Goal: Task Accomplishment & Management: Manage account settings

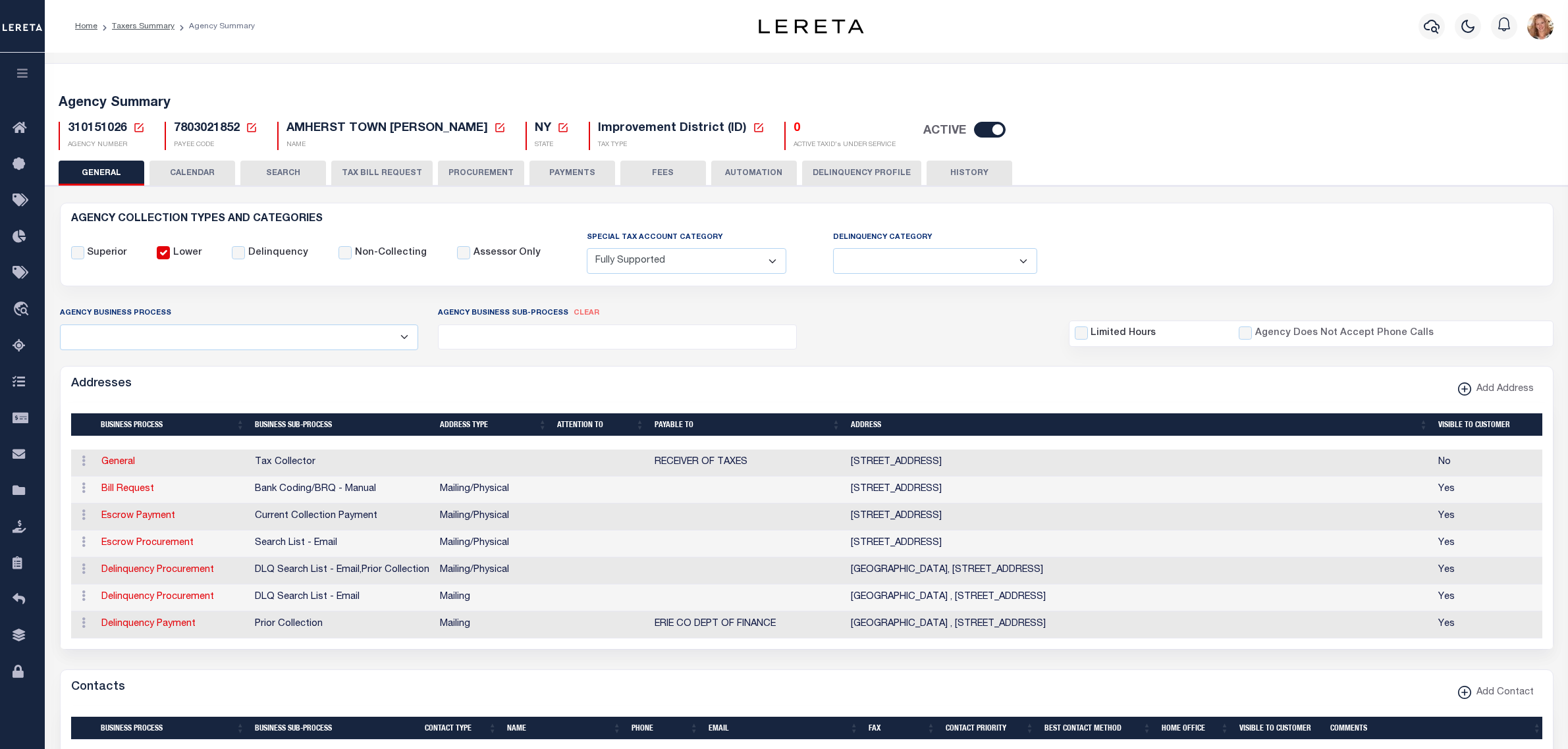
select select "1"
select select
click at [307, 310] on div "Agency Business Process Automation Bill Request Delinquency Payment Delinquency…" at bounding box center [239, 327] width 378 height 43
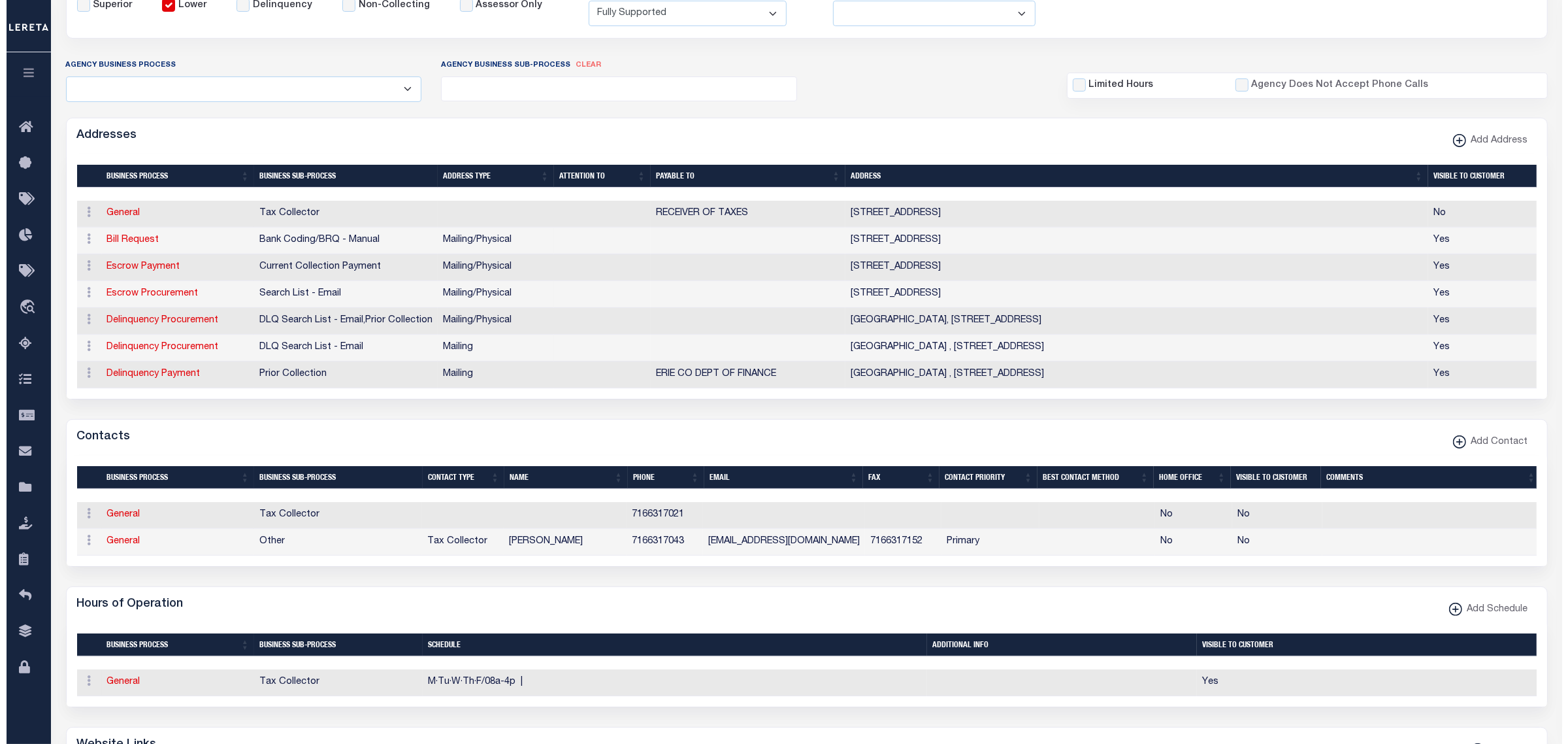
scroll to position [327, 0]
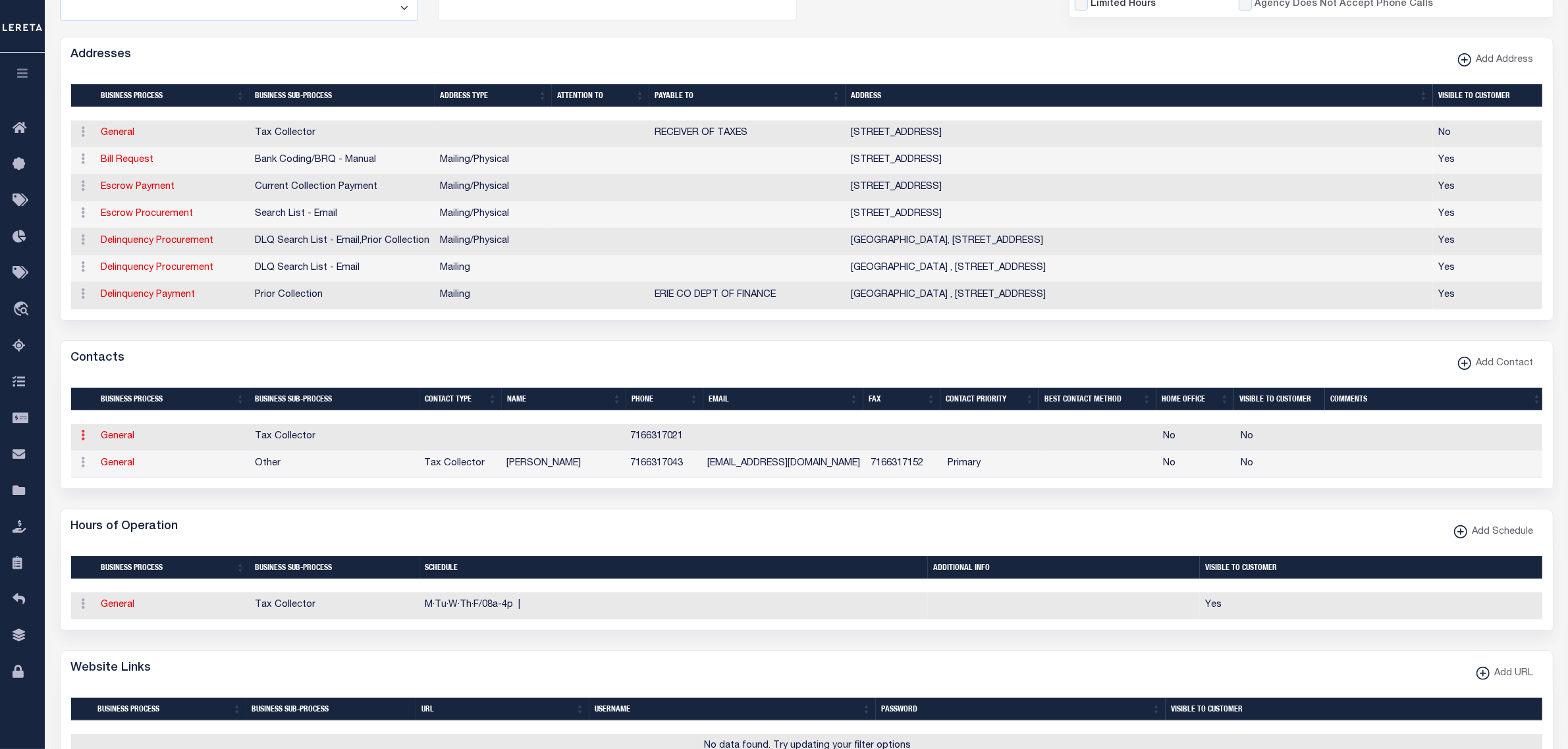
click at [82, 440] on icon at bounding box center [83, 435] width 4 height 11
click at [136, 511] on link "Delete Contact" at bounding box center [126, 500] width 100 height 22
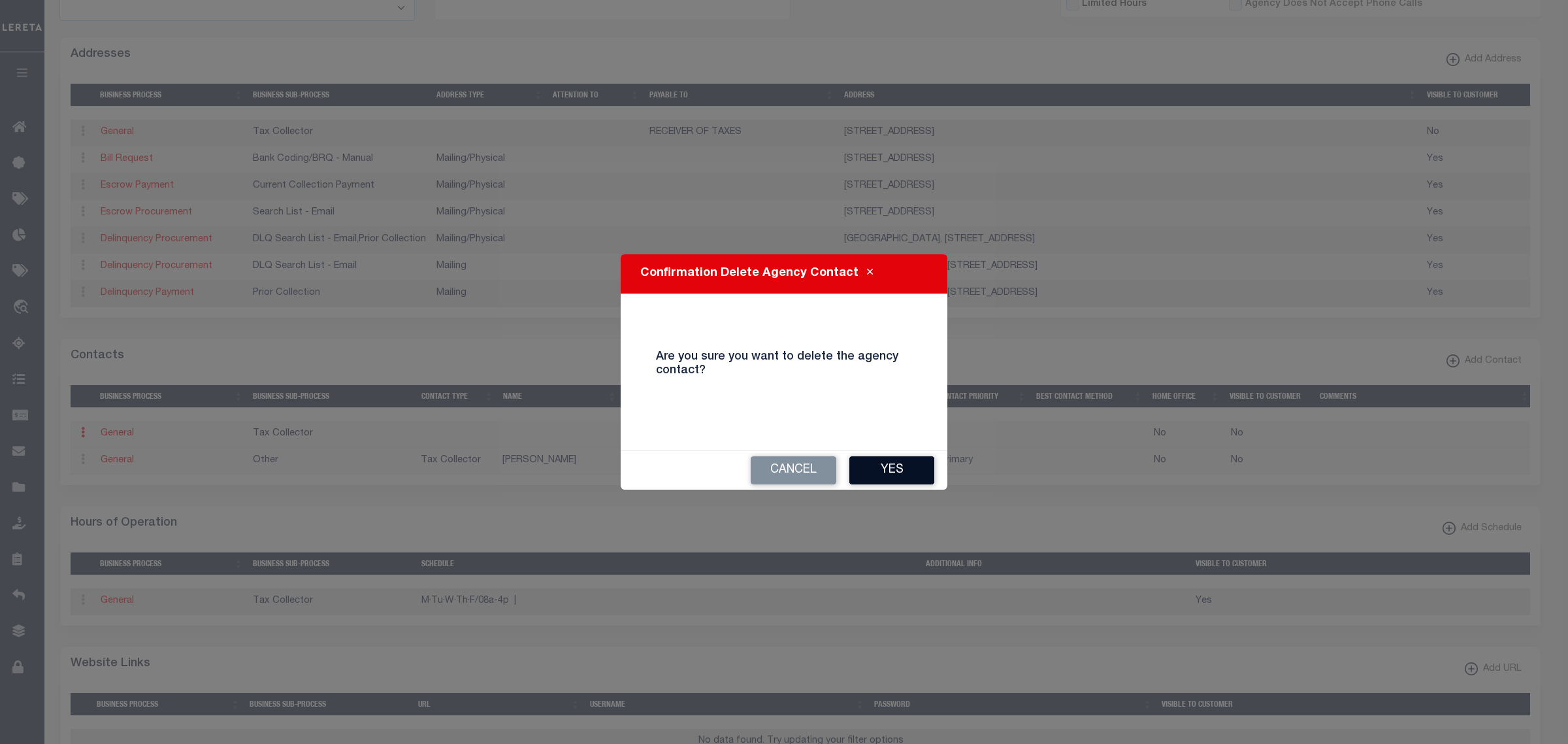
click at [897, 473] on button "Yes" at bounding box center [892, 470] width 85 height 28
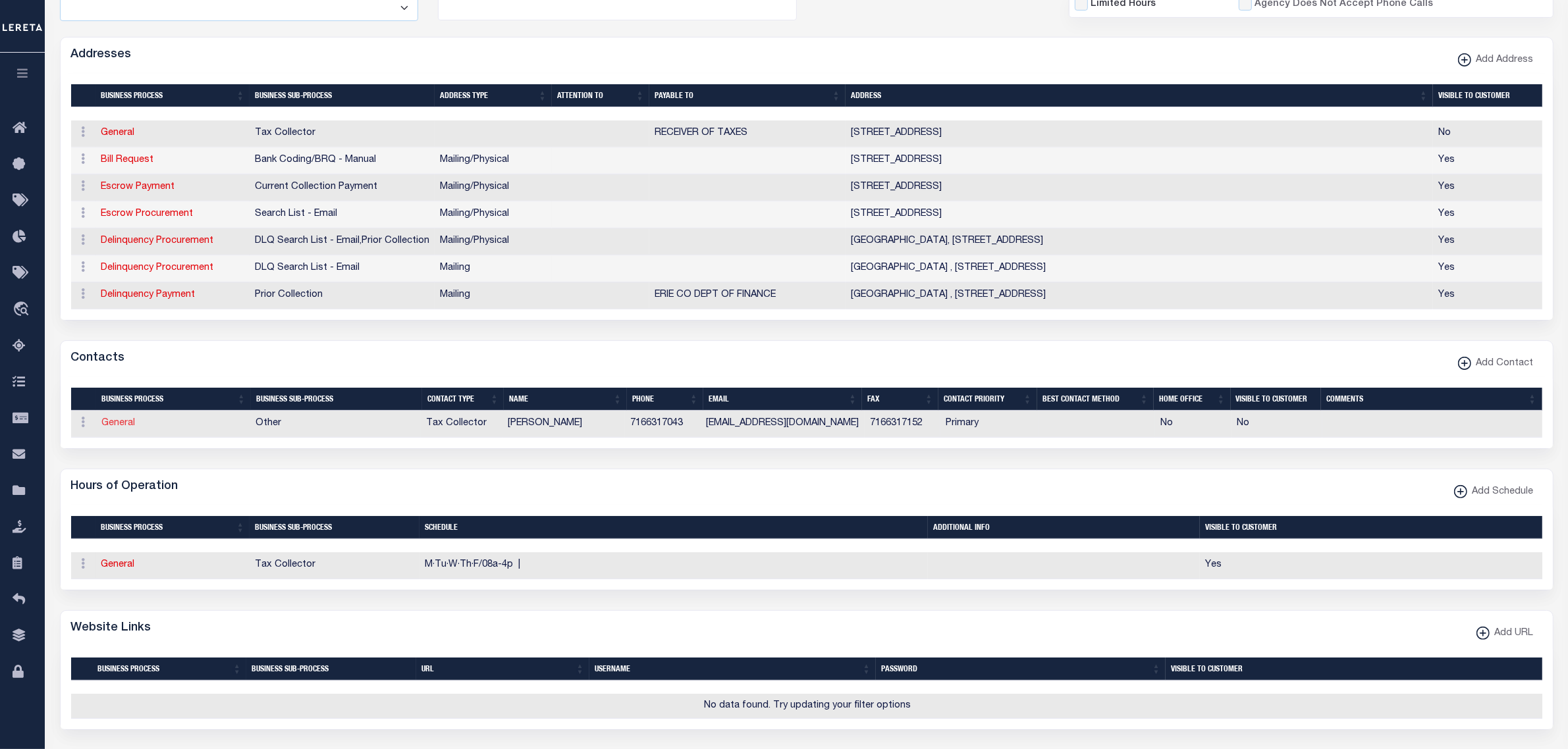
click at [120, 428] on link "General" at bounding box center [118, 423] width 34 height 9
checkbox input "false"
select select
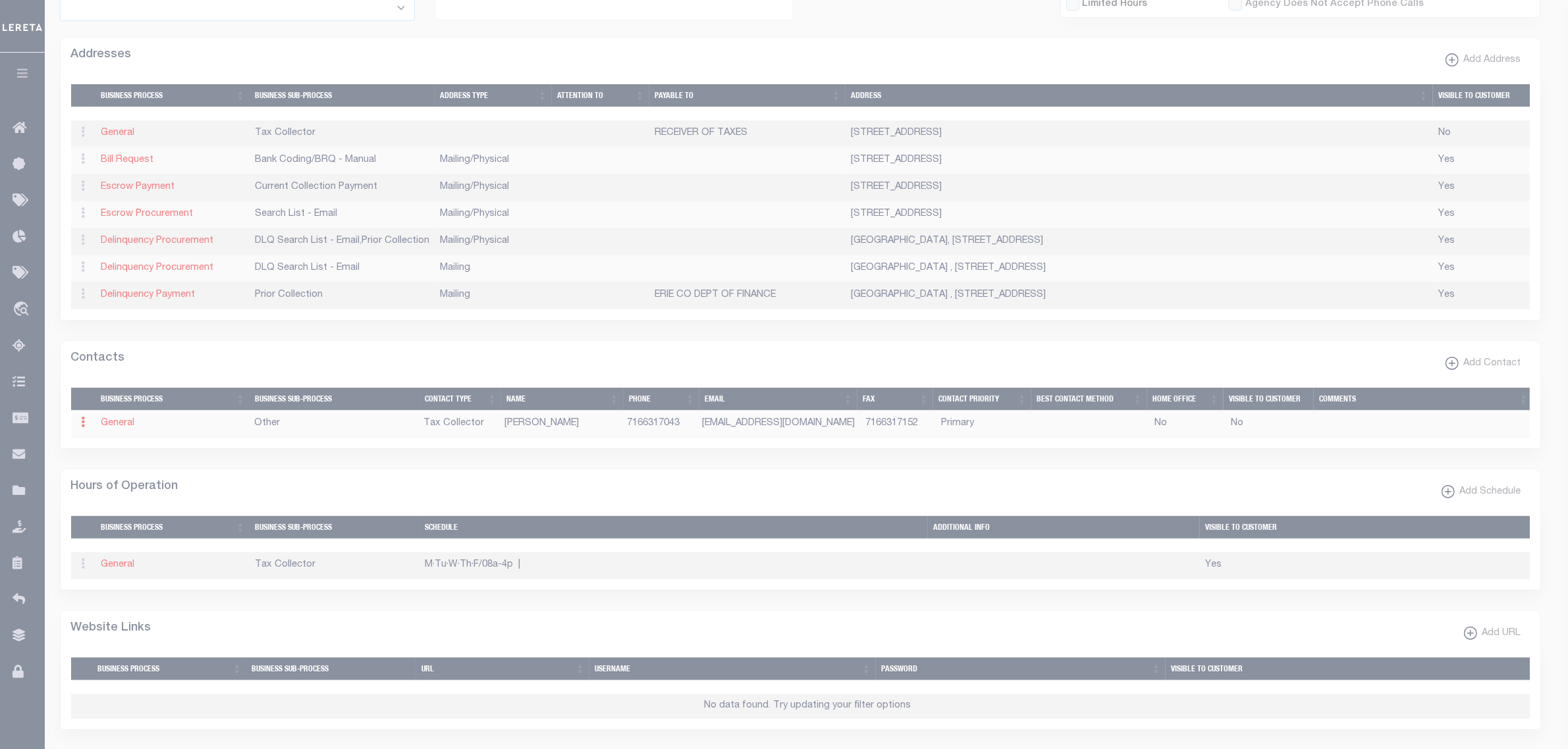
select select "2"
select select "1"
type input "[PERSON_NAME]"
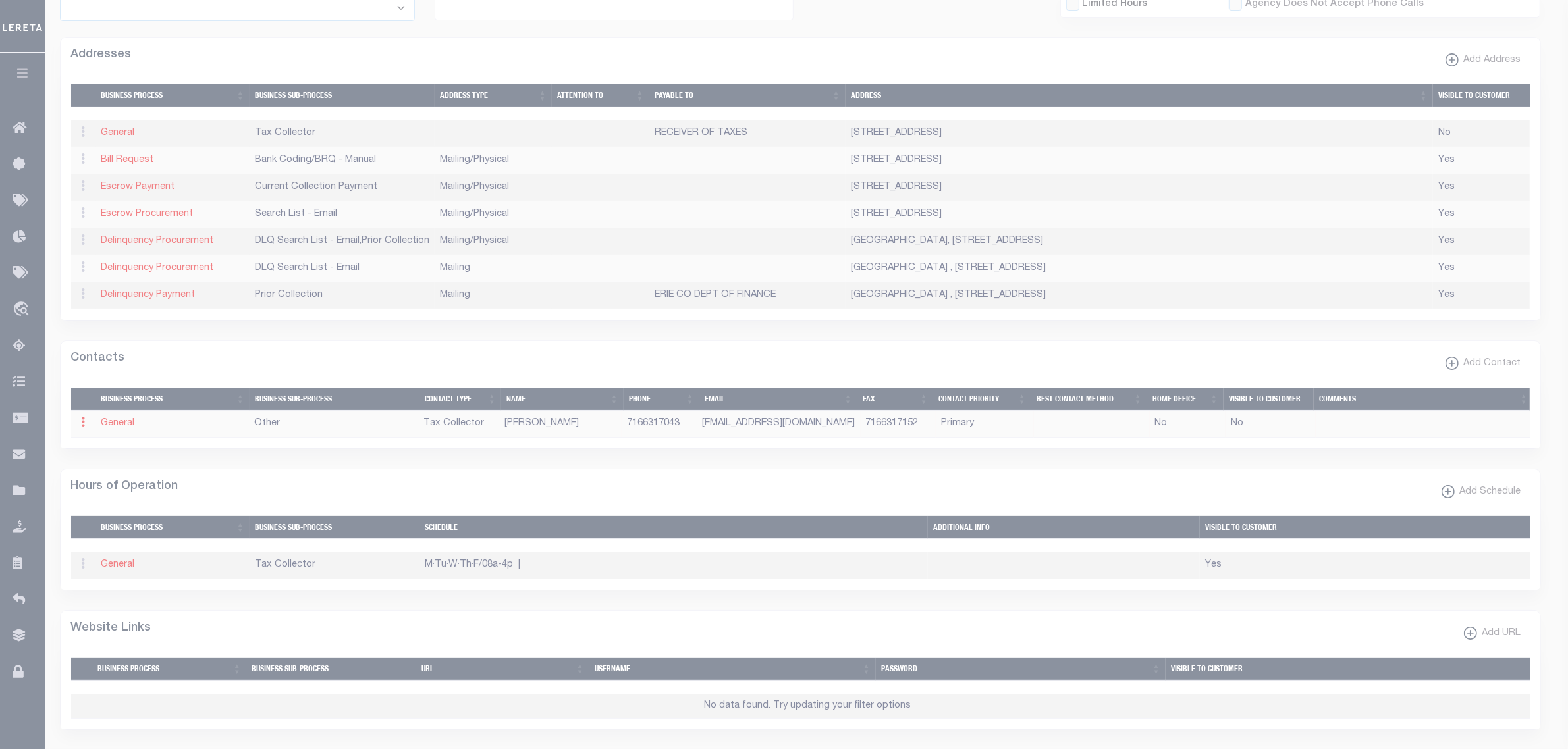
type input "7166317043"
type input "7166317152"
type input "[EMAIL_ADDRESS][DOMAIN_NAME]"
select select "6"
select select "39"
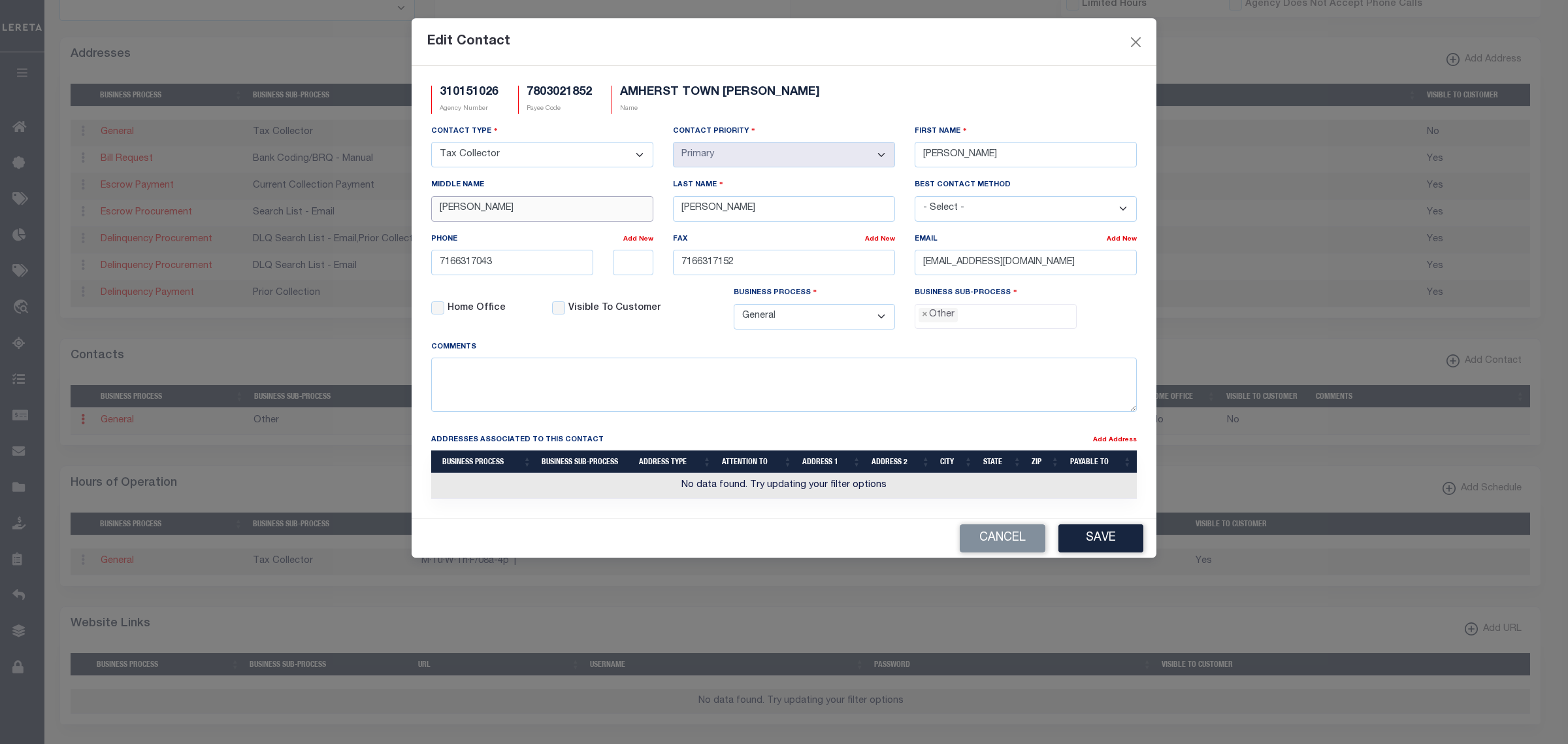
drag, startPoint x: 420, startPoint y: 219, endPoint x: 404, endPoint y: 219, distance: 16.0
click at [404, 219] on div "Edit Contact 310151026 Agency Number 7803021852 Payee Code AMHERST TOWN IDA Name" at bounding box center [784, 372] width 1568 height 744
click at [546, 268] on input "7166317043" at bounding box center [512, 263] width 162 height 25
type input "[PHONE_NUMBER]"
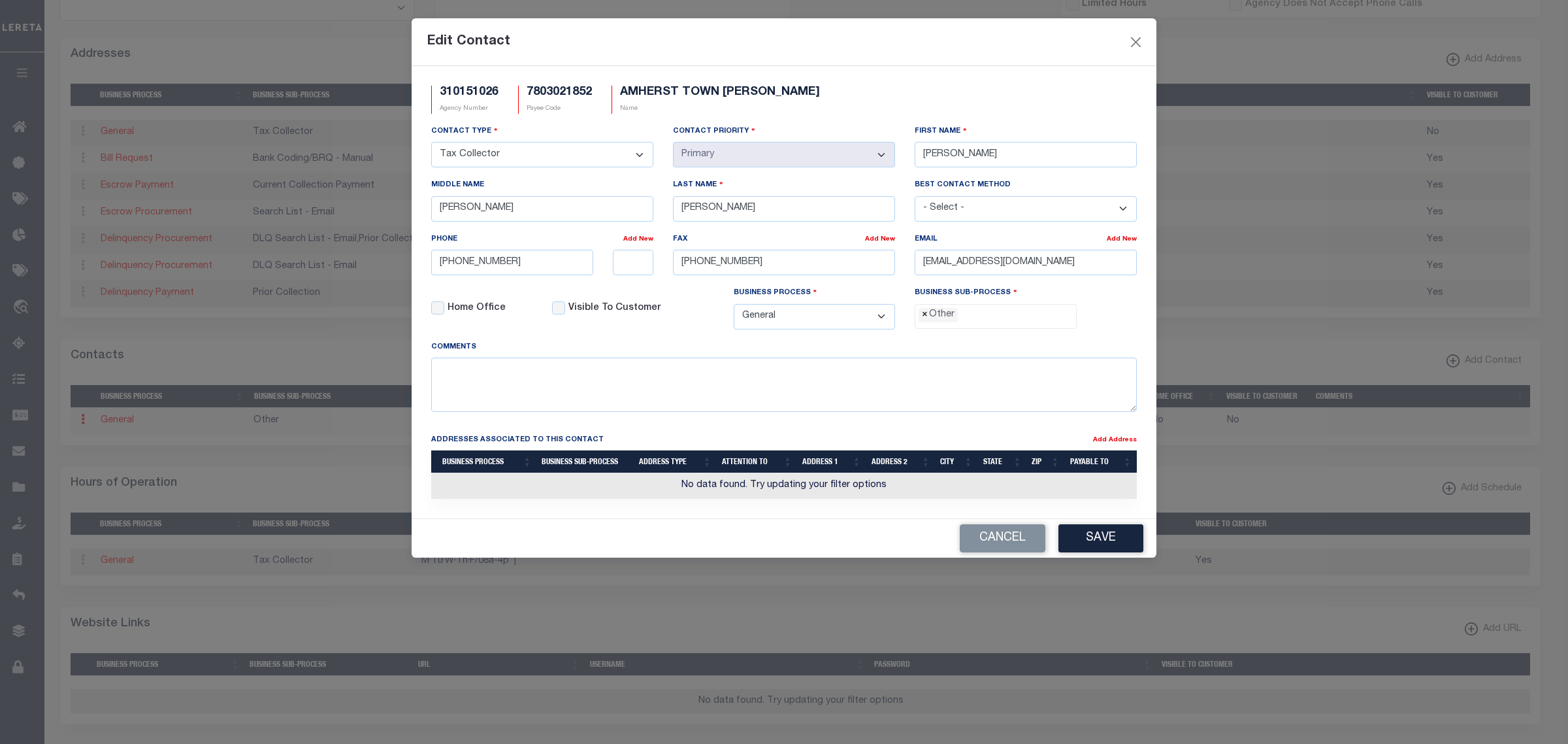
click at [922, 322] on span "×" at bounding box center [924, 316] width 5 height 15
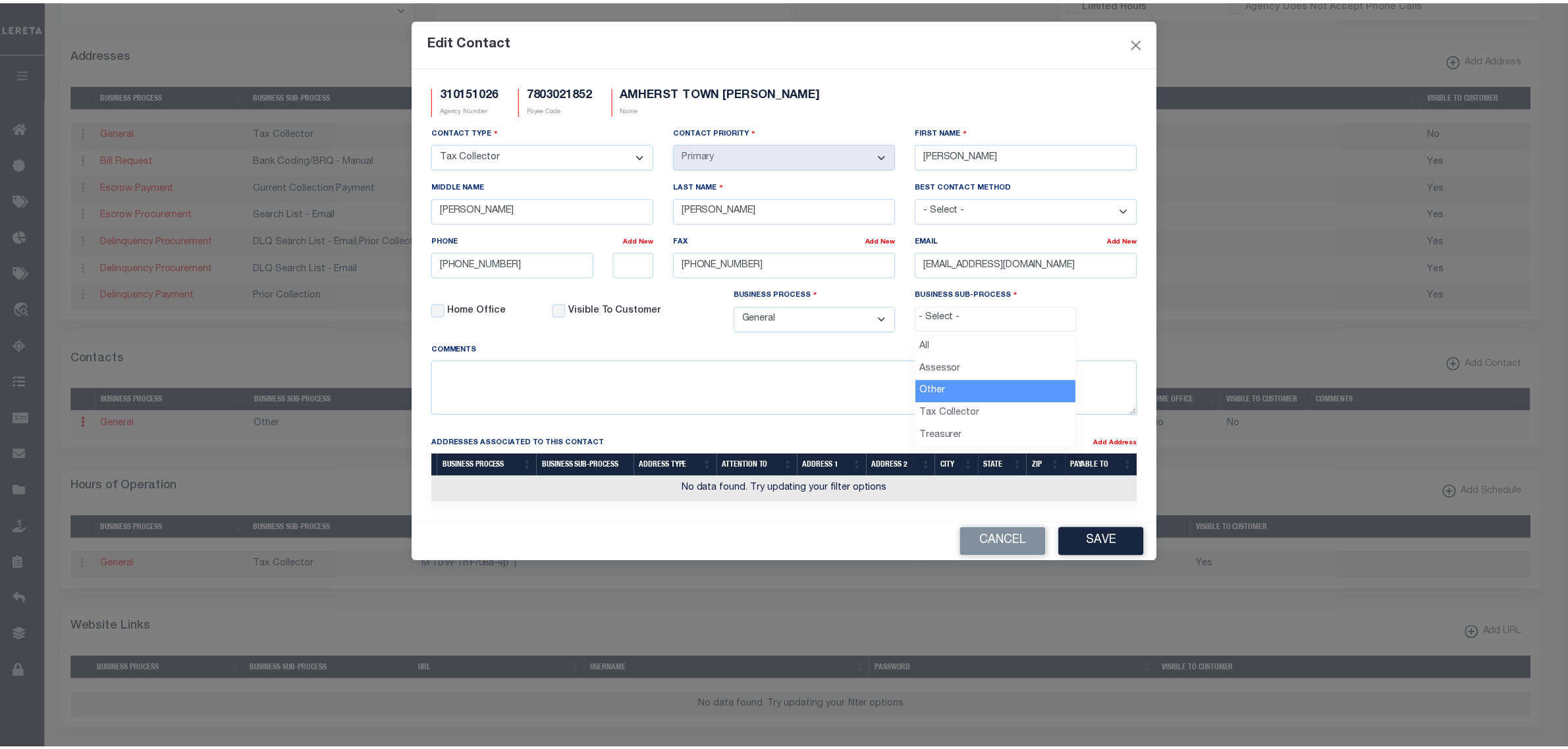
scroll to position [23, 0]
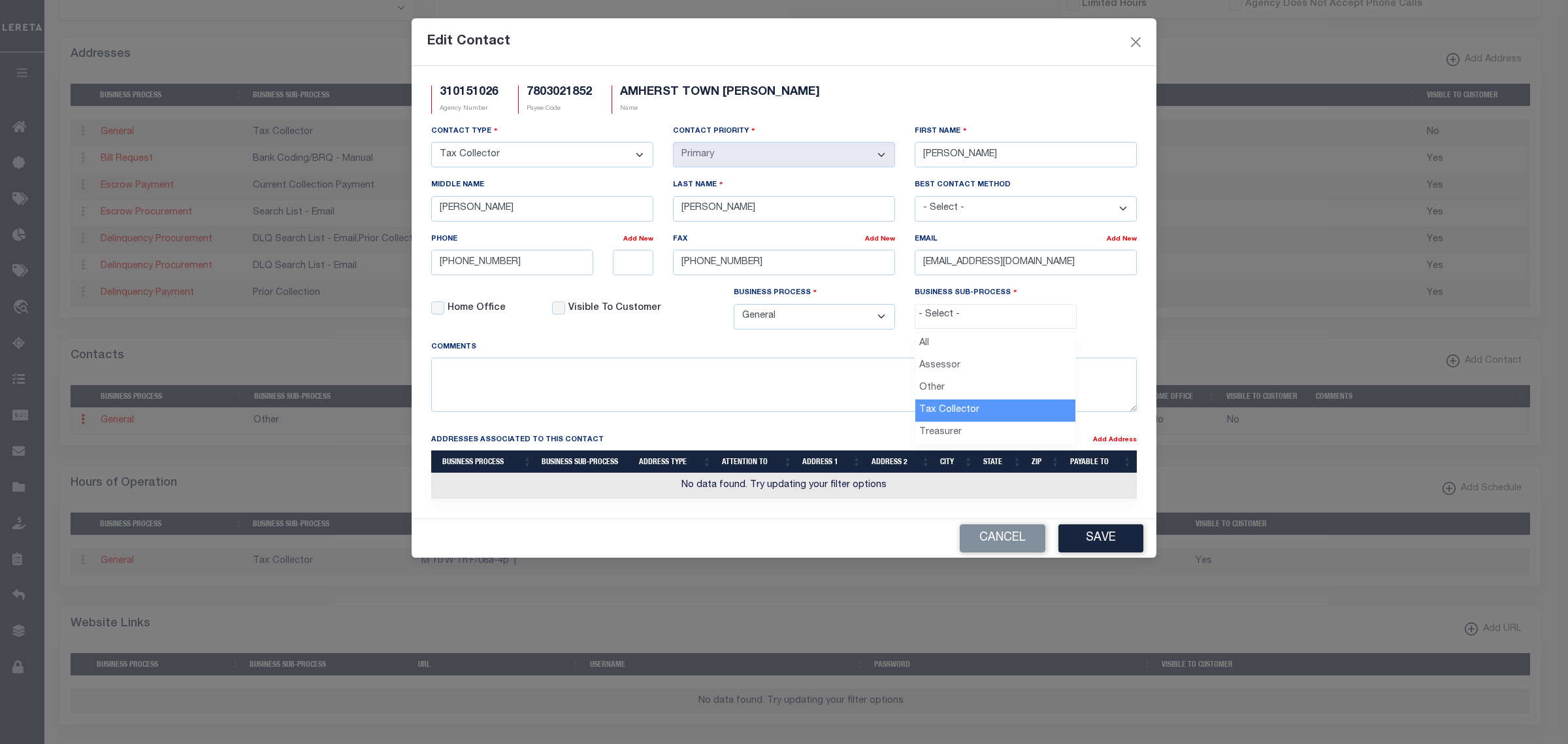
select select "31"
click at [1078, 540] on button "Save" at bounding box center [1101, 538] width 85 height 28
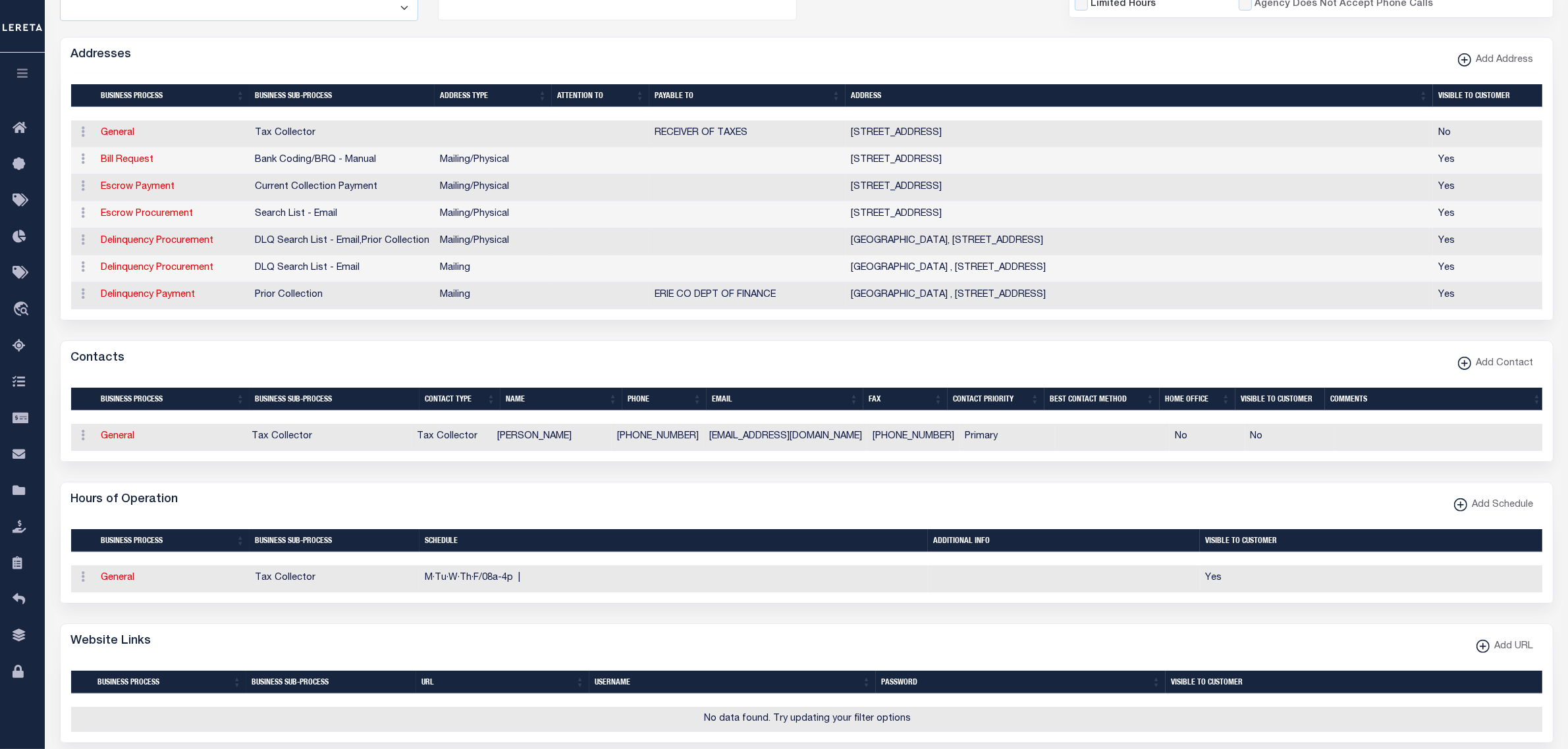
scroll to position [0, 0]
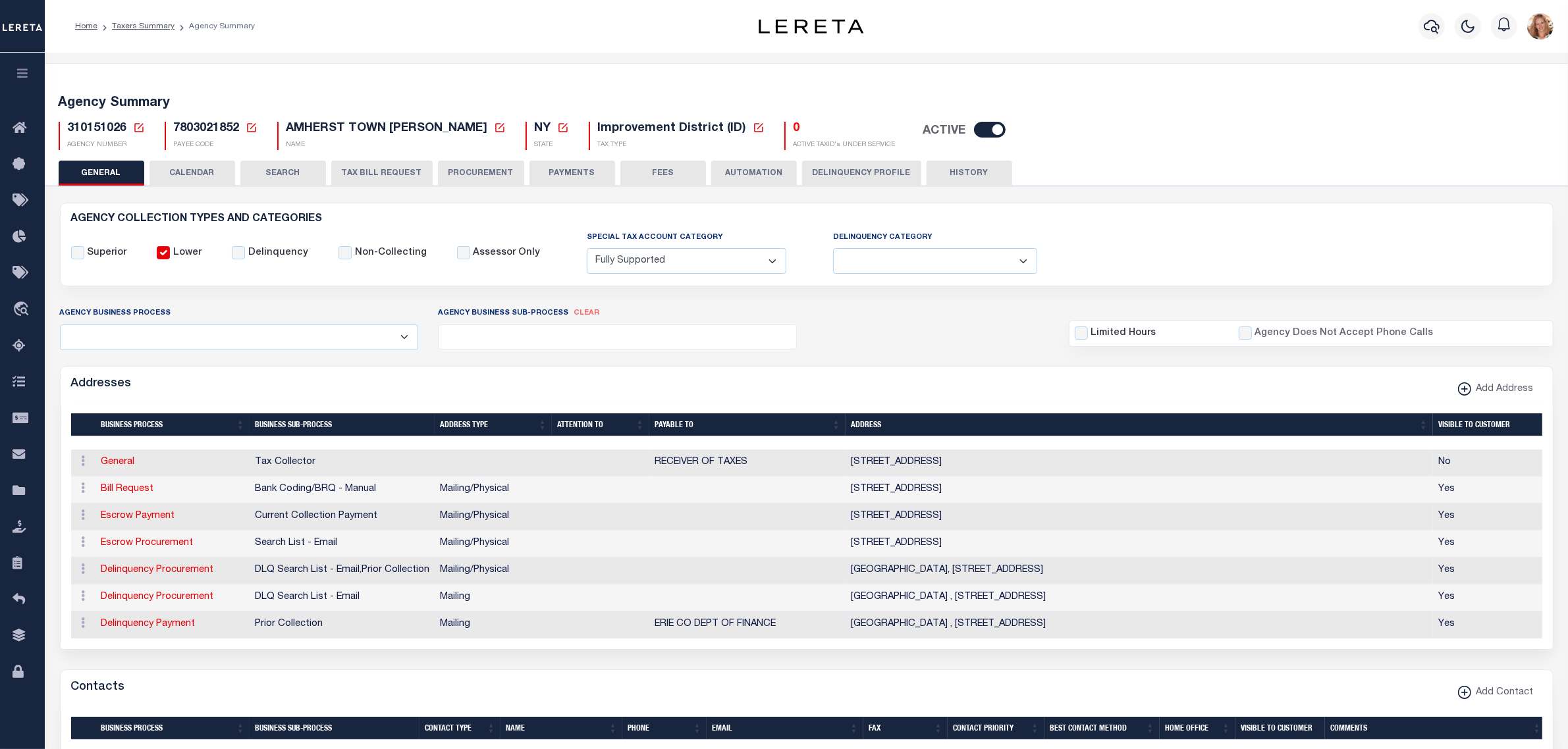
click at [142, 124] on icon at bounding box center [138, 127] width 12 height 12
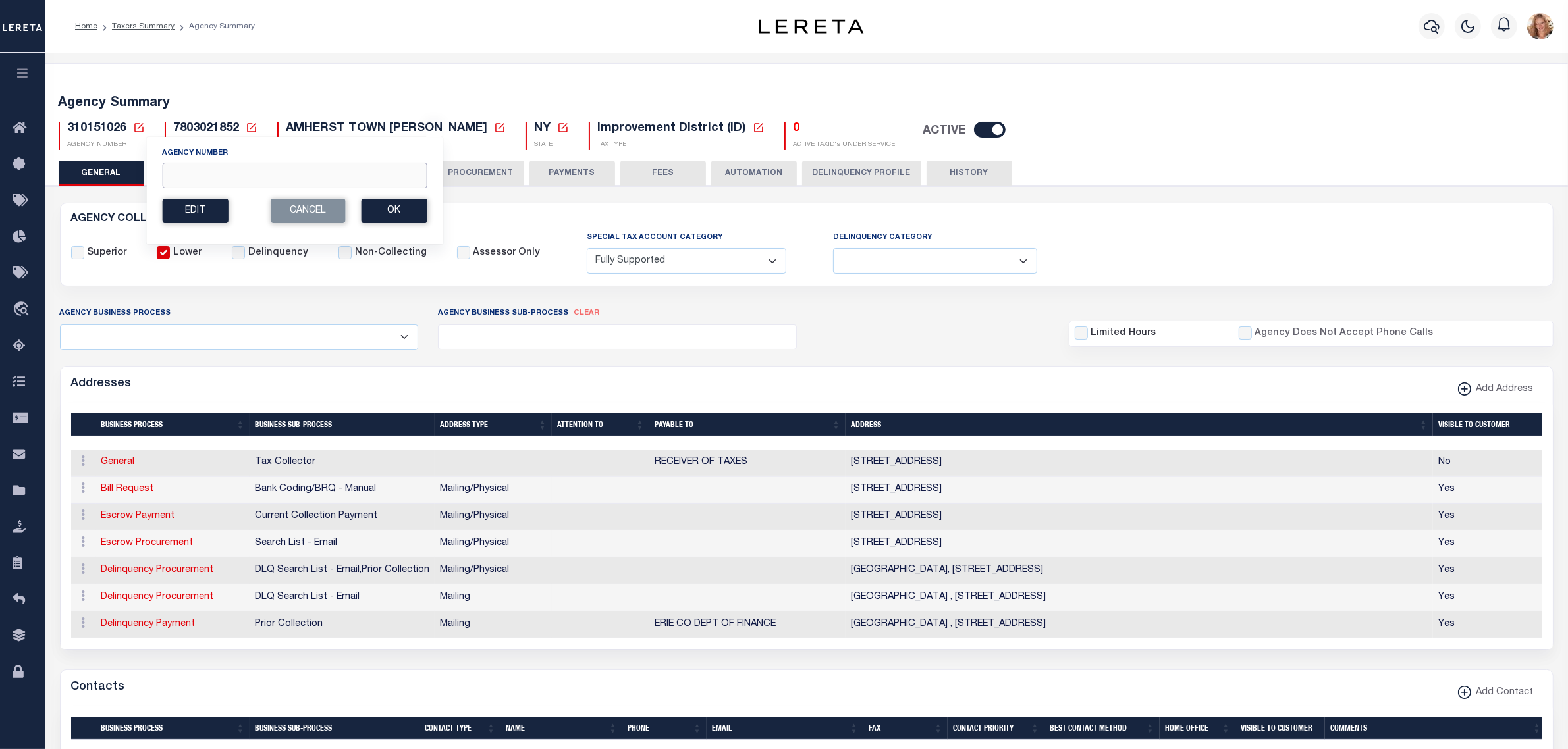
click at [176, 171] on input "Agency Number" at bounding box center [294, 176] width 265 height 26
type input "310150627"
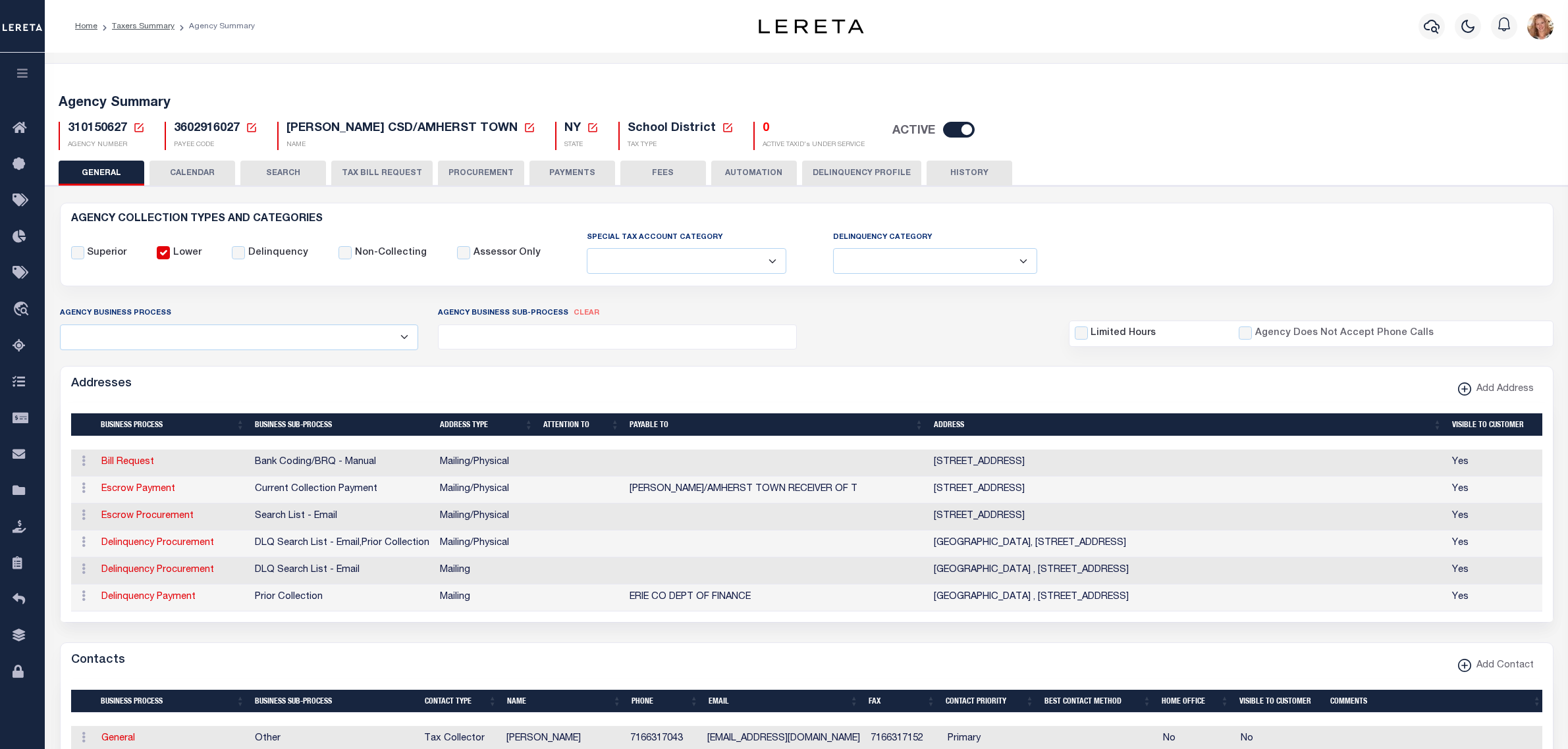
select select
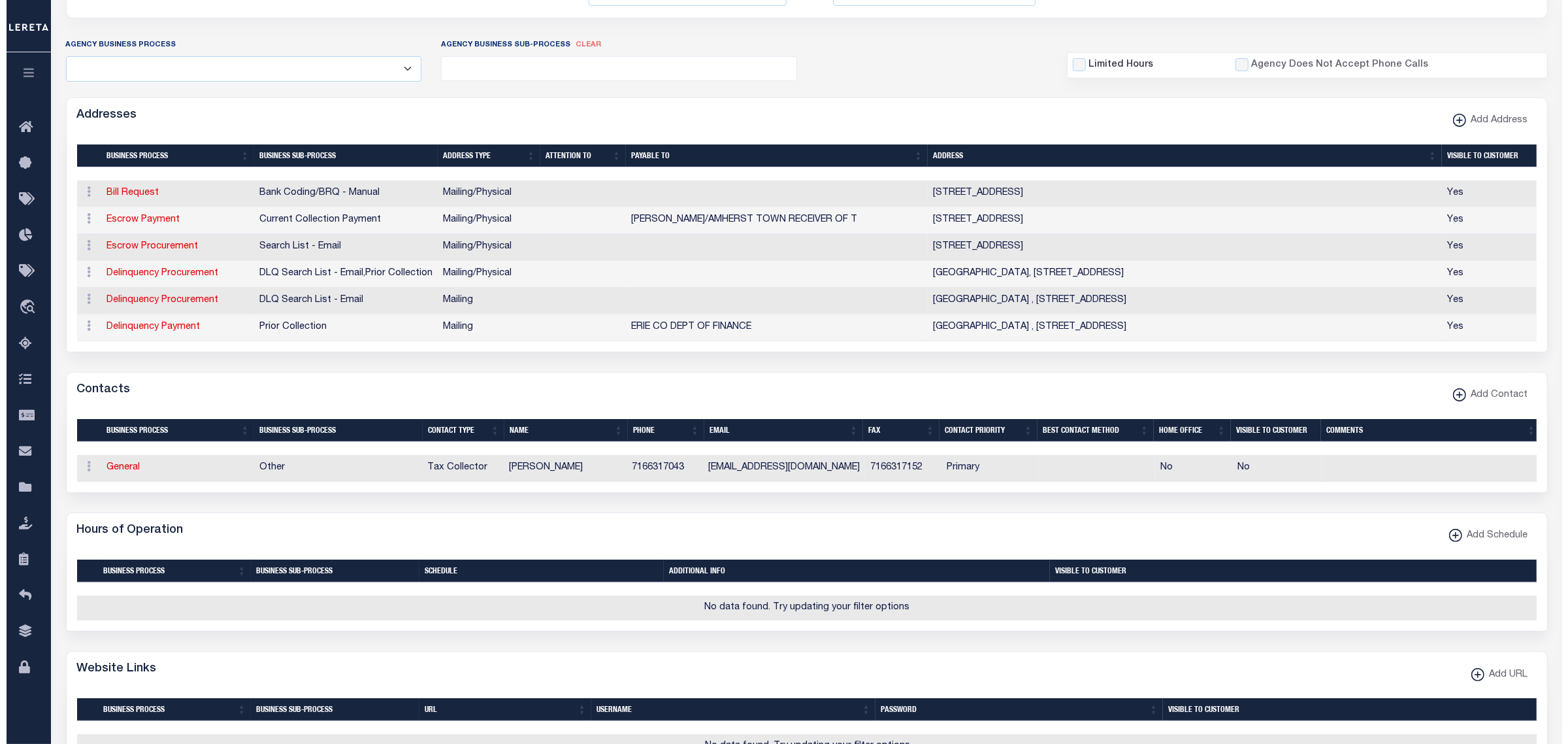
scroll to position [408, 0]
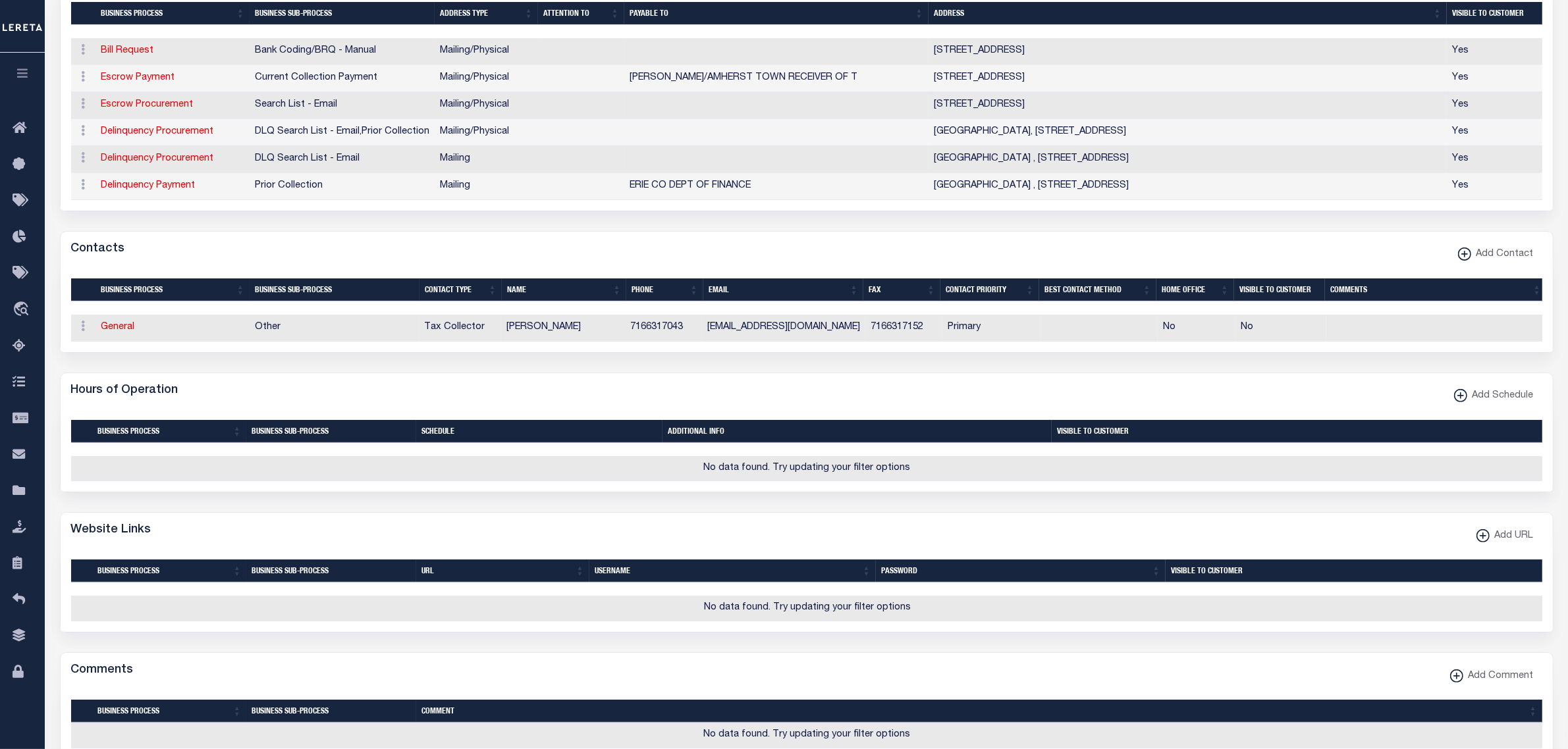
drag, startPoint x: 123, startPoint y: 340, endPoint x: 413, endPoint y: 460, distance: 313.8
click at [123, 331] on link "General" at bounding box center [118, 327] width 34 height 9
checkbox input "false"
select select
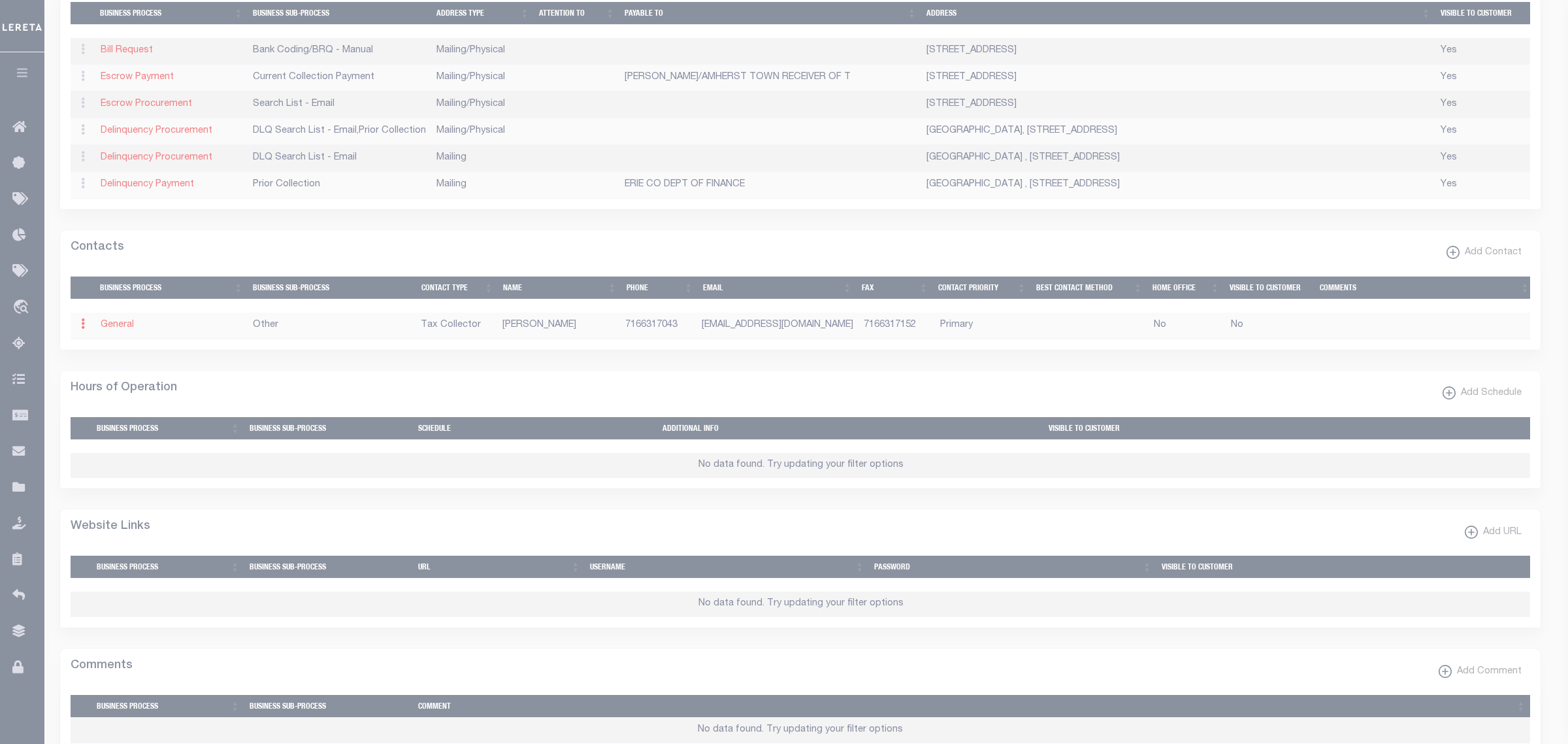
select select "2"
select select "1"
type input "[PERSON_NAME]"
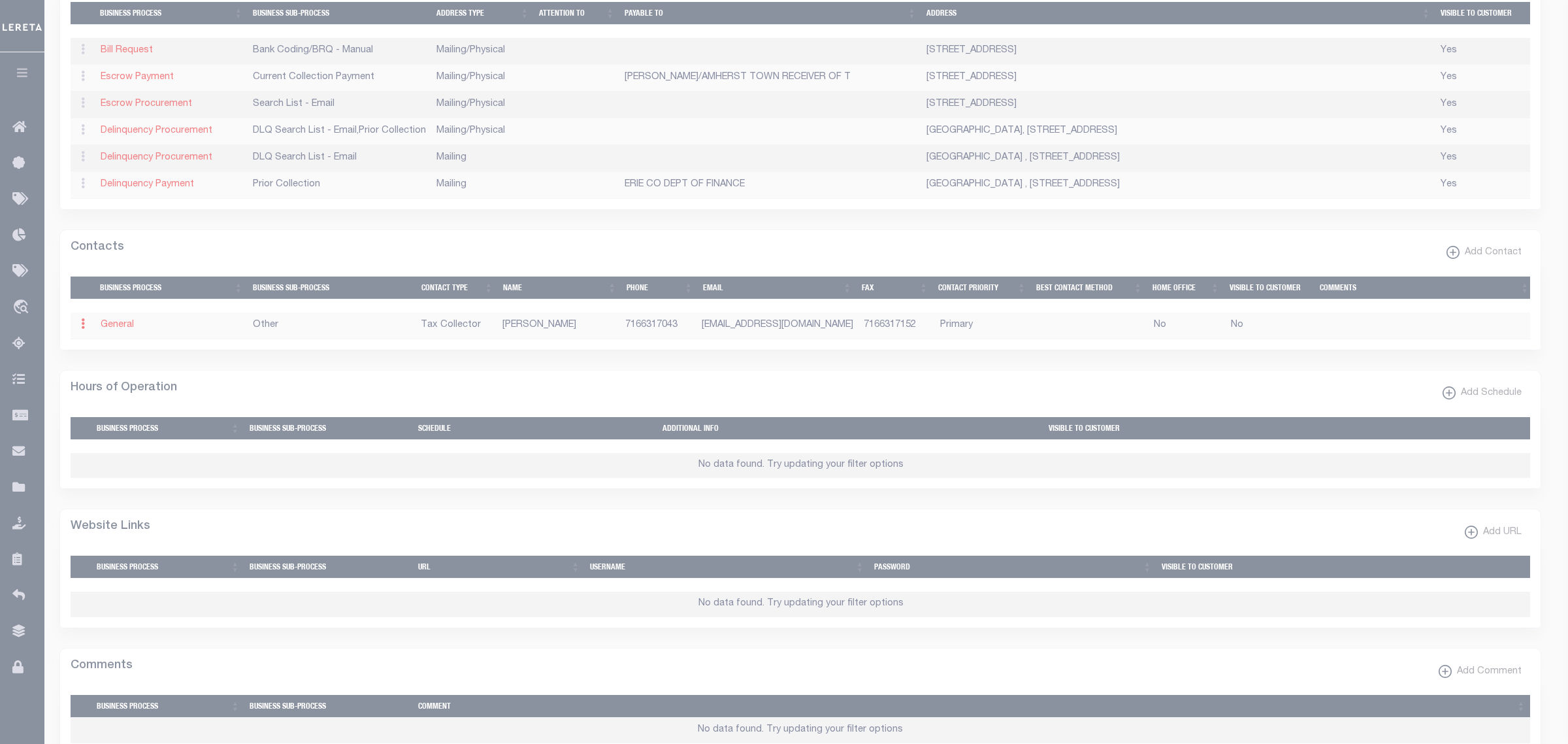
type input "7166317043"
type input "7166317152"
type input "[EMAIL_ADDRESS][DOMAIN_NAME]"
select select "6"
select select "39"
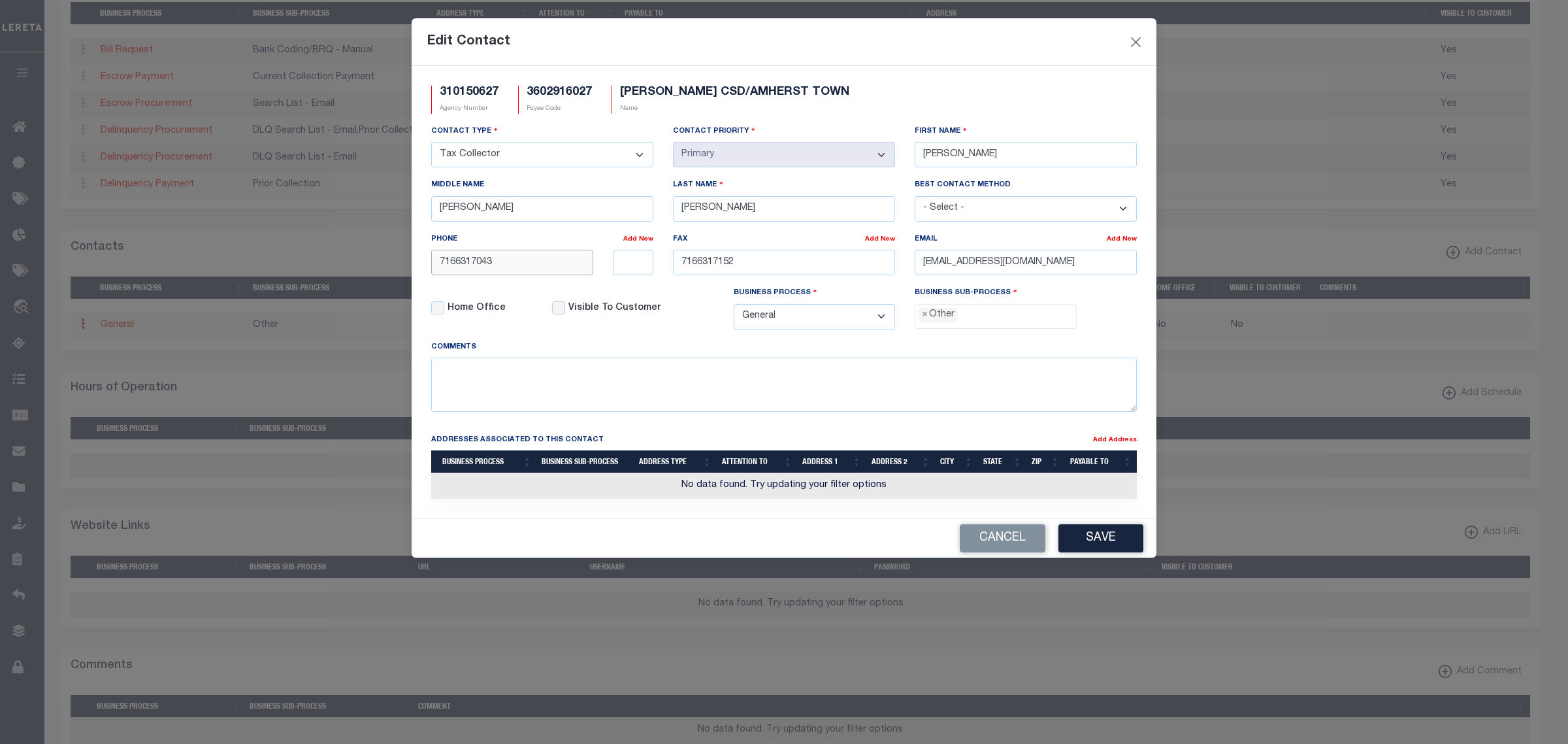
click at [483, 268] on input "7166317043" at bounding box center [512, 263] width 162 height 25
paste input "-631-7021"
type input "[PHONE_NUMBER]"
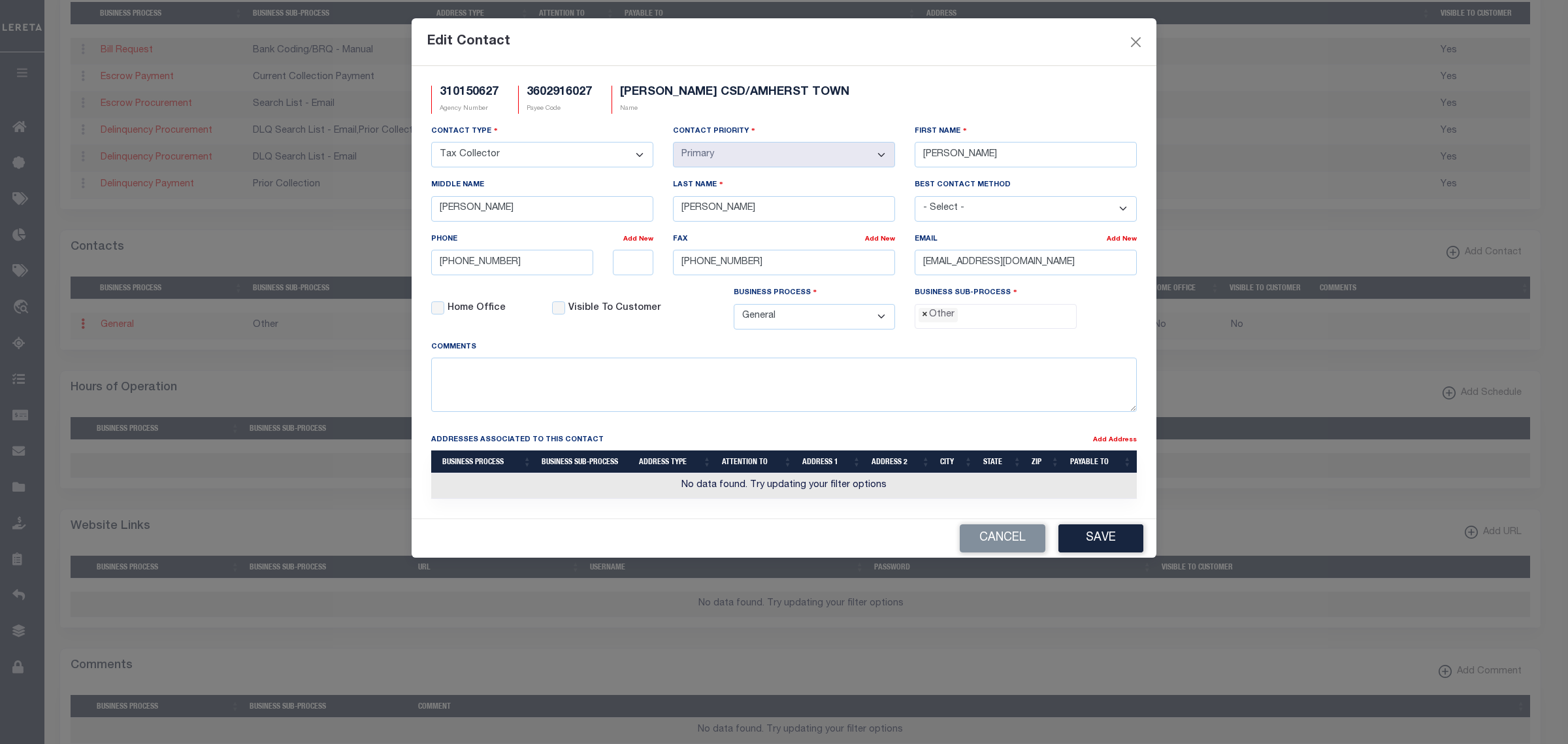
click at [926, 316] on span "×" at bounding box center [924, 316] width 5 height 15
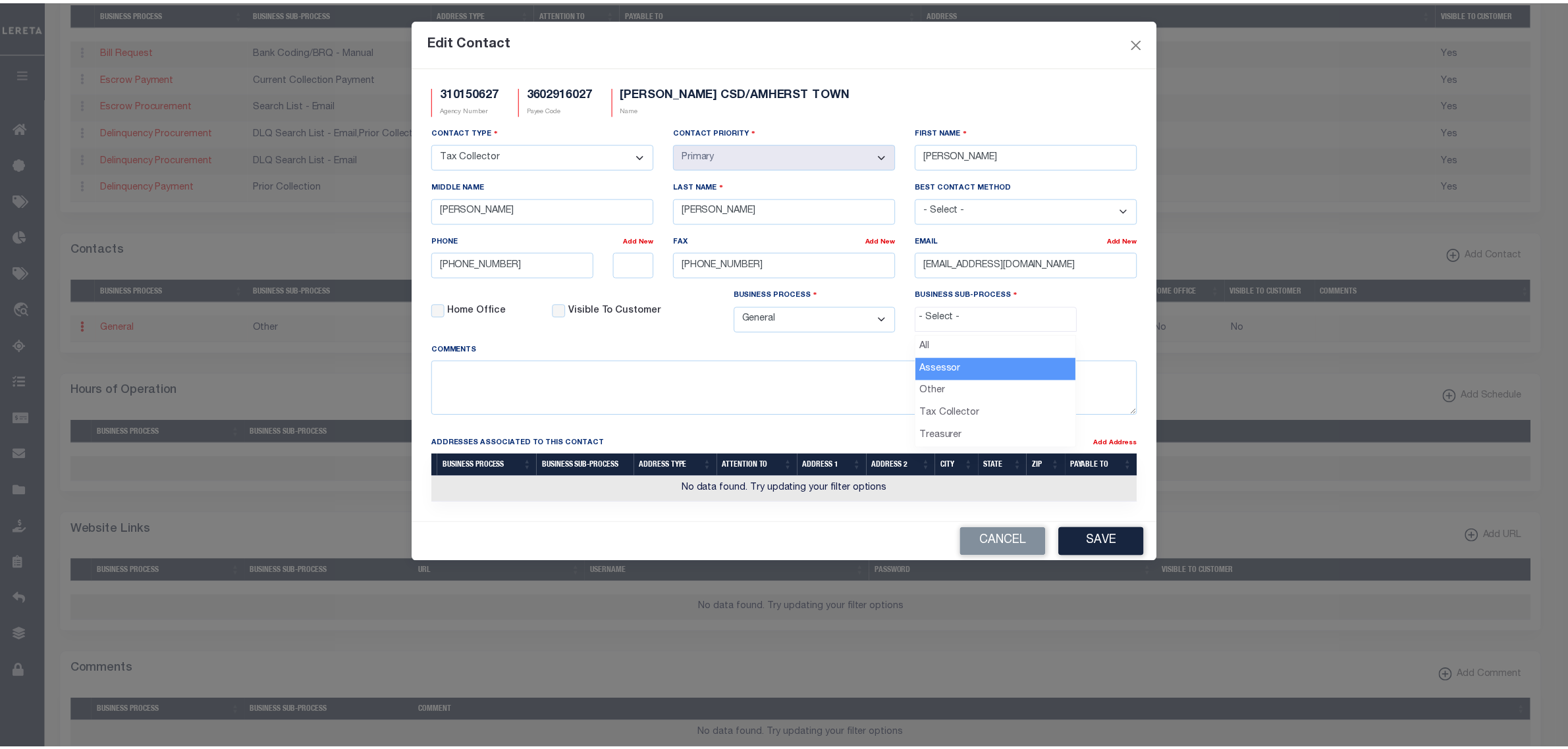
scroll to position [23, 0]
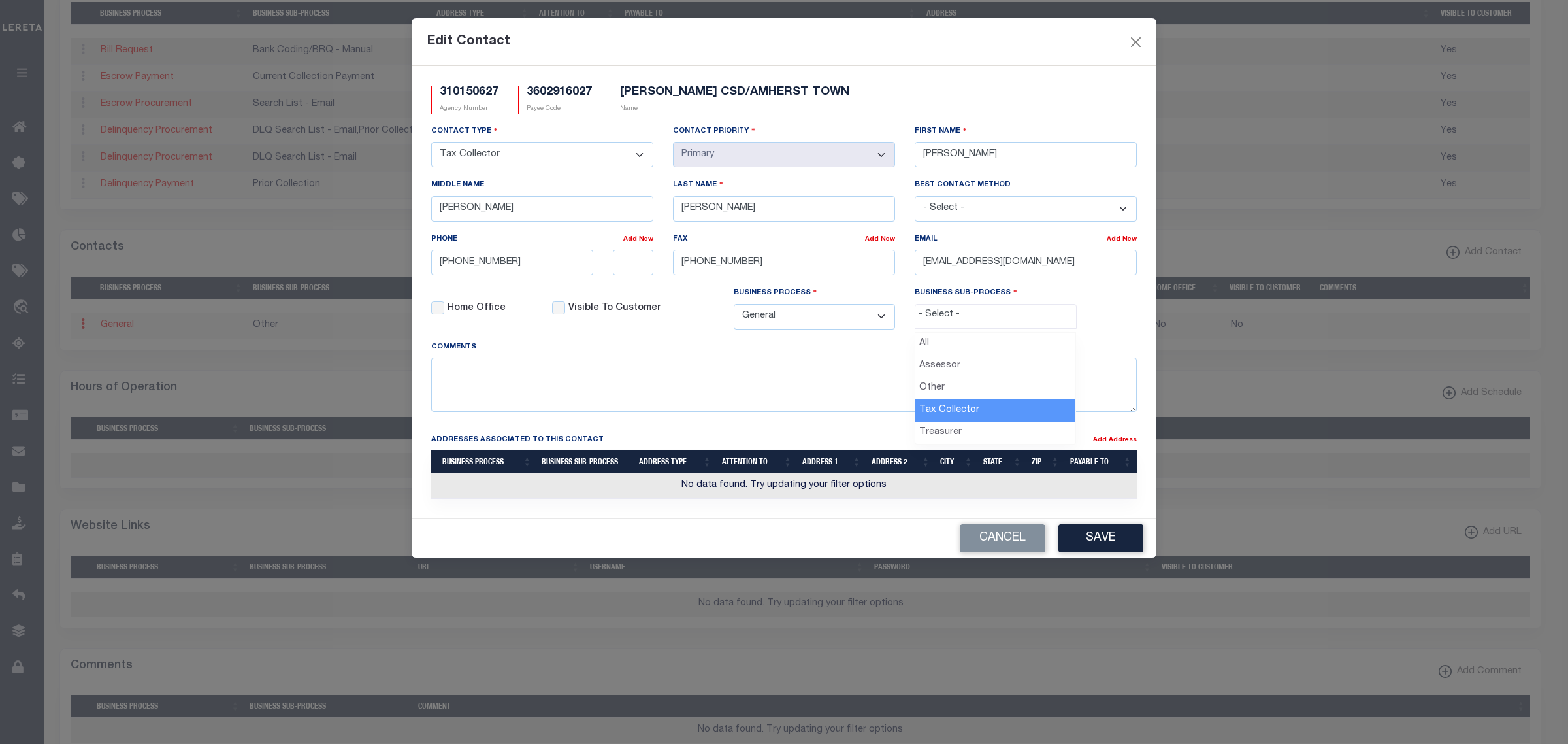
select select "31"
click at [1119, 552] on button "Save" at bounding box center [1101, 538] width 85 height 28
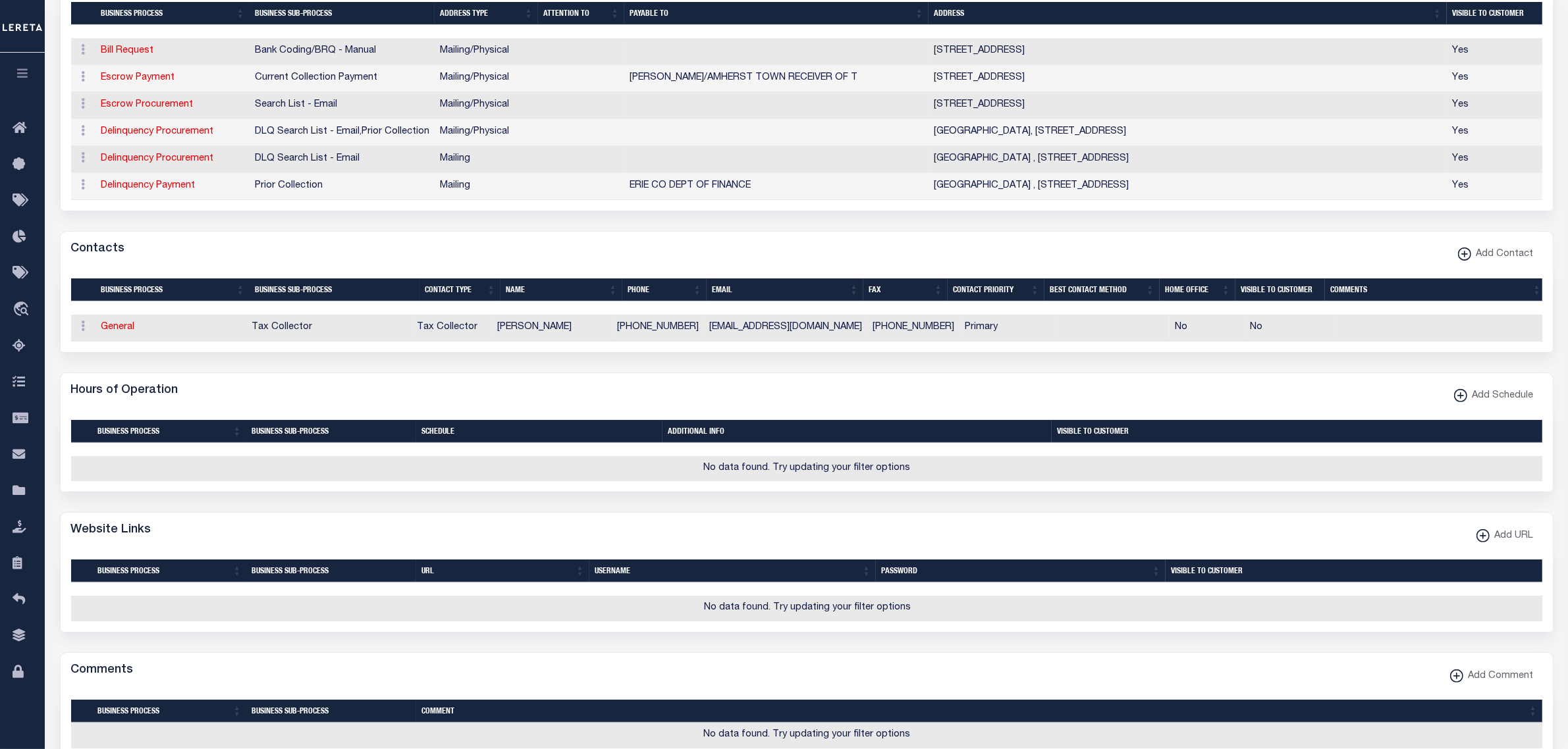
scroll to position [0, 0]
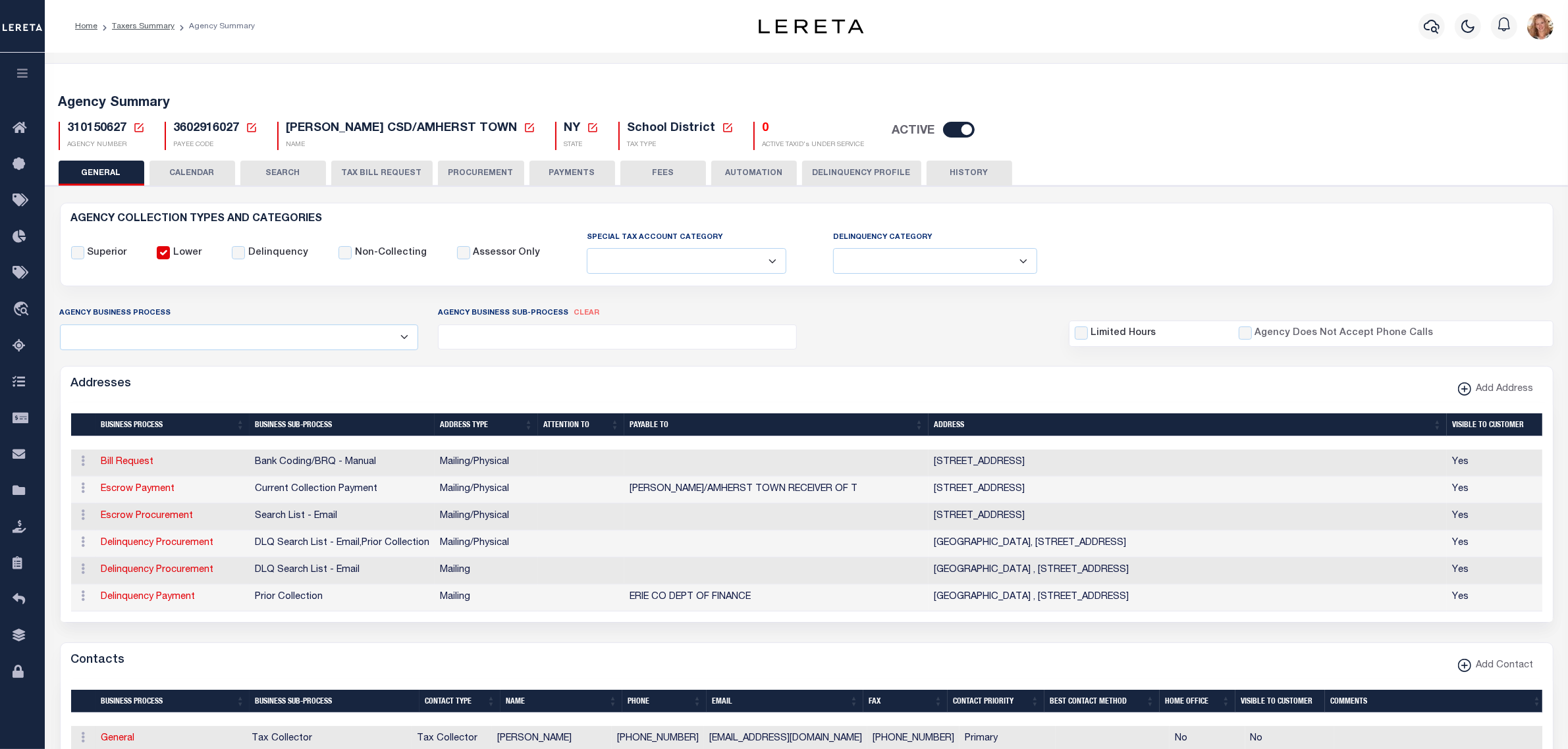
click at [136, 125] on icon at bounding box center [138, 127] width 12 height 12
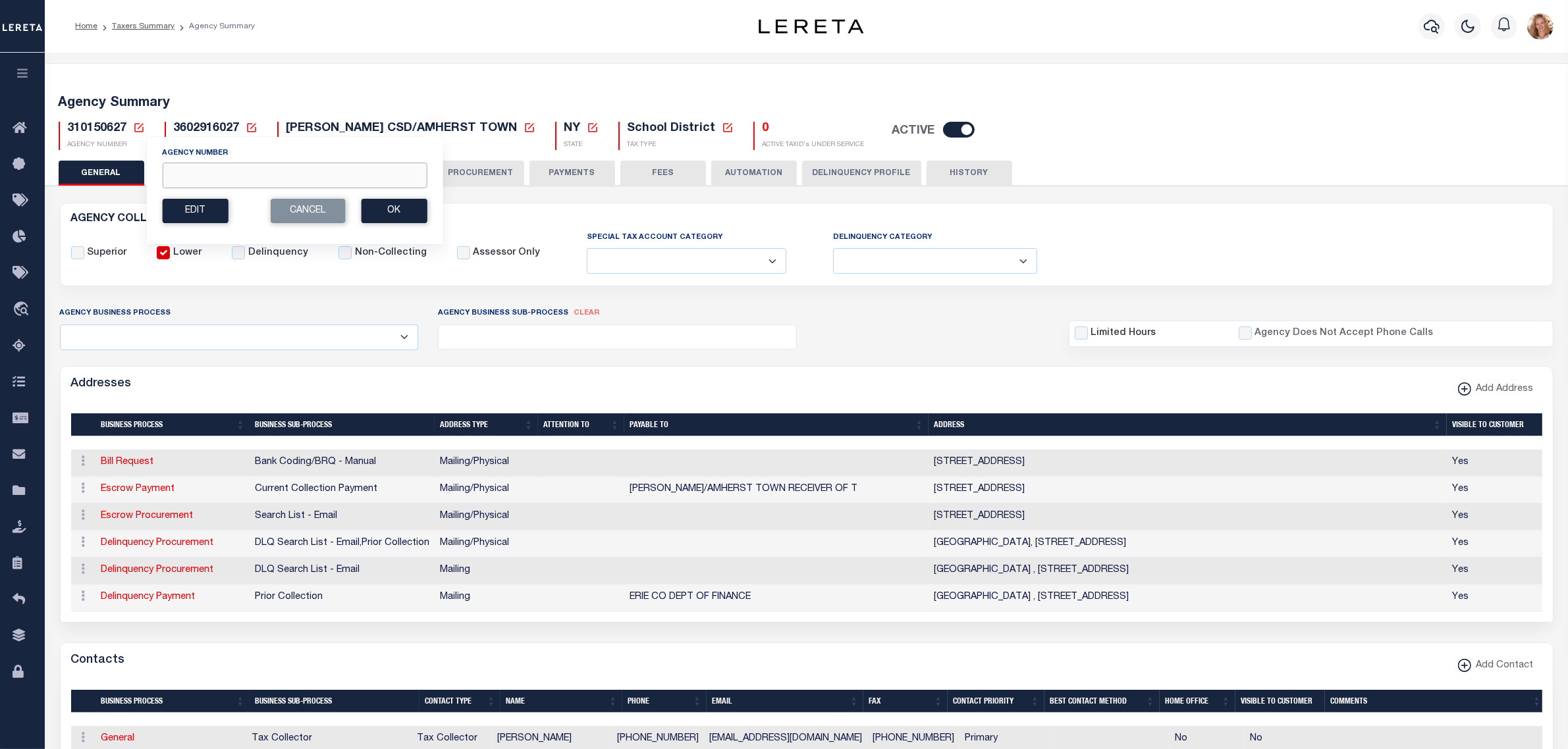
click at [201, 181] on input "Agency Number" at bounding box center [294, 176] width 265 height 26
type input "310150616"
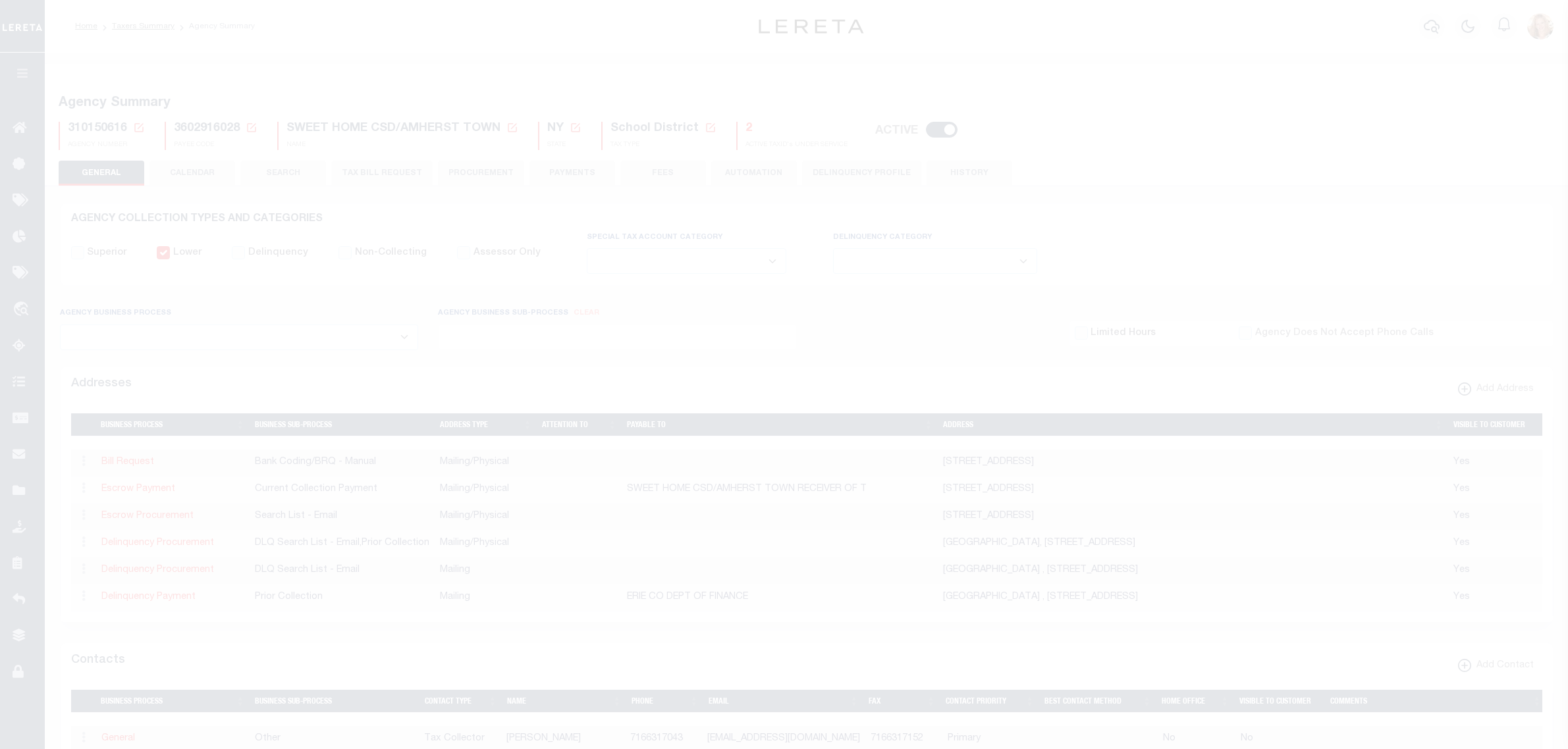
select select
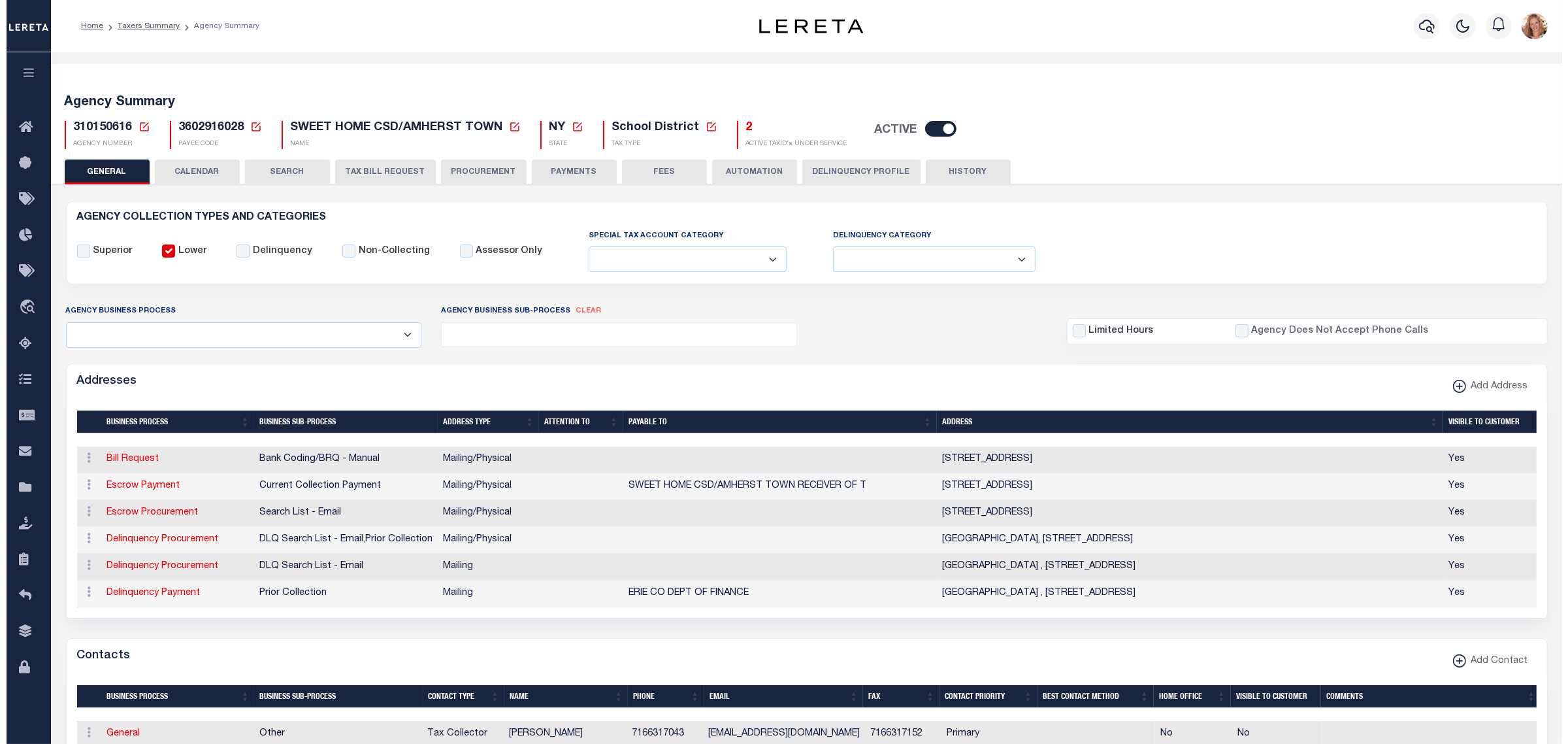
scroll to position [327, 0]
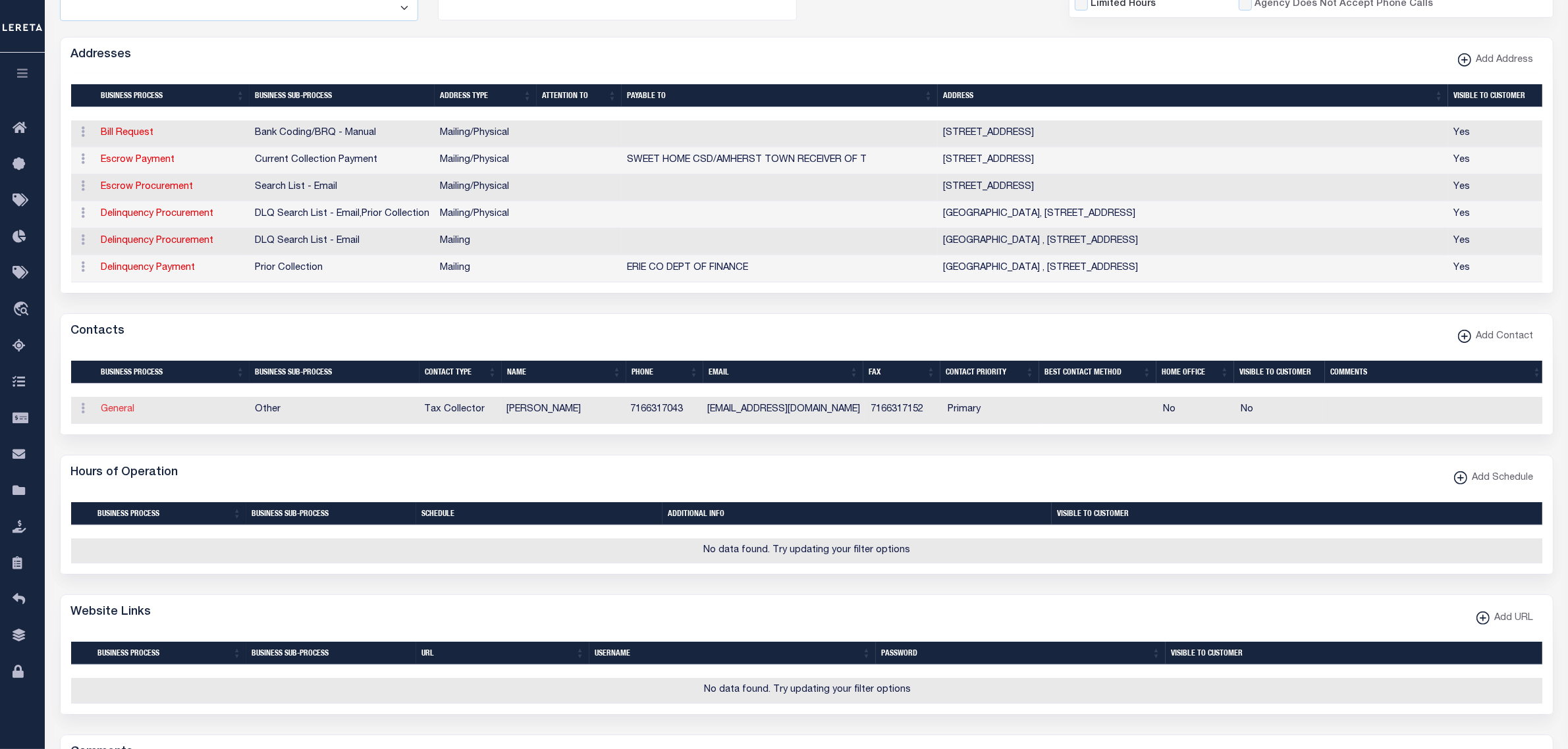
click at [115, 414] on link "General" at bounding box center [118, 409] width 34 height 9
checkbox input "false"
select select
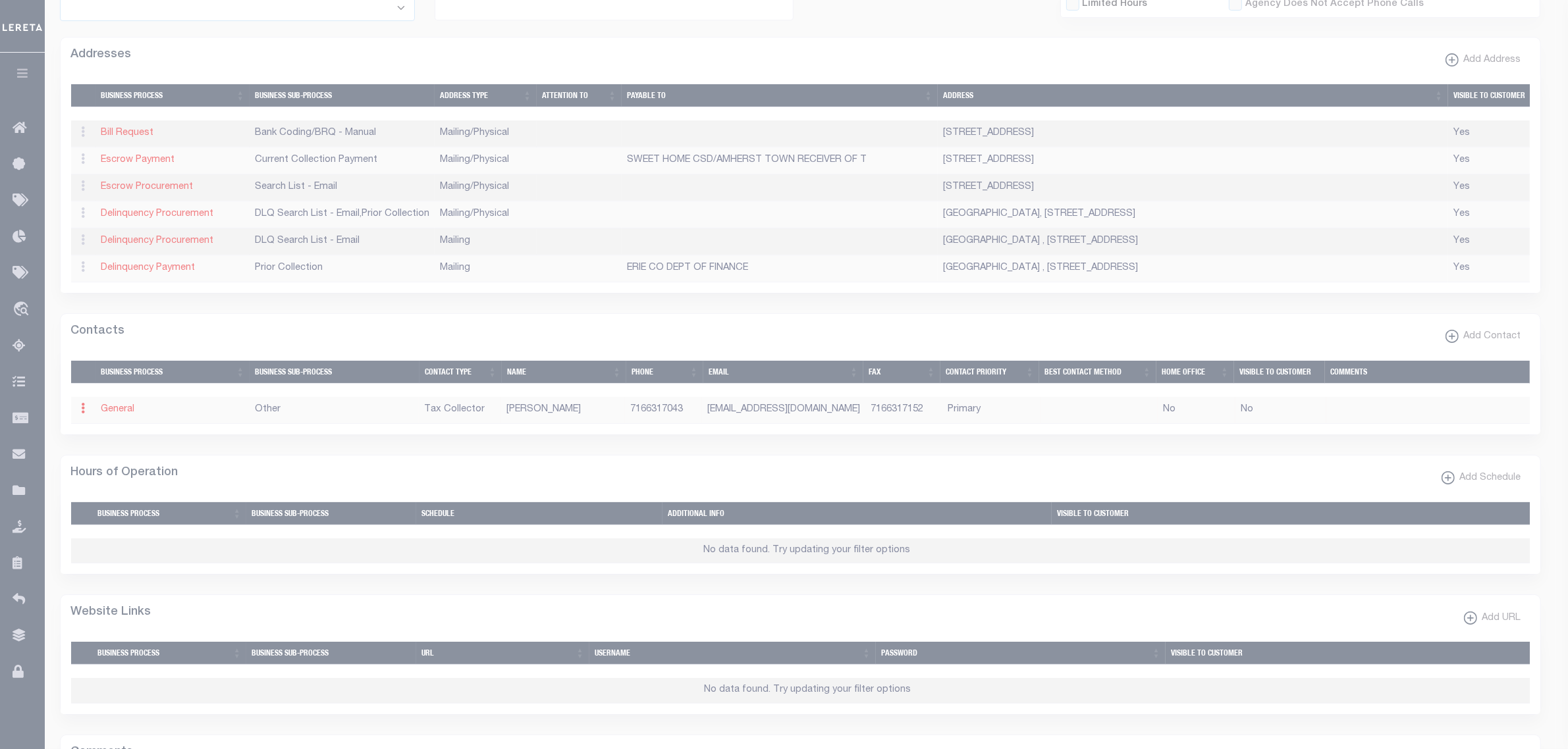
select select "2"
select select "1"
type input "[PERSON_NAME]"
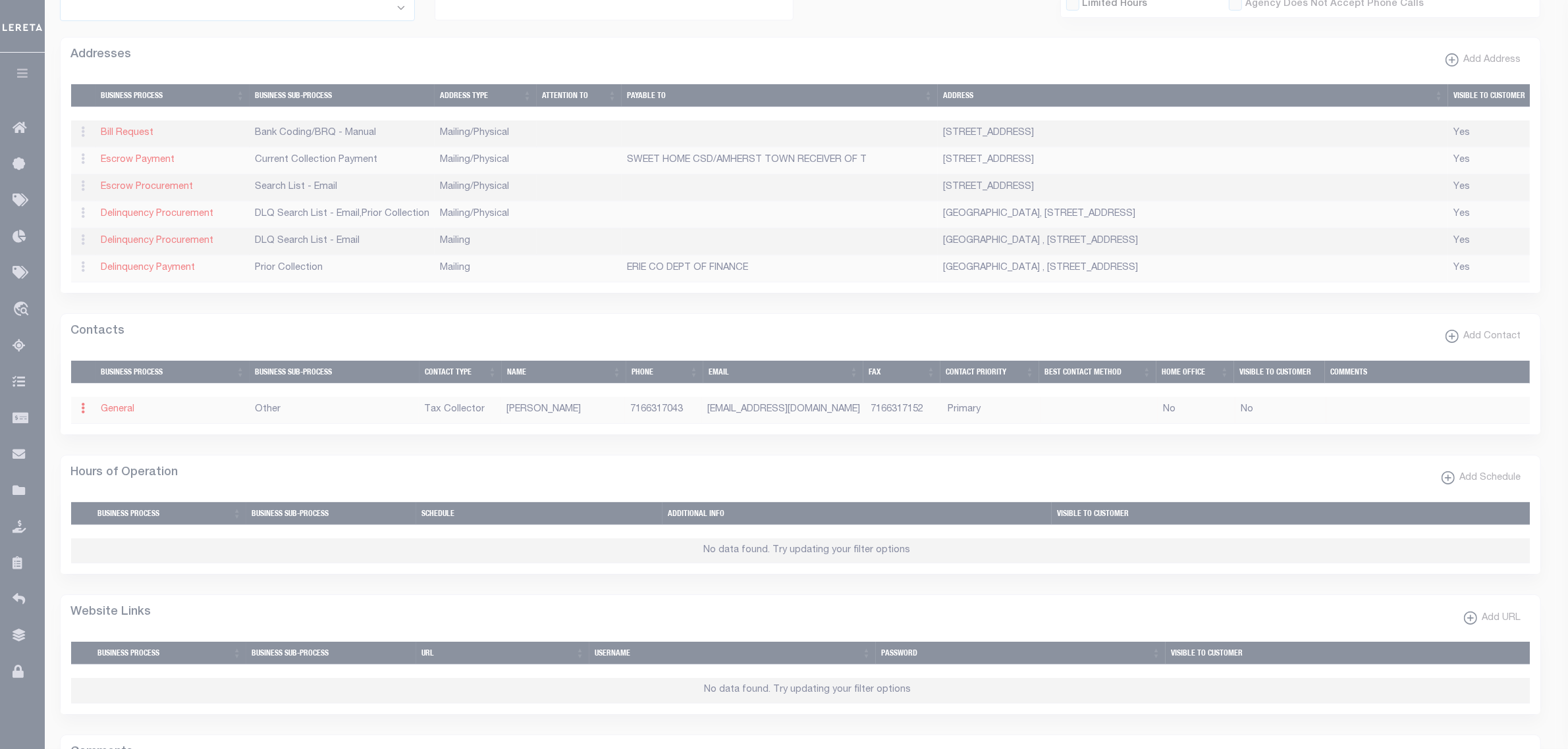
type input "7166317043"
type input "7166317152"
type input "[EMAIL_ADDRESS][DOMAIN_NAME]"
select select "6"
select select "39"
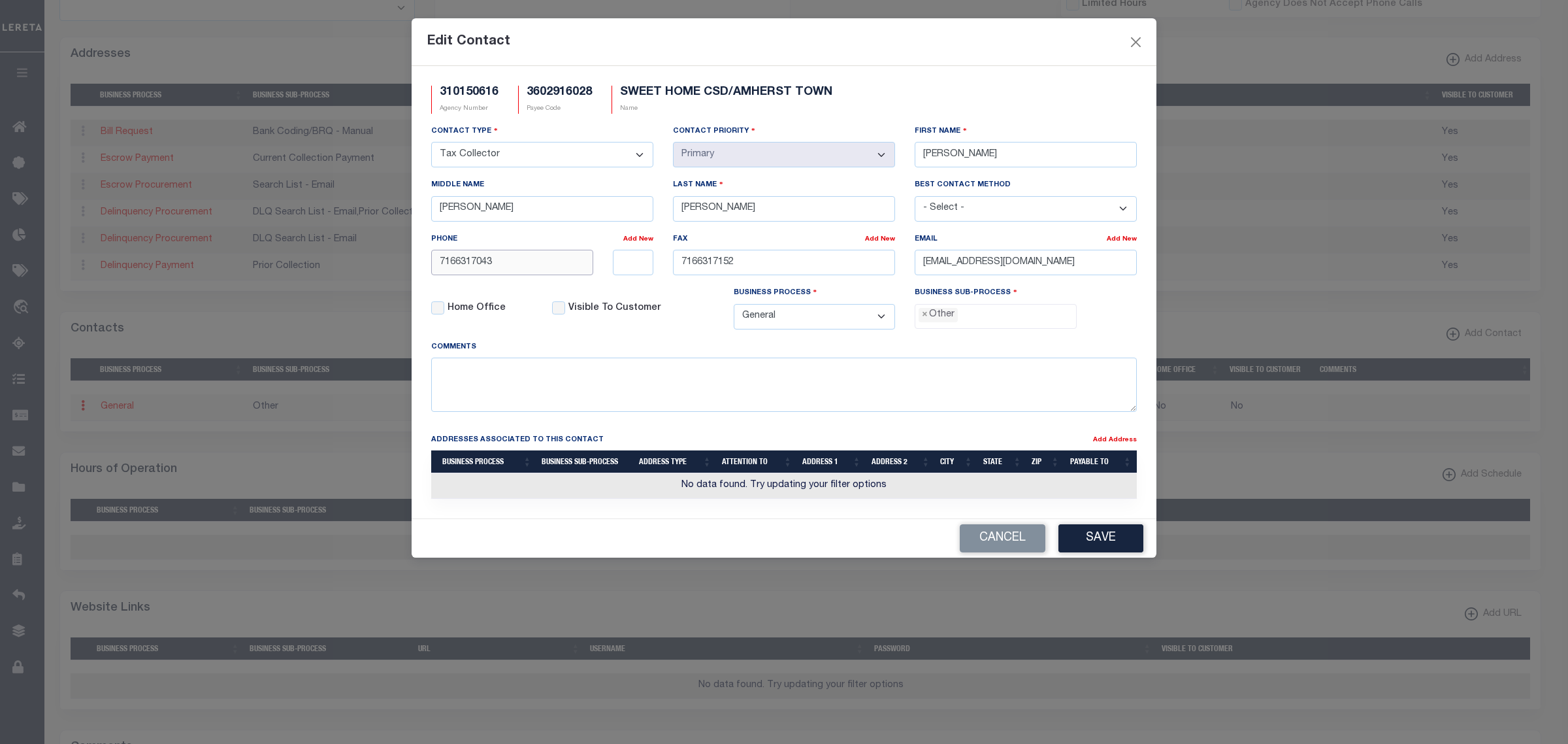
click at [518, 264] on input "7166317043" at bounding box center [512, 263] width 162 height 25
paste input "-631-7021"
type input "[PHONE_NUMBER]"
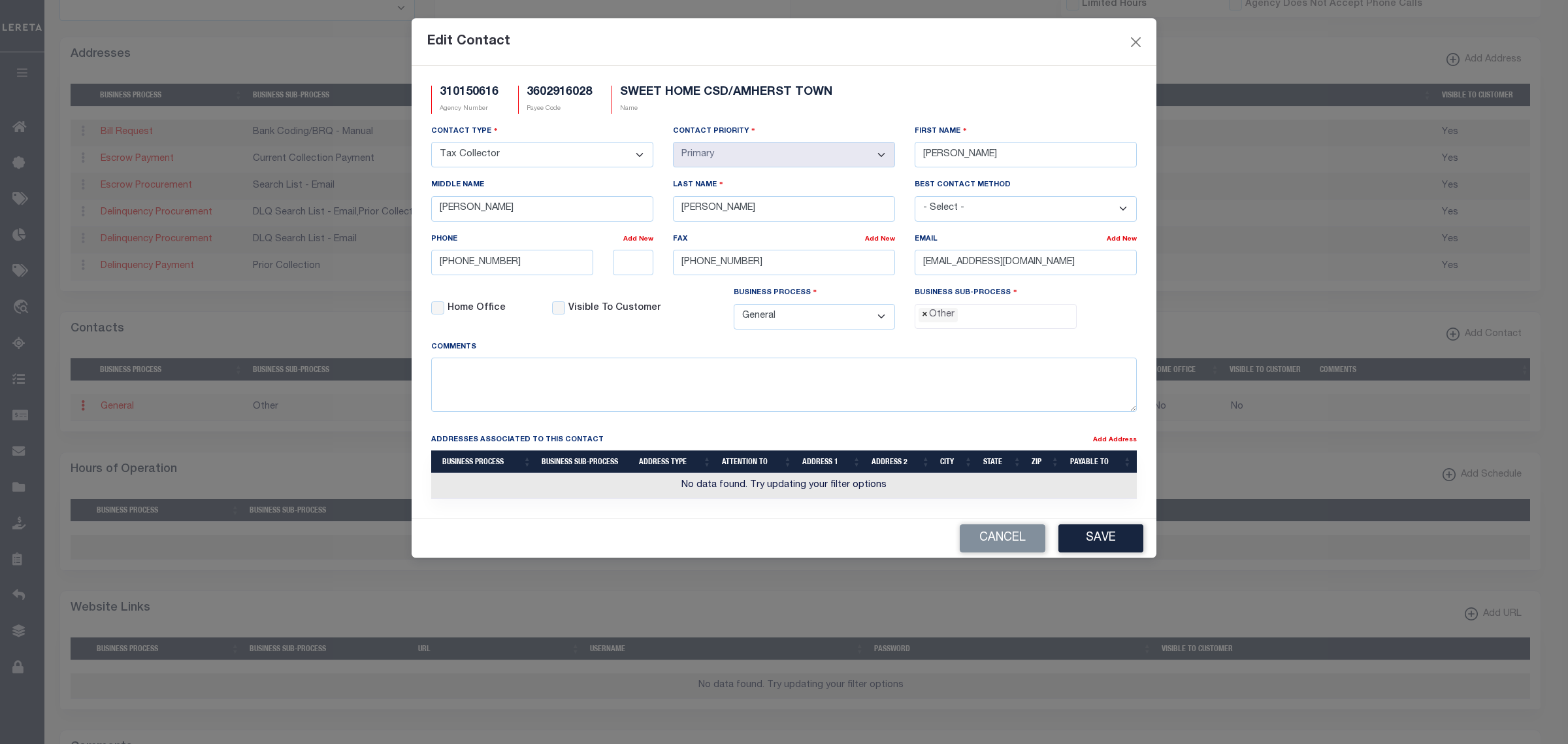
click at [924, 322] on span "×" at bounding box center [924, 316] width 5 height 15
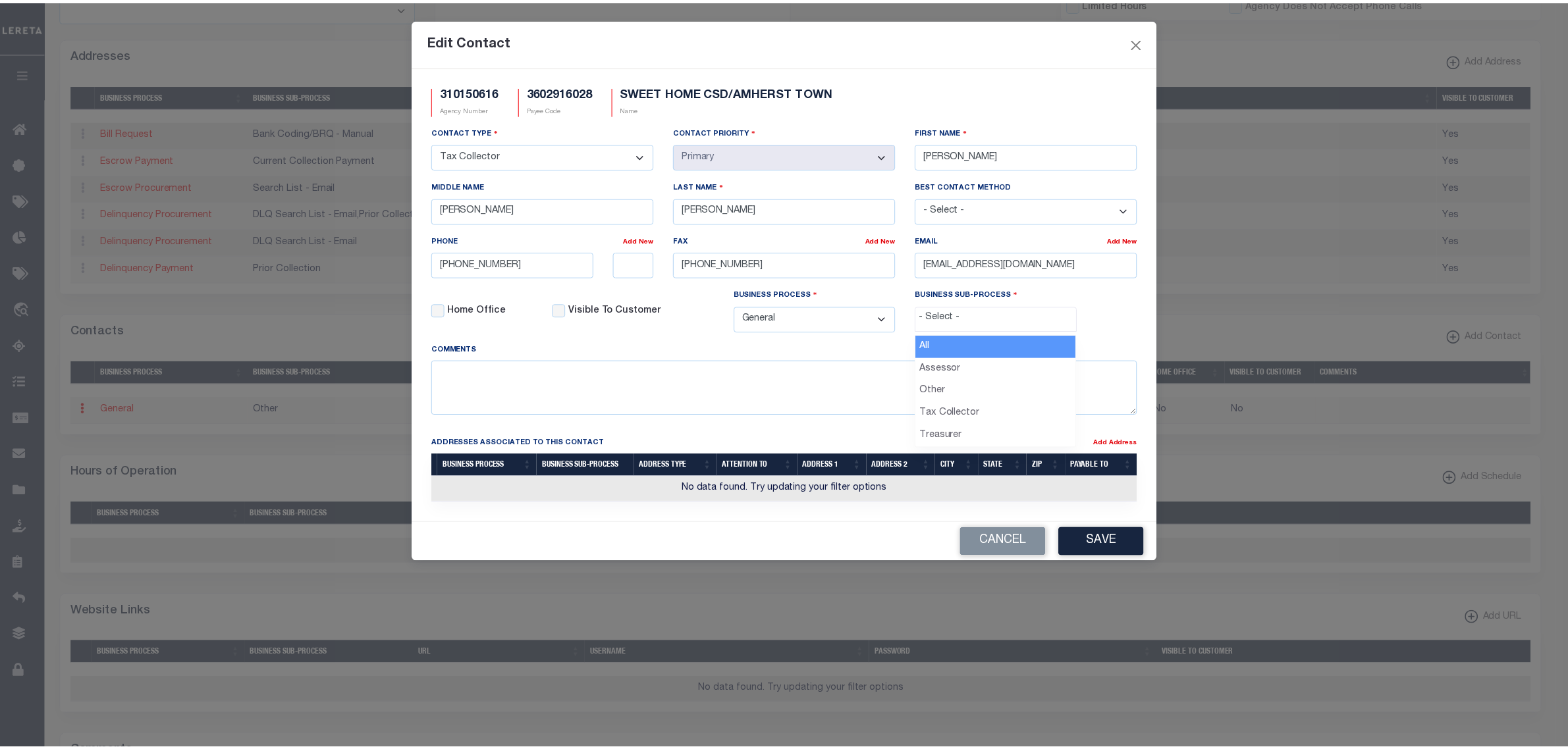
scroll to position [23, 0]
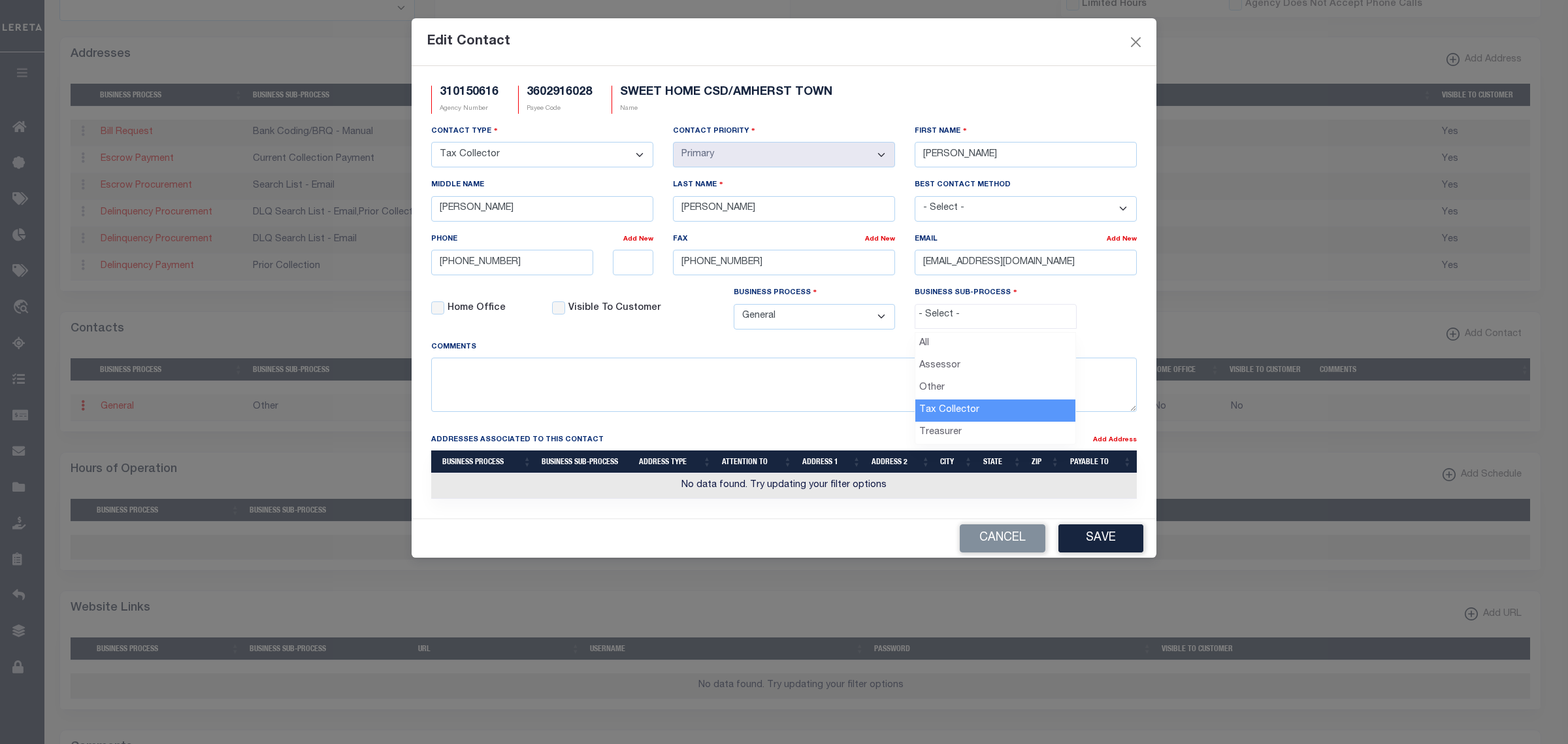
select select "31"
click at [1074, 547] on button "Save" at bounding box center [1101, 538] width 85 height 28
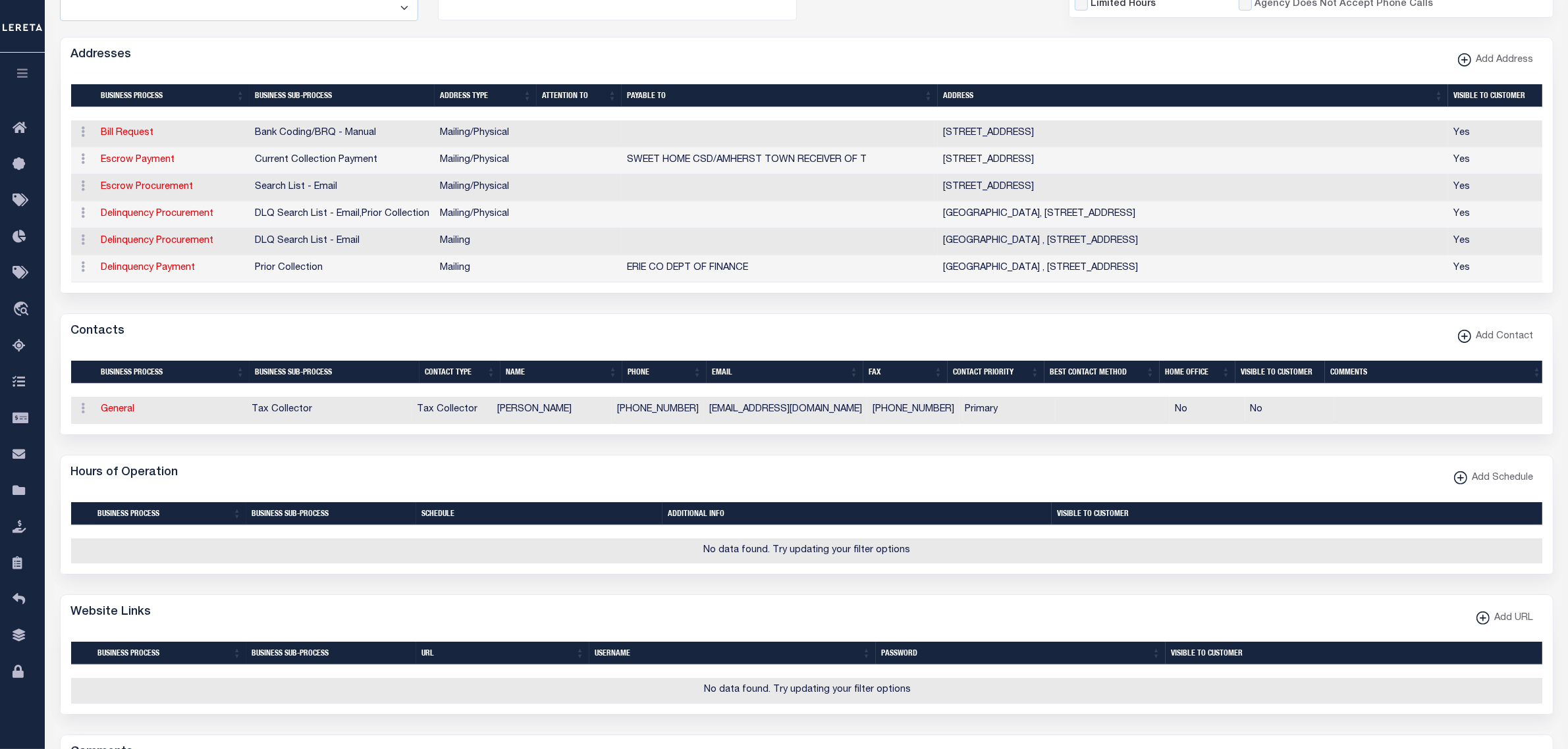
scroll to position [0, 0]
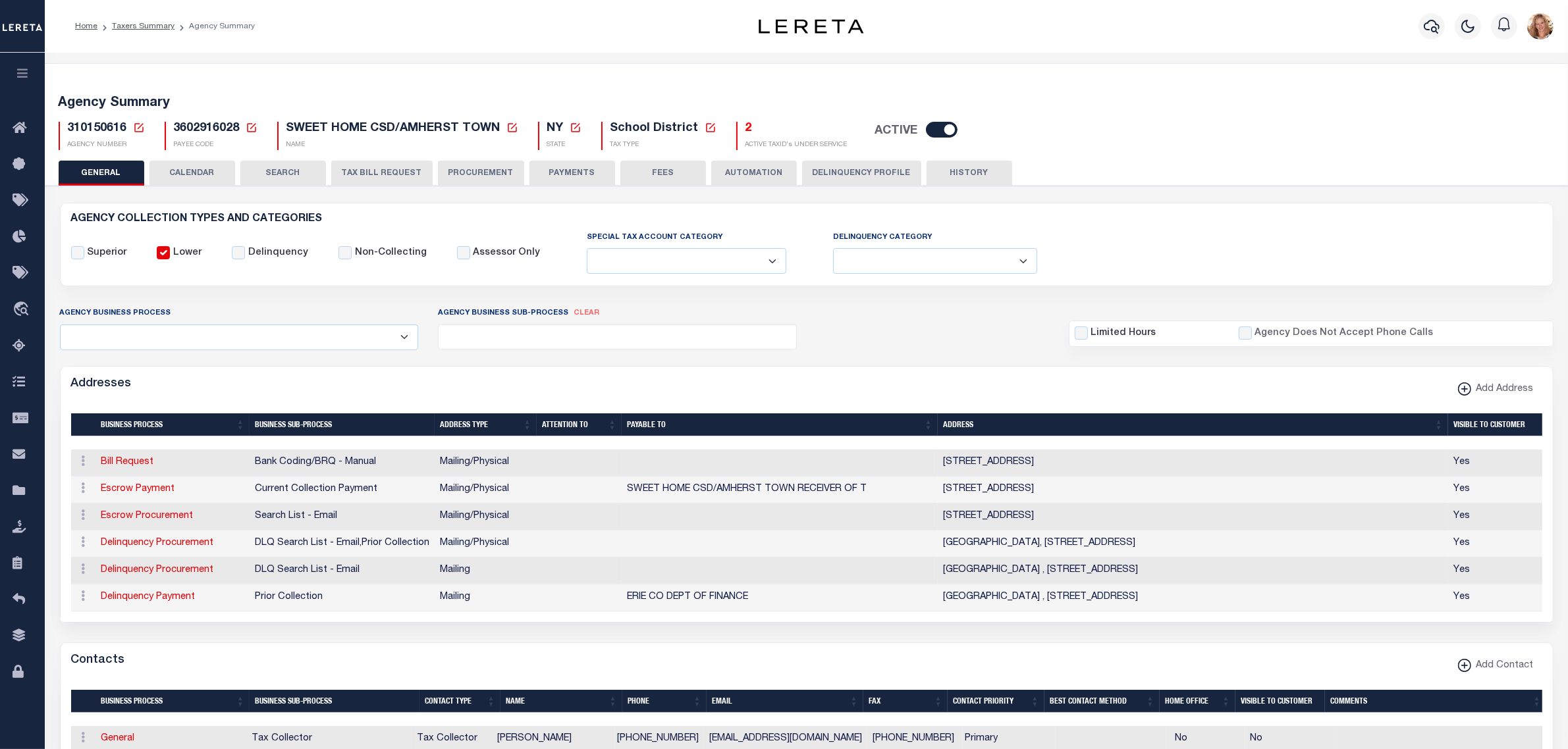
click at [136, 126] on icon at bounding box center [138, 127] width 12 height 12
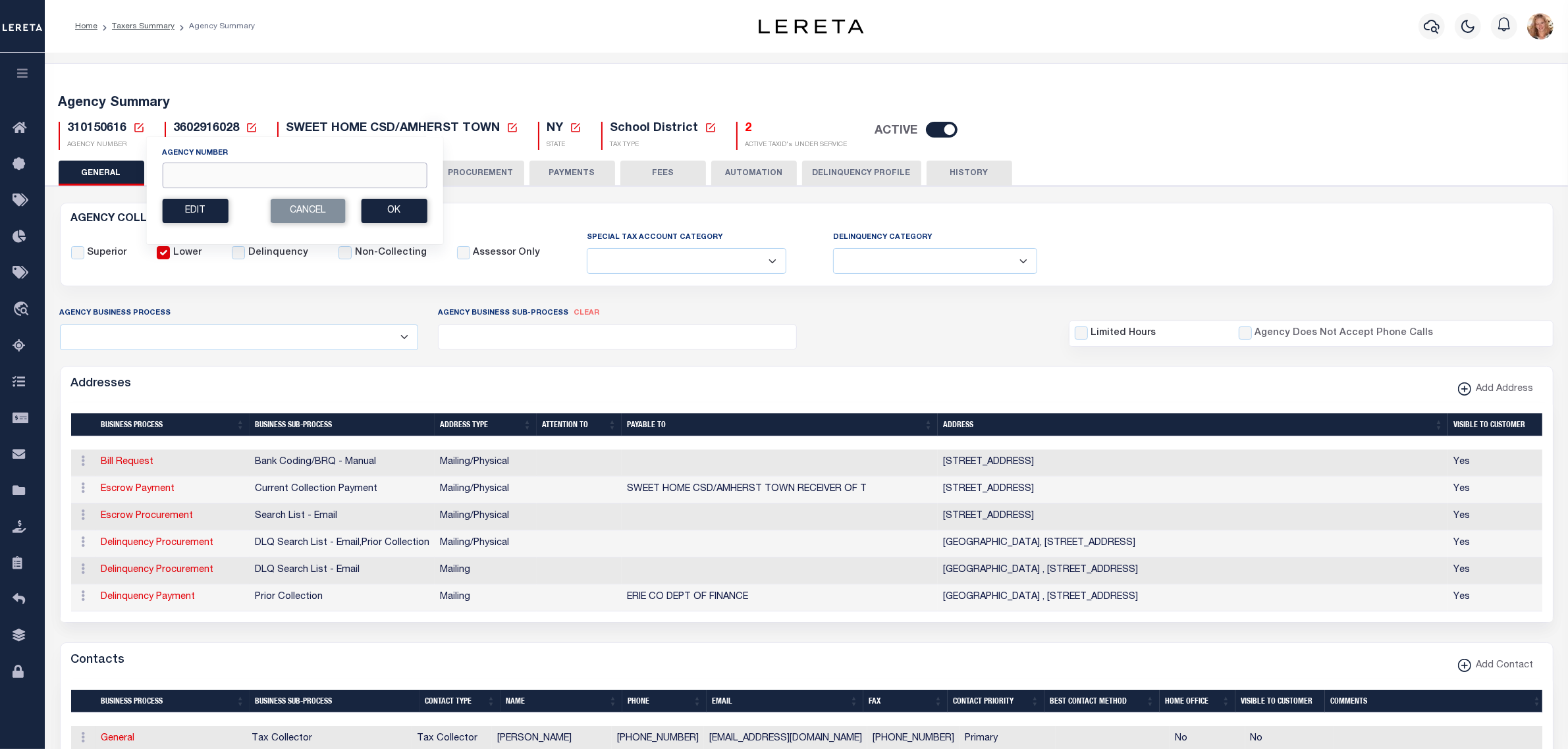
click at [196, 175] on input "Agency Number" at bounding box center [294, 176] width 265 height 26
type input "310150608"
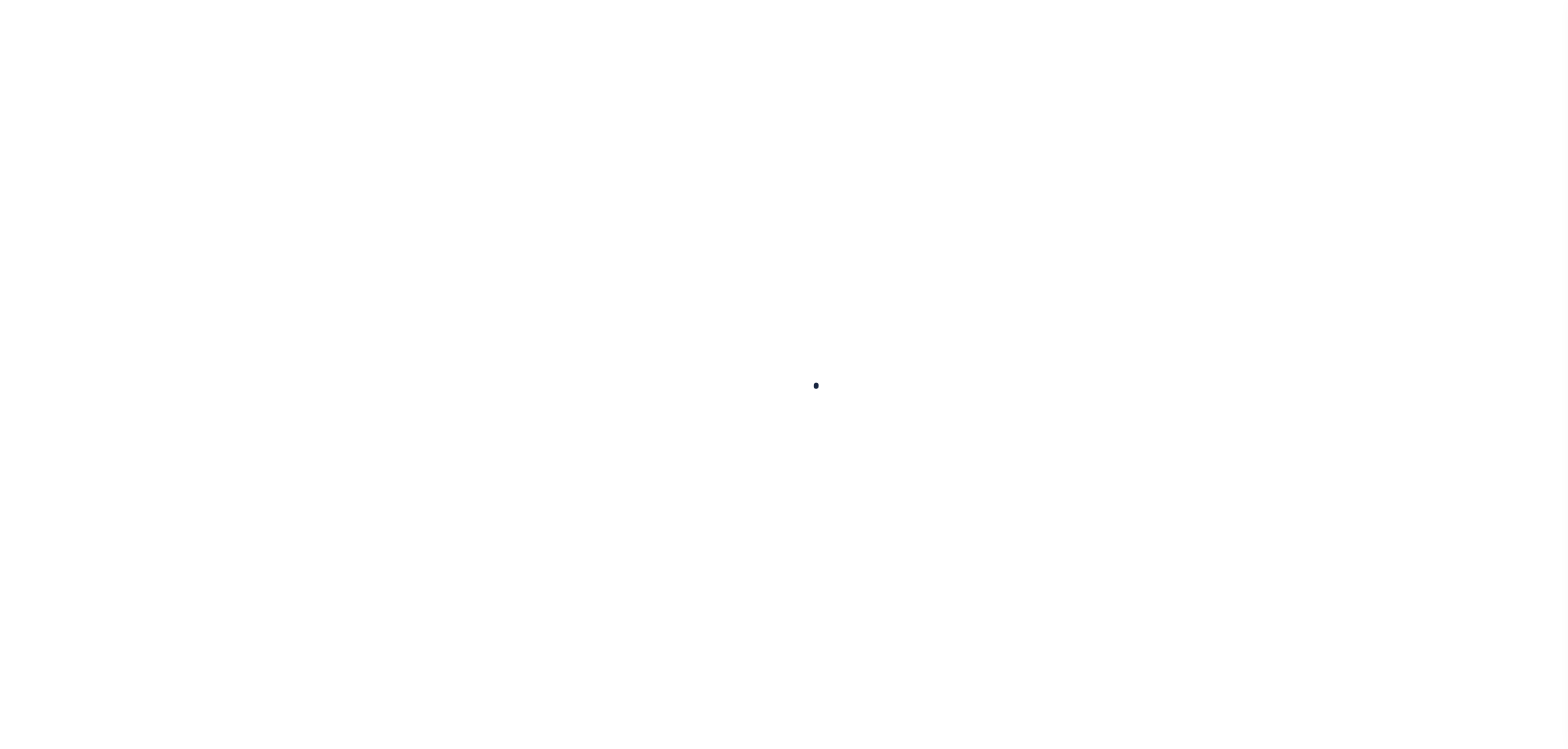
select select
checkbox input "false"
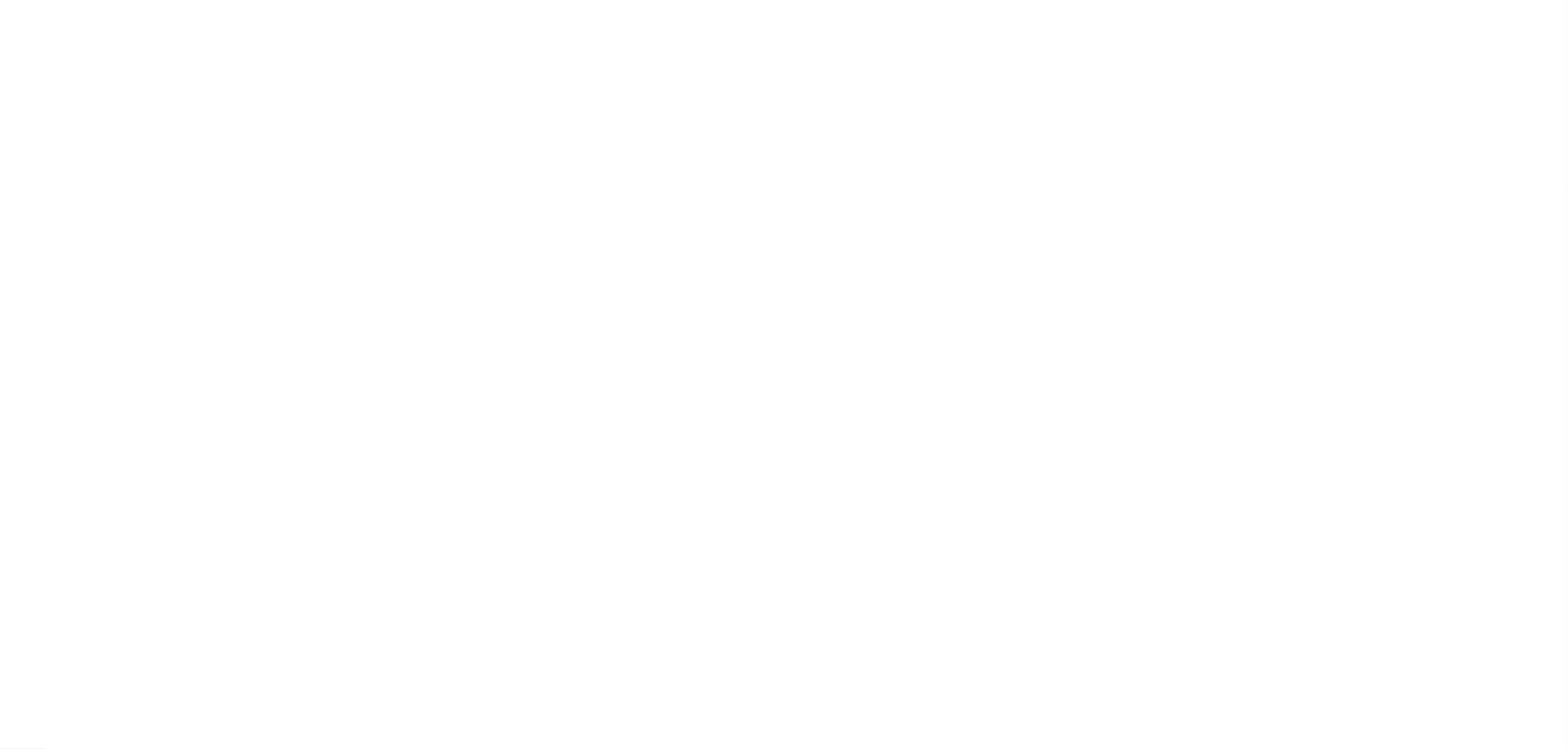
checkbox input "false"
type input "3602916003"
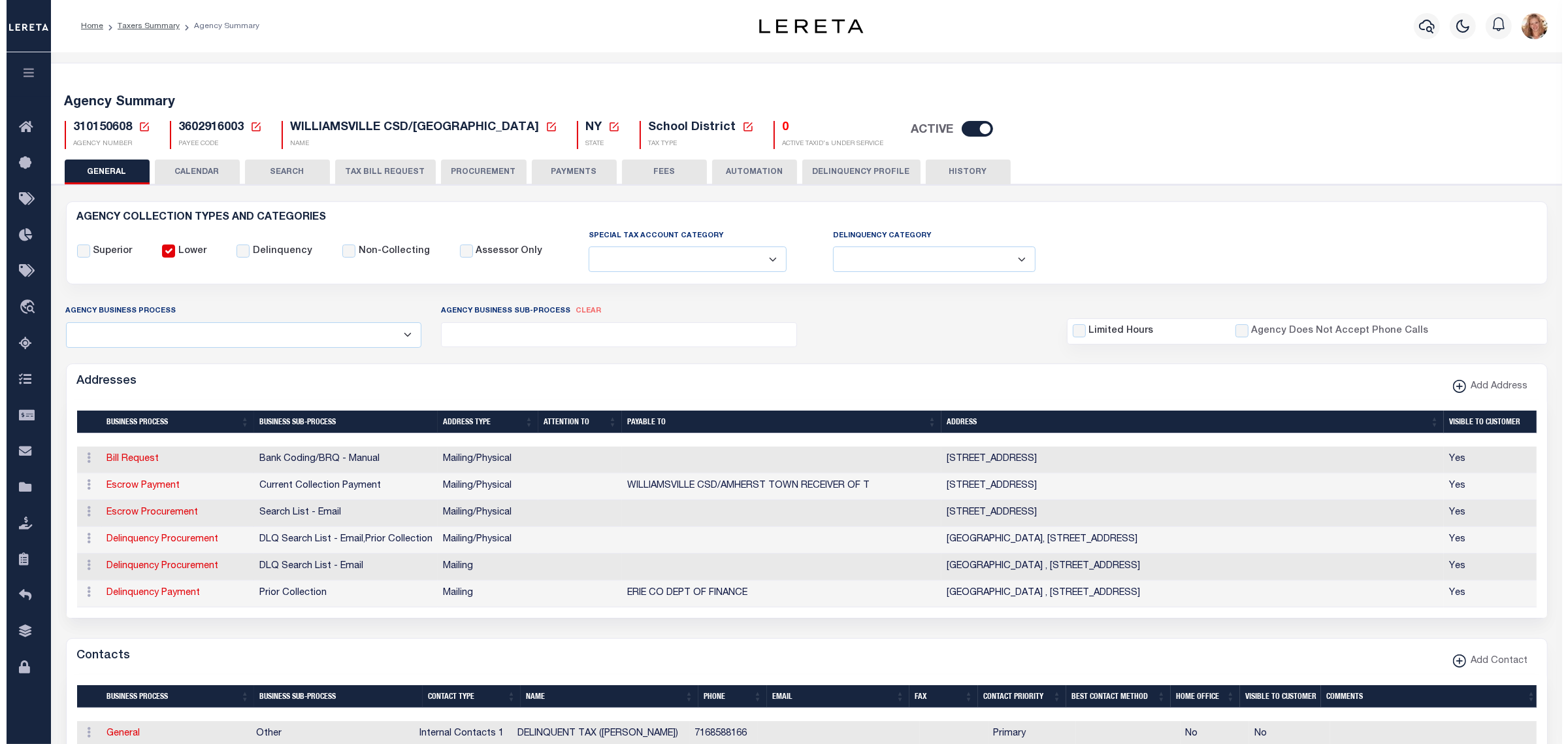
scroll to position [246, 0]
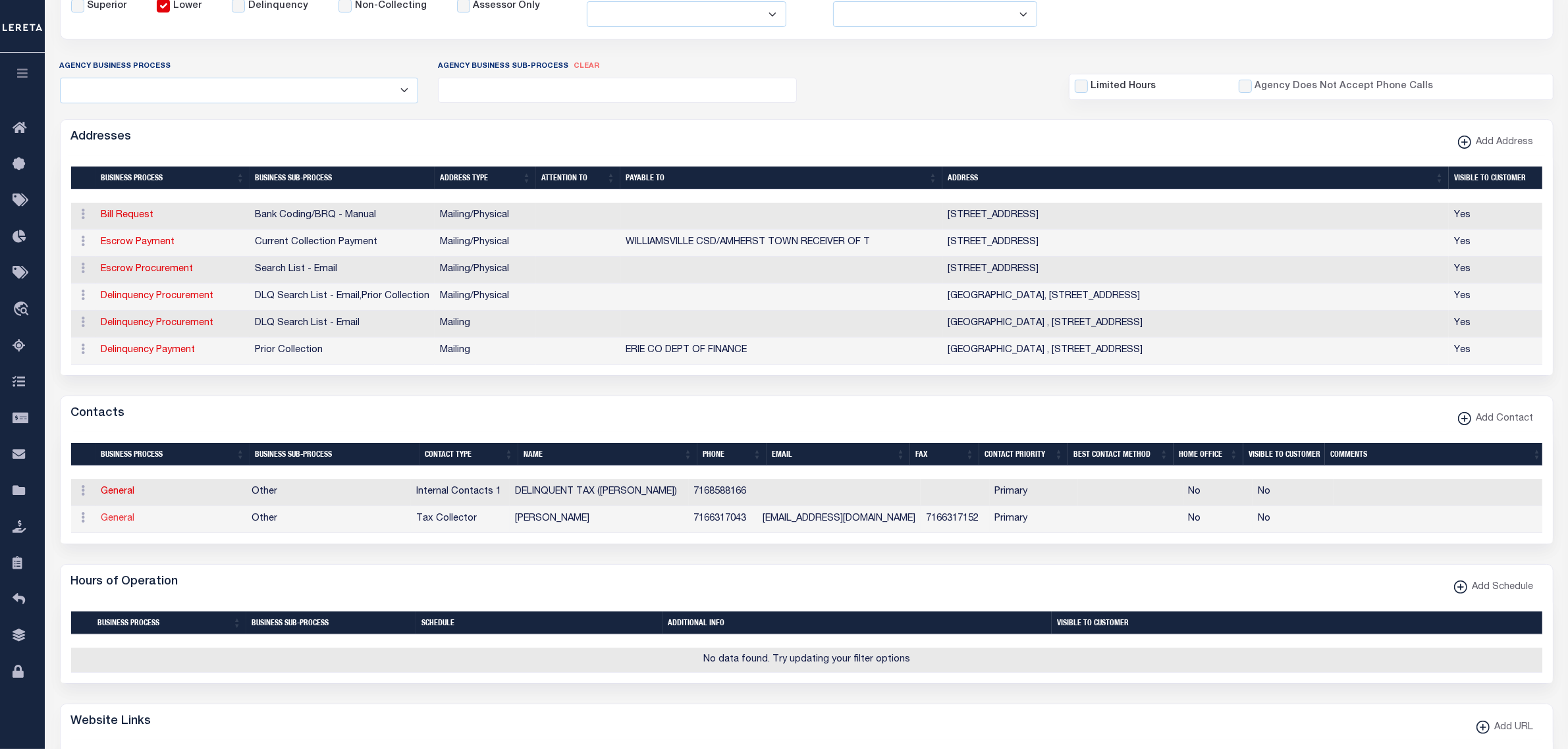
click at [105, 524] on link "General" at bounding box center [118, 518] width 34 height 9
checkbox input "false"
select select
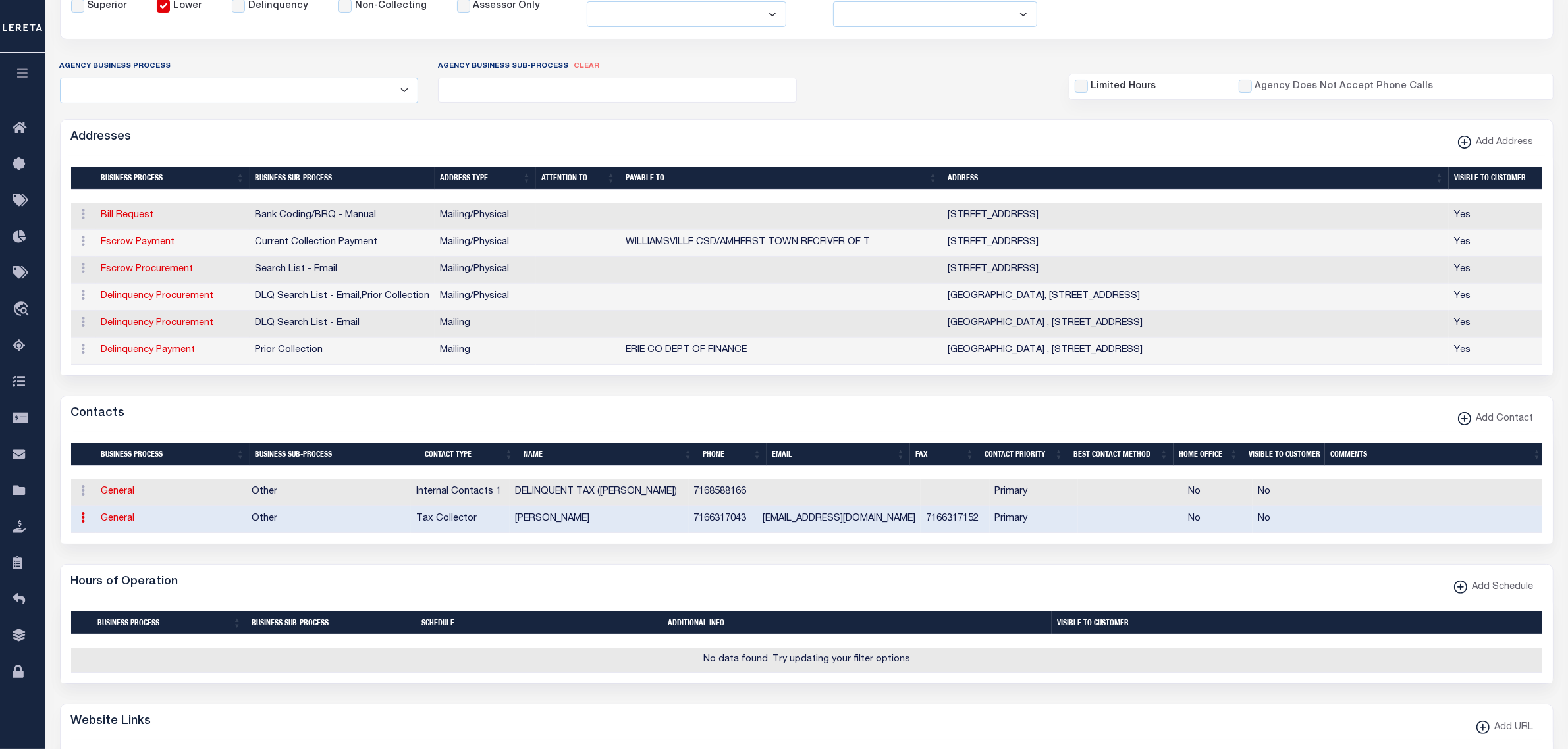
select select "2"
select select "1"
type input "[PERSON_NAME]"
type input "SPOTH"
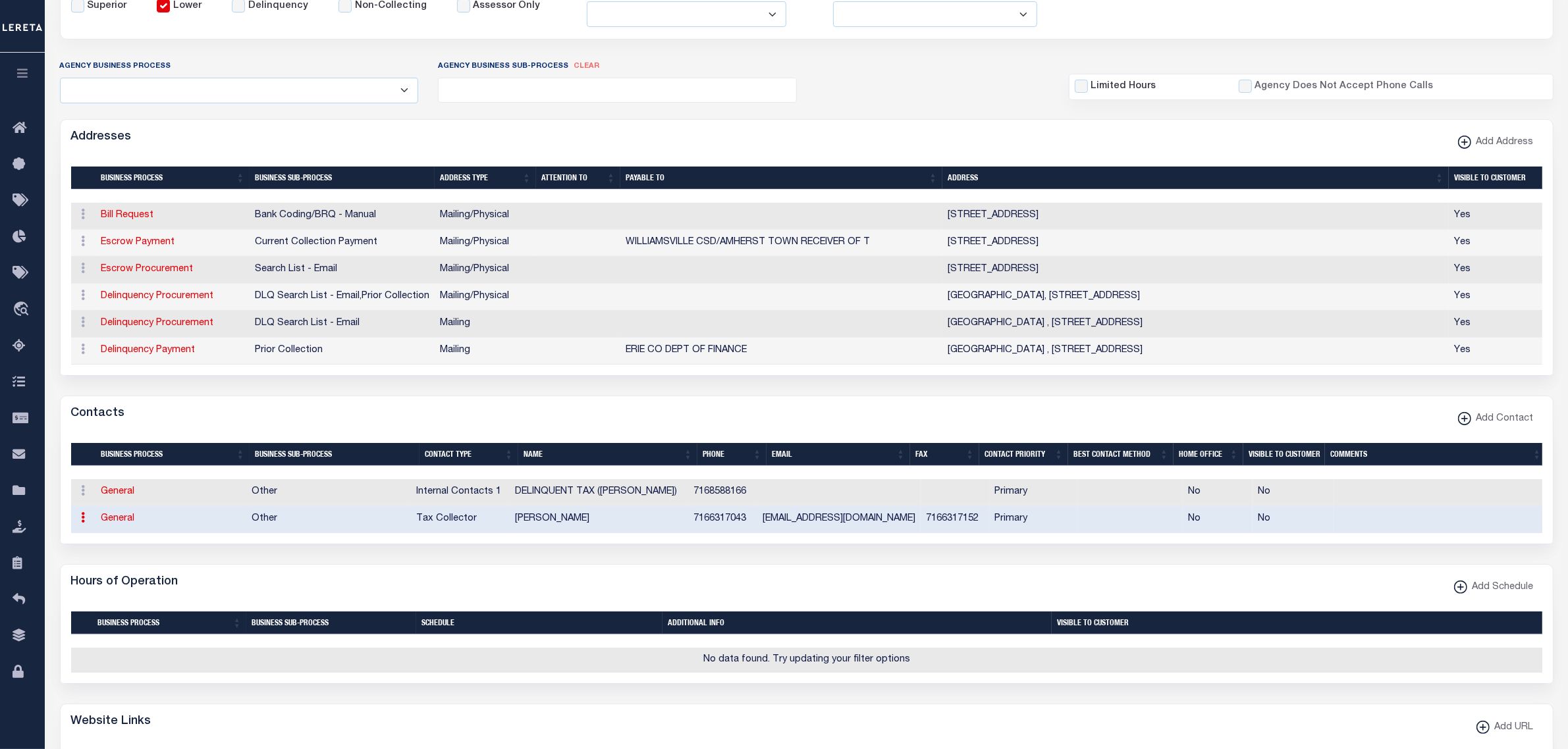
type input "7166317043"
type input "7166317152"
type input "[EMAIL_ADDRESS][DOMAIN_NAME]"
select select "6"
select select "39"
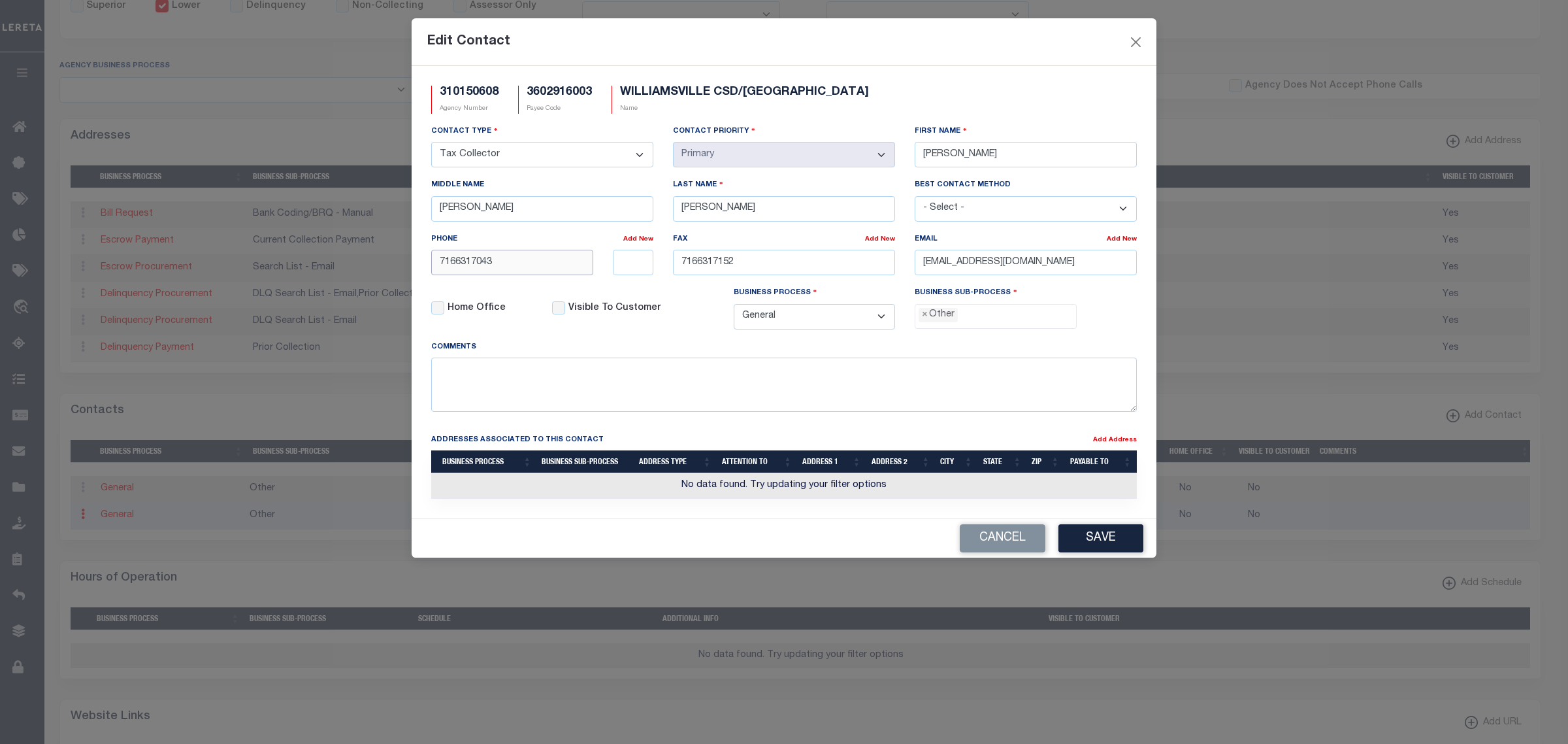
click at [554, 258] on input "7166317043" at bounding box center [512, 263] width 162 height 25
paste input "-631-7021"
type input "[PHONE_NUMBER]"
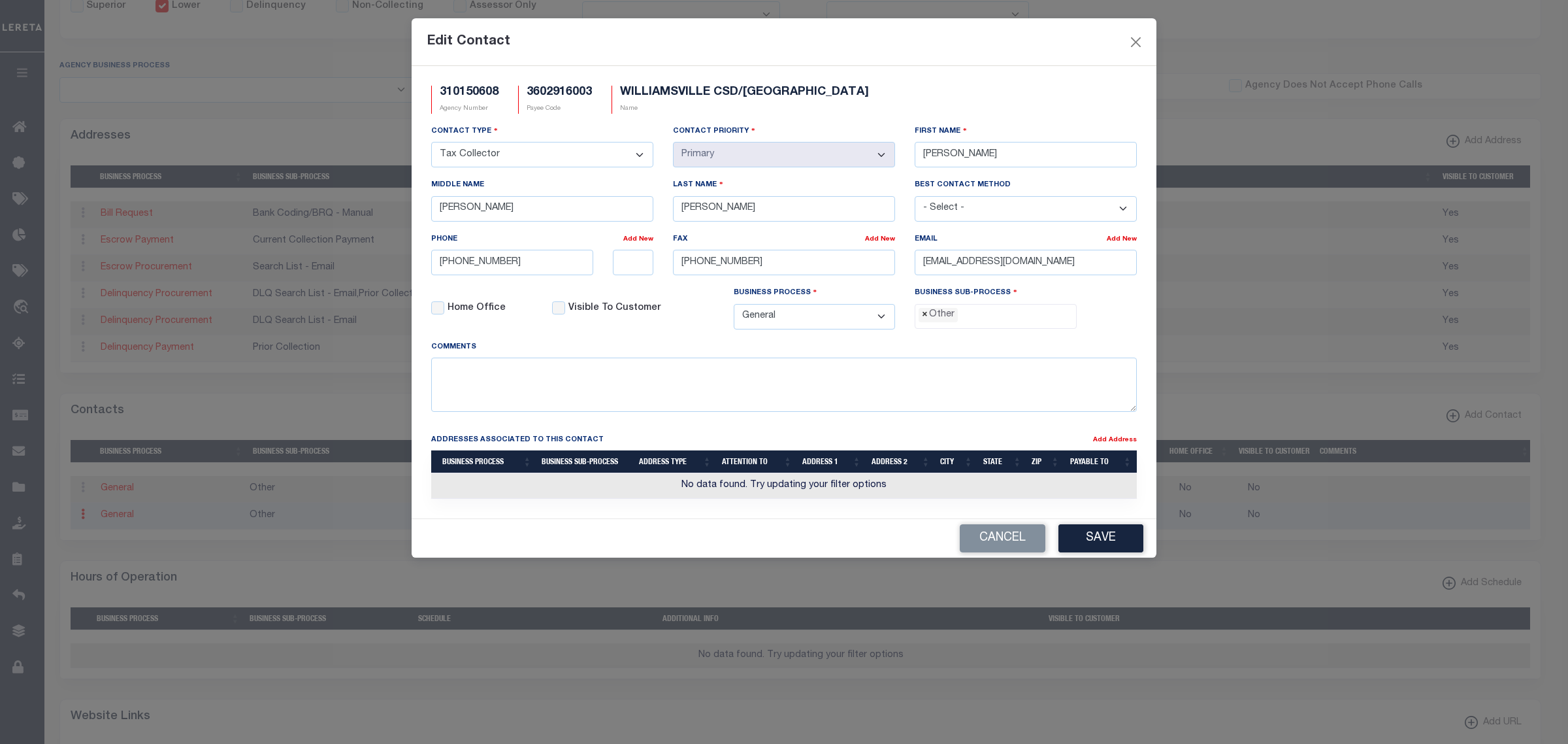
click at [923, 319] on span "×" at bounding box center [924, 316] width 5 height 15
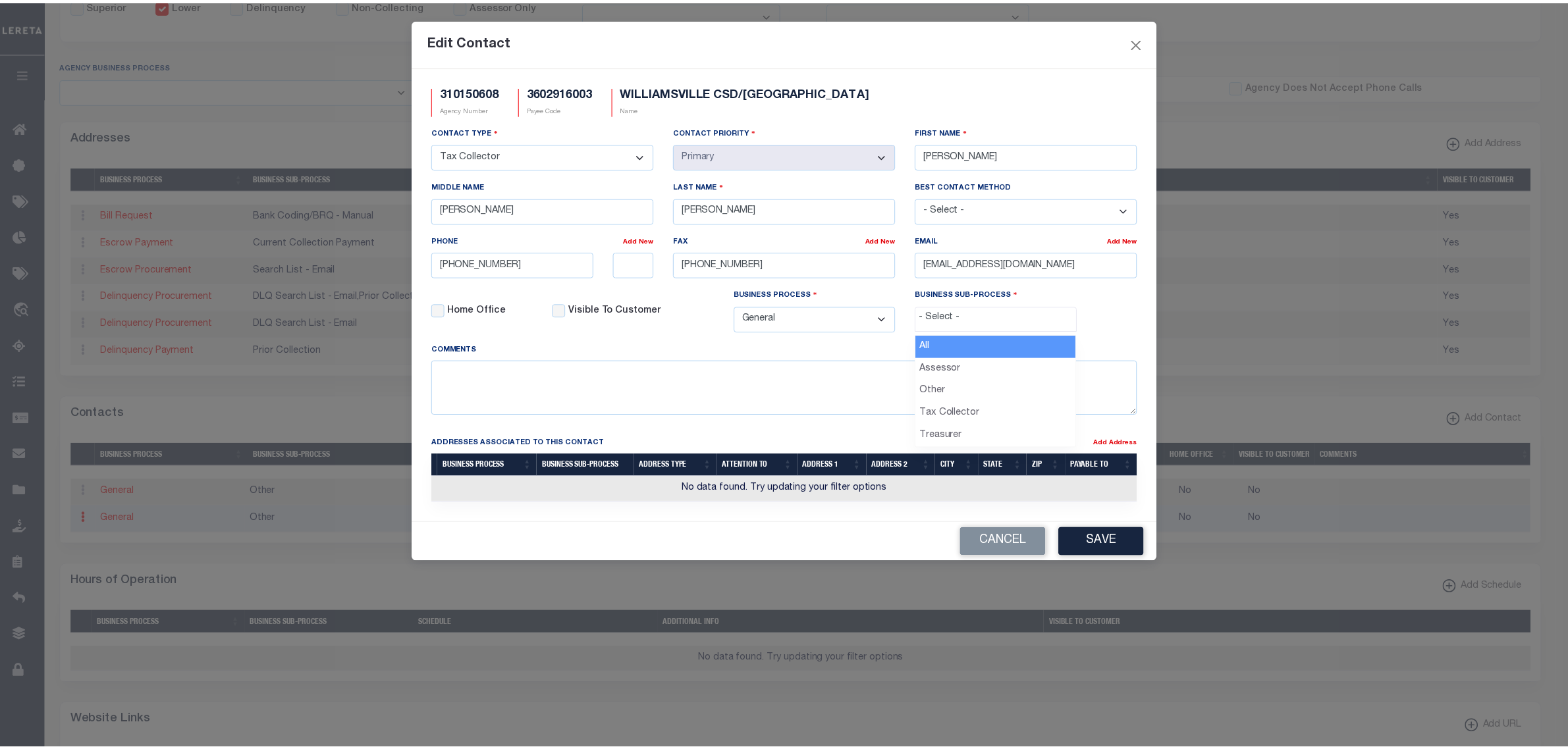
scroll to position [23, 0]
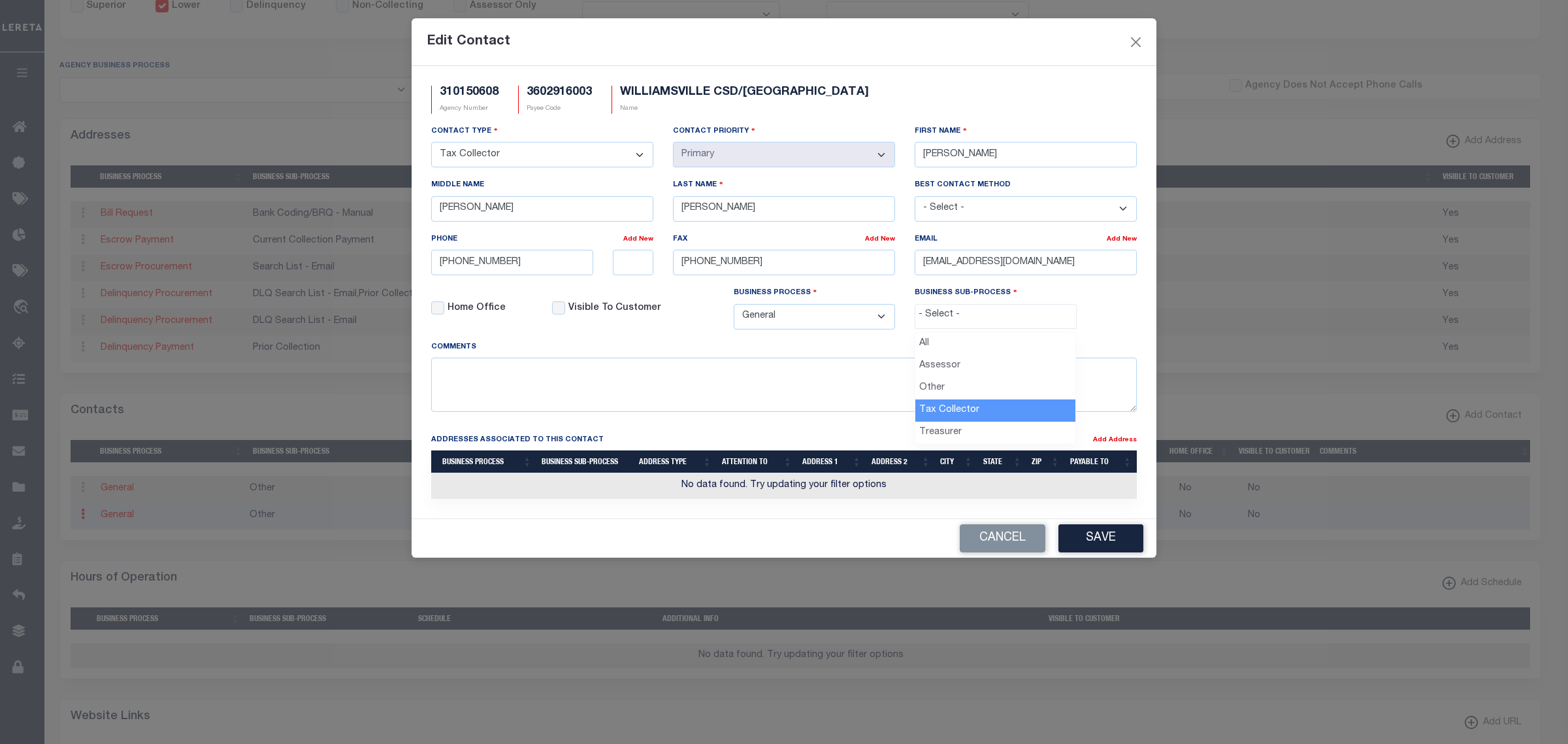
select select "31"
click at [1096, 547] on button "Save" at bounding box center [1101, 538] width 85 height 28
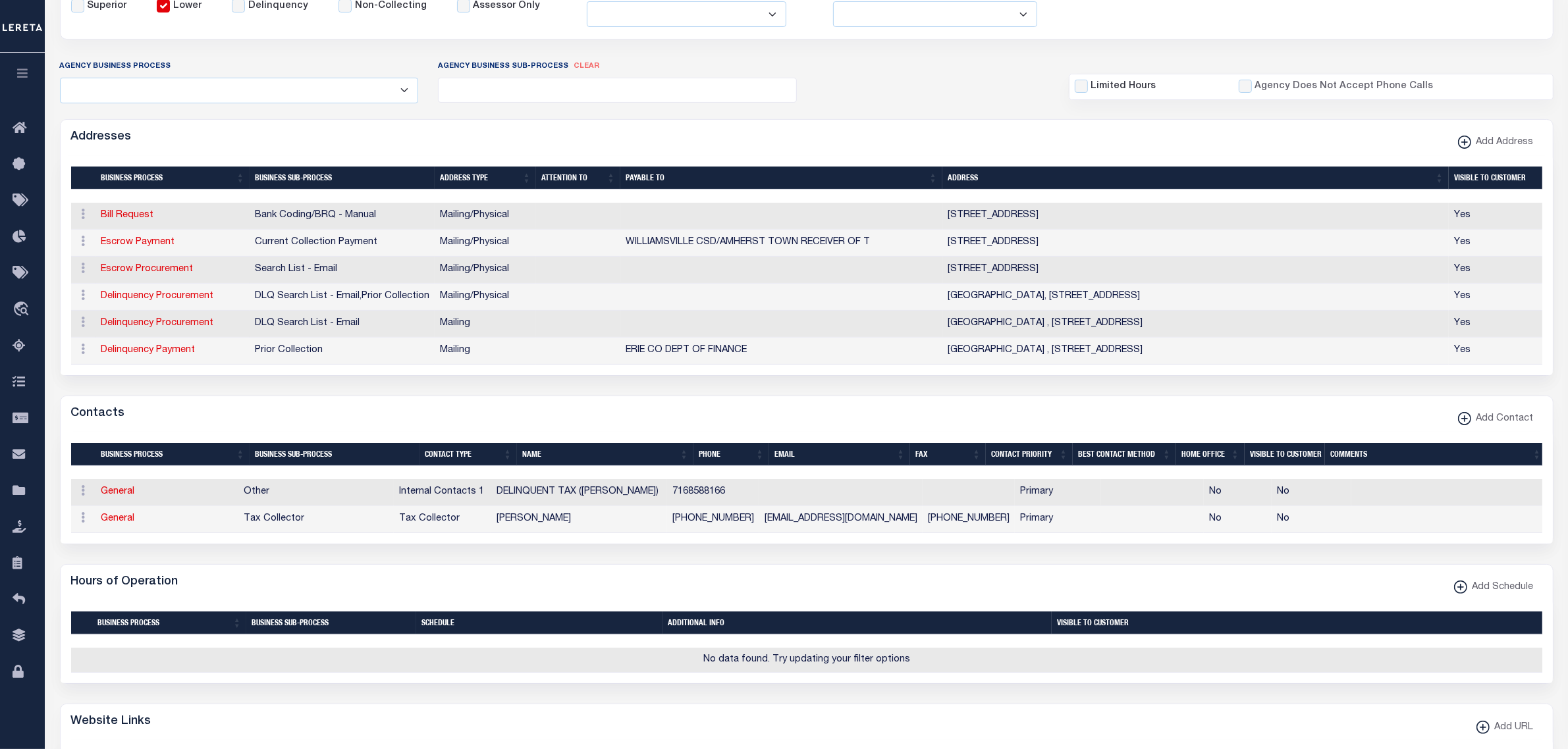
scroll to position [0, 0]
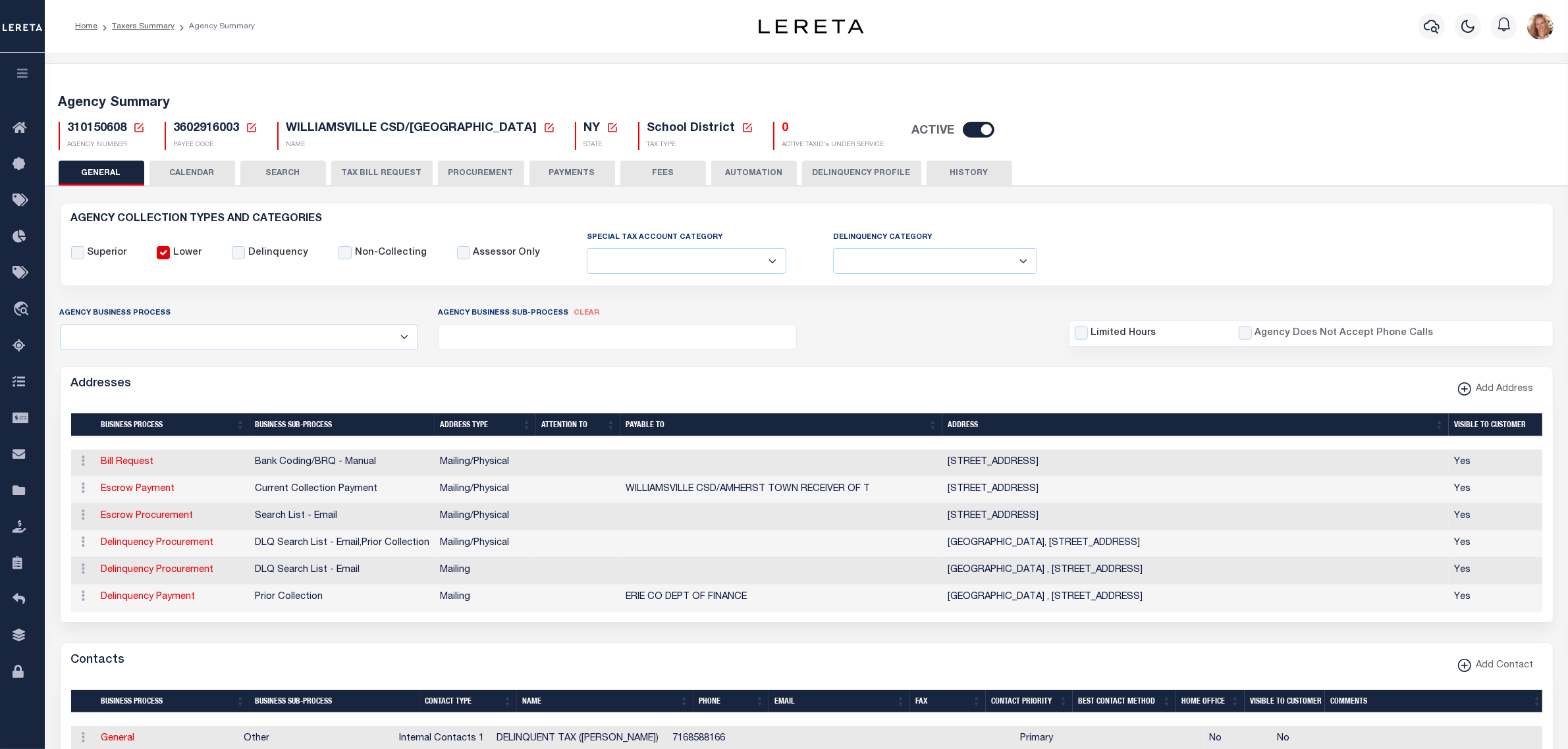
click at [137, 128] on icon at bounding box center [139, 127] width 9 height 9
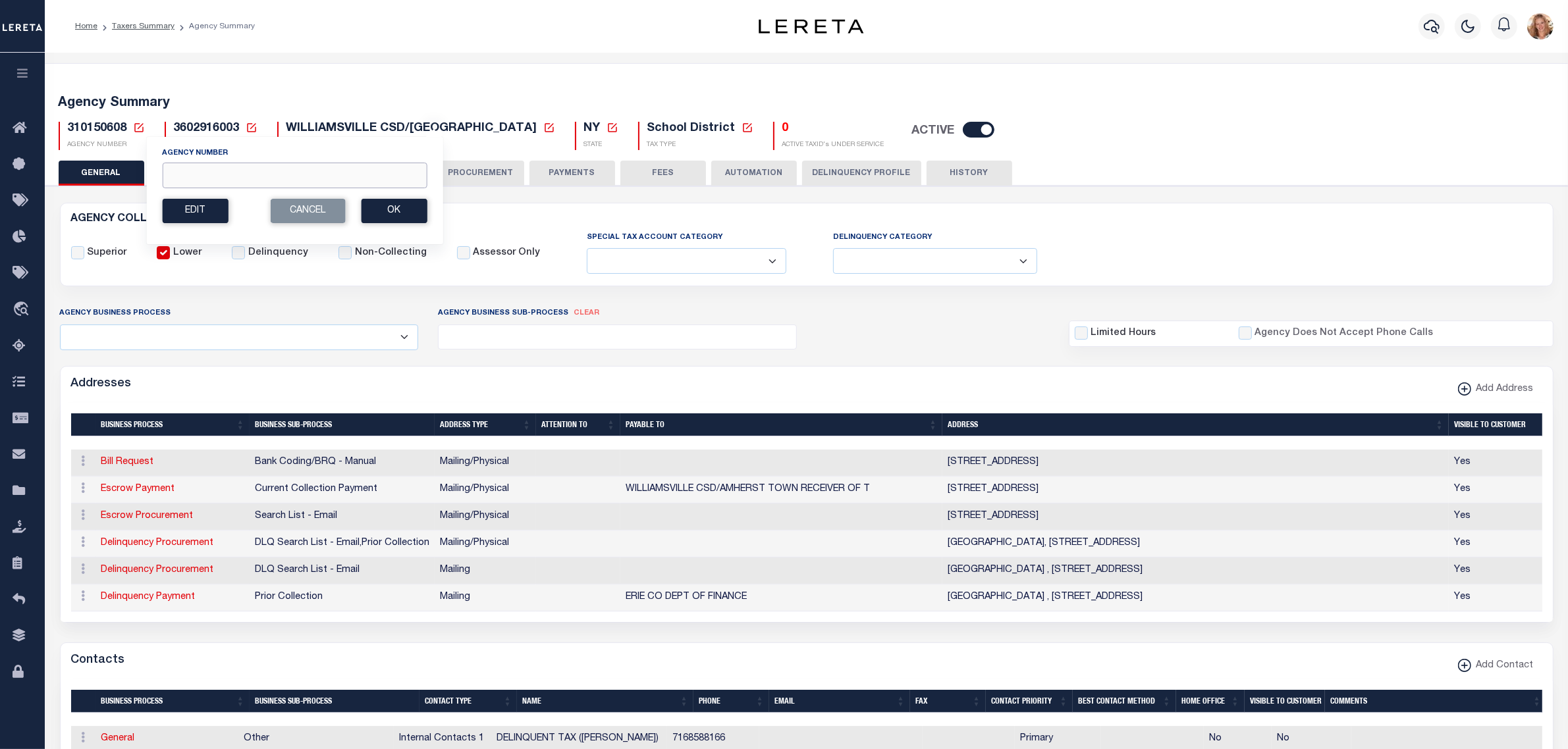
click at [201, 175] on input "Agency Number" at bounding box center [294, 176] width 265 height 26
type input "310150202"
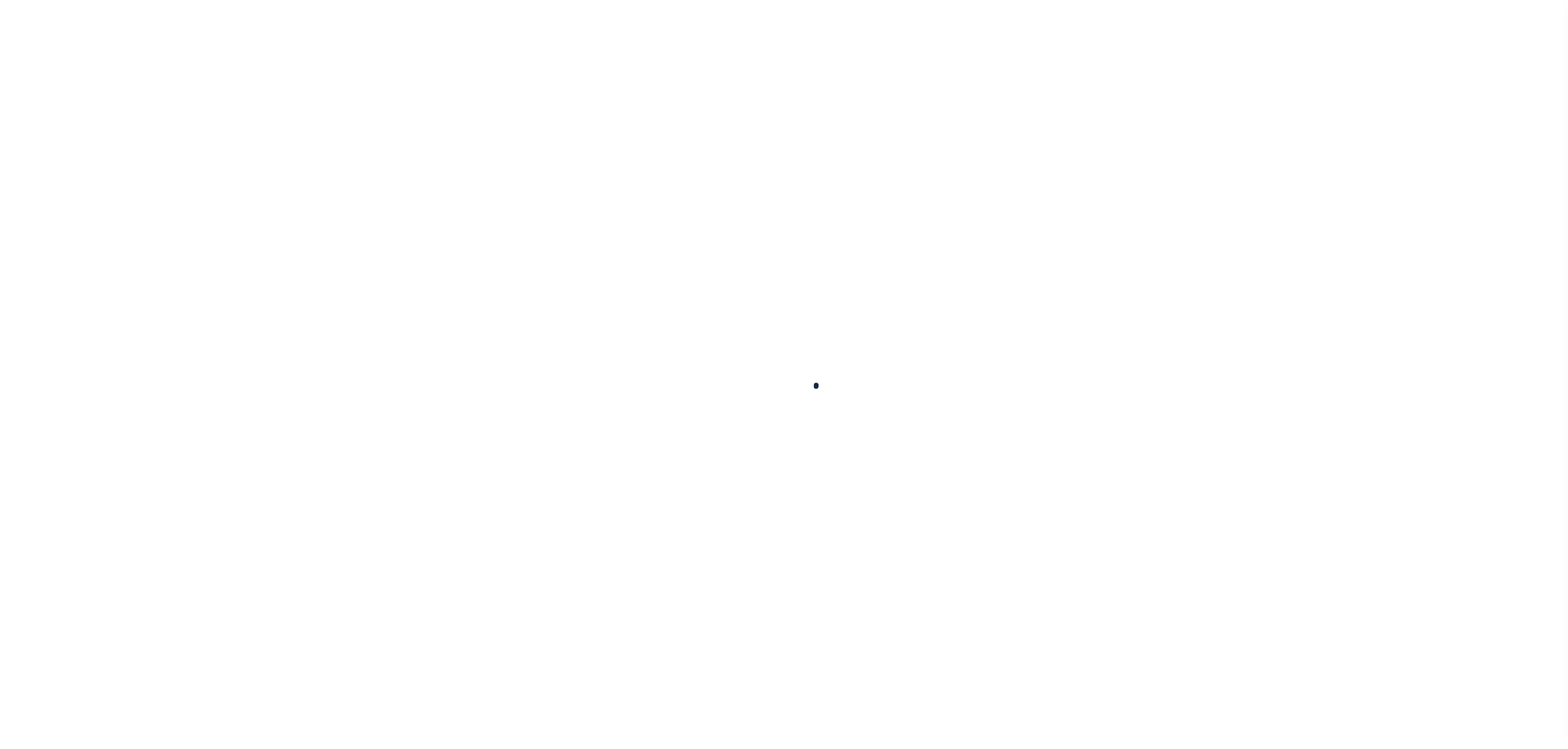
select select
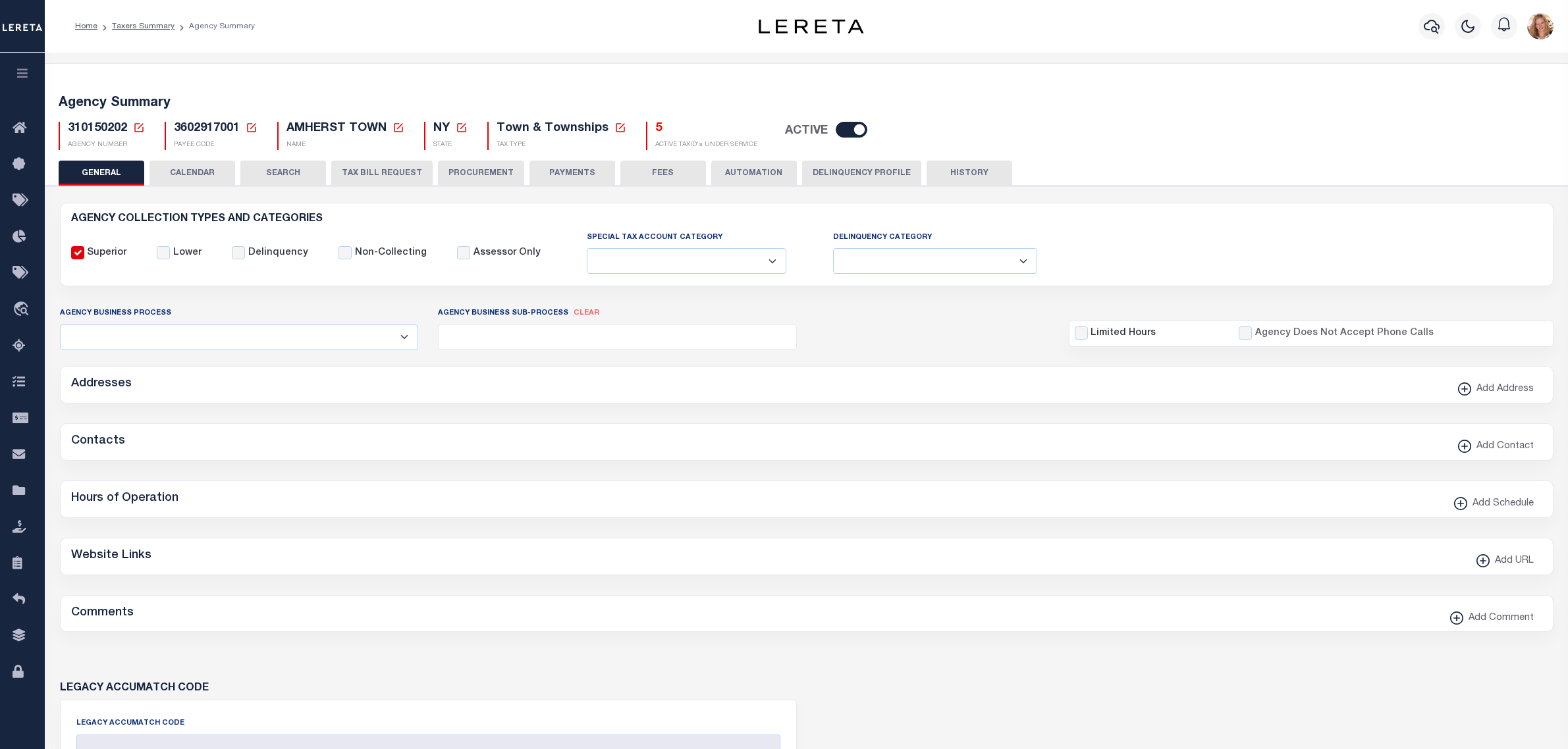
checkbox input "false"
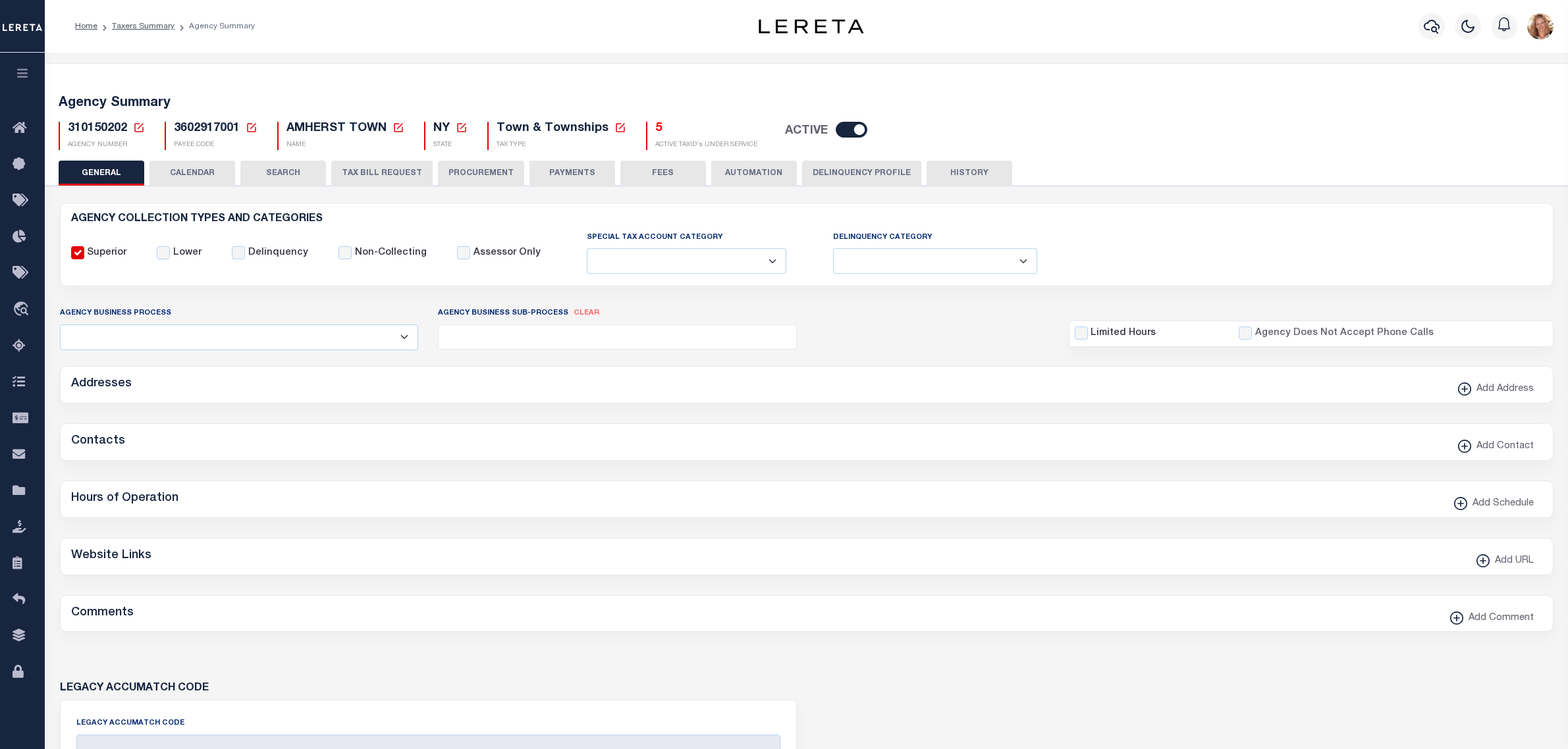
type input "3602917001"
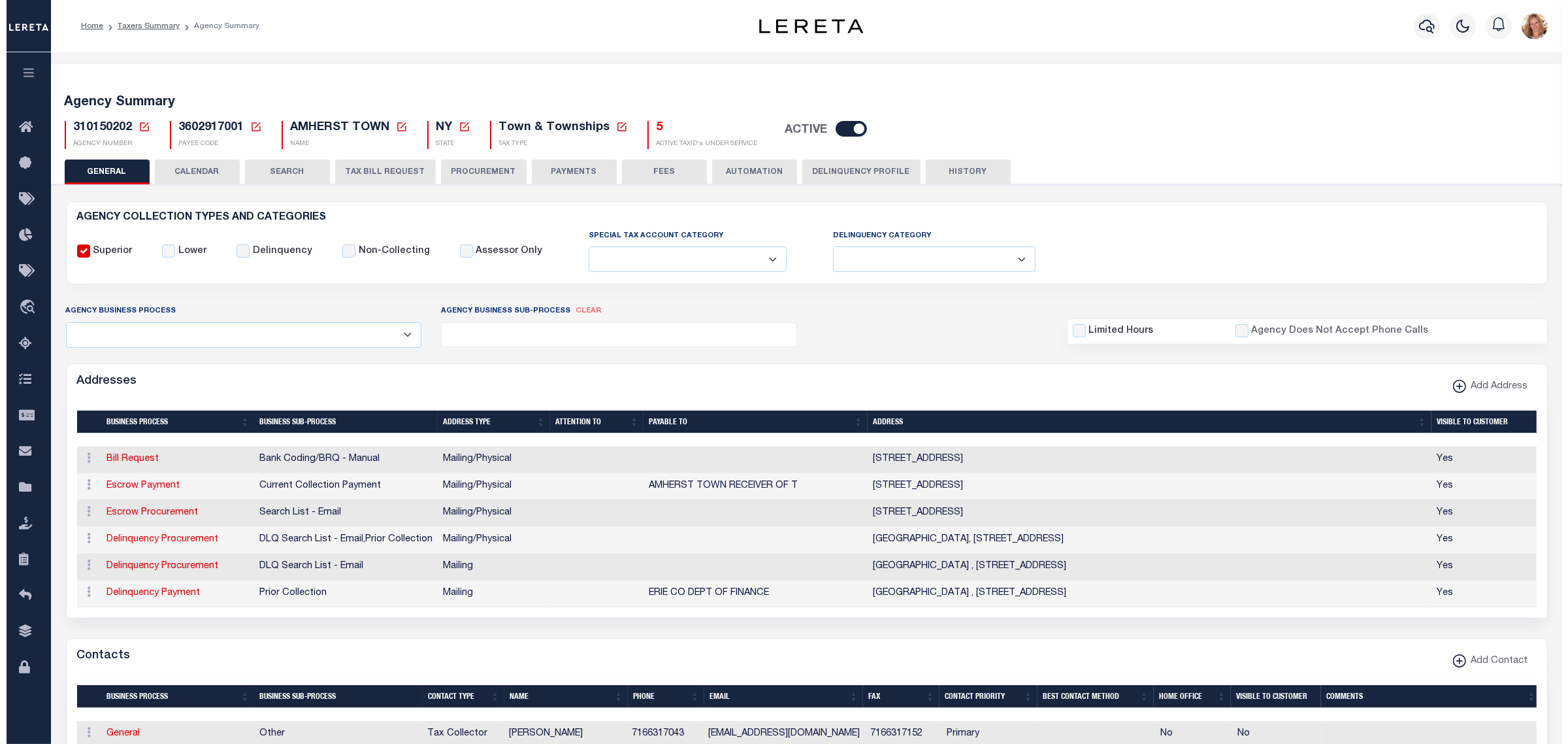
scroll to position [327, 0]
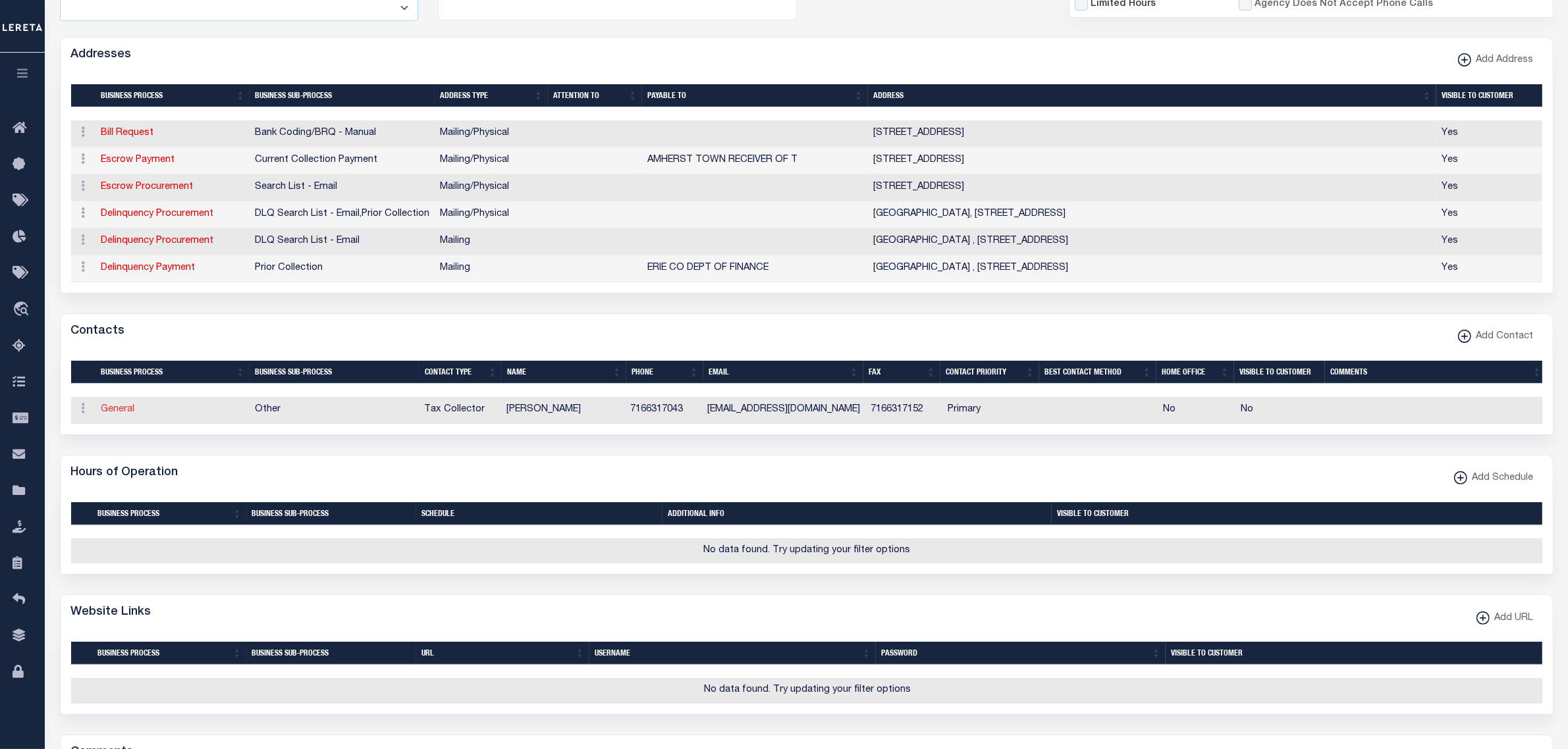
click at [110, 414] on link "General" at bounding box center [118, 409] width 34 height 9
checkbox input "false"
select select
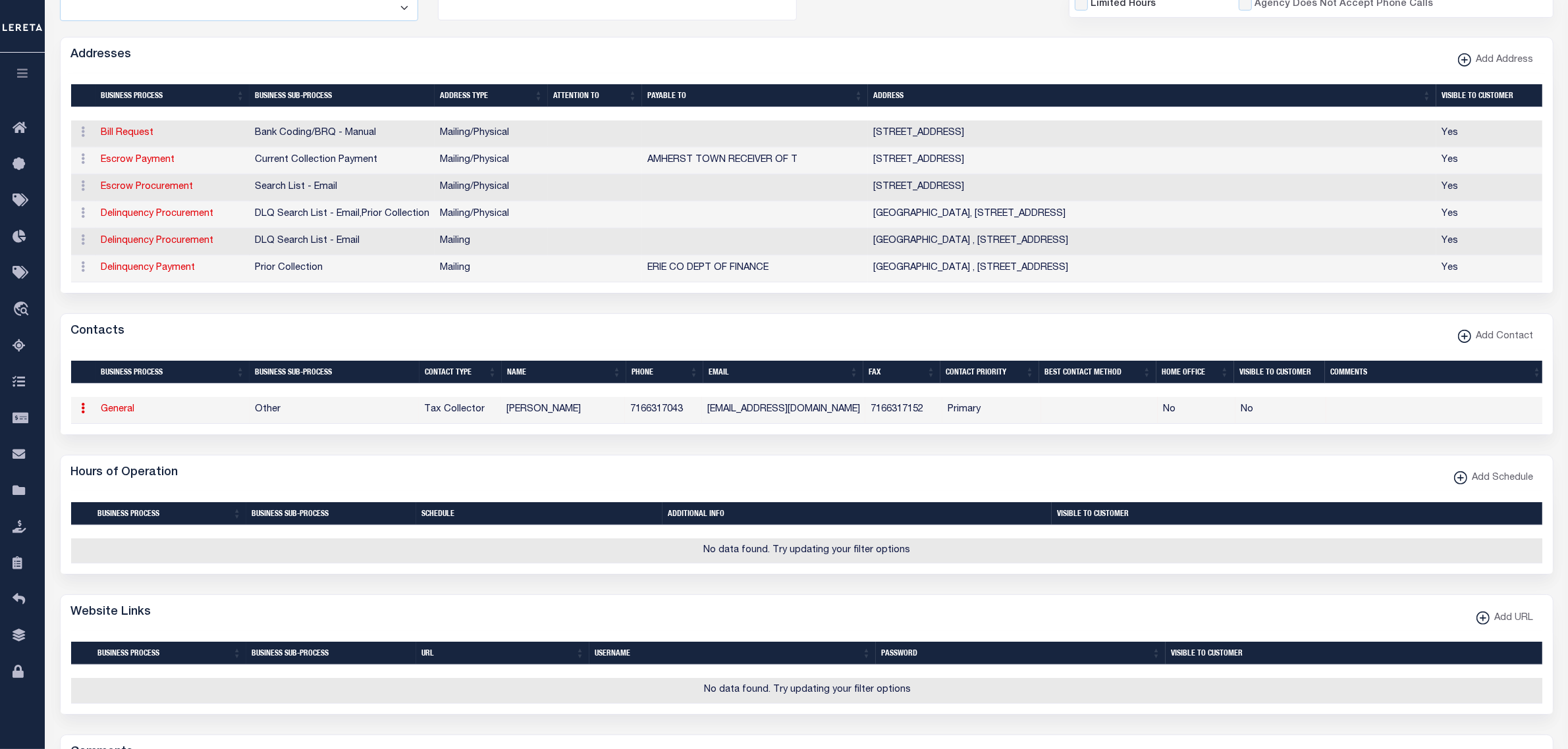
select select "2"
select select "1"
type input "[PERSON_NAME]"
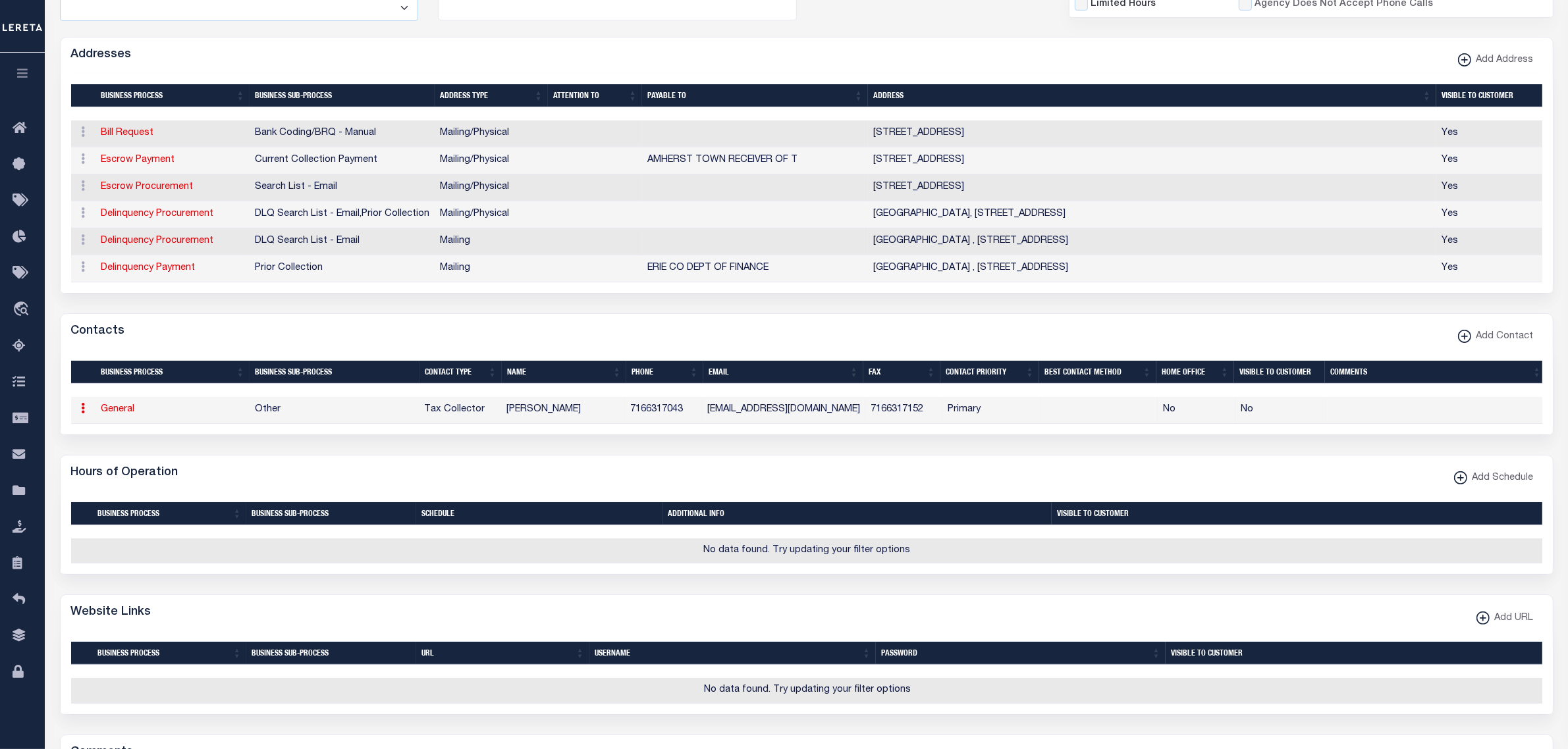
type input "7166317043"
type input "7166317152"
type input "[EMAIL_ADDRESS][DOMAIN_NAME]"
select select "6"
select select "39"
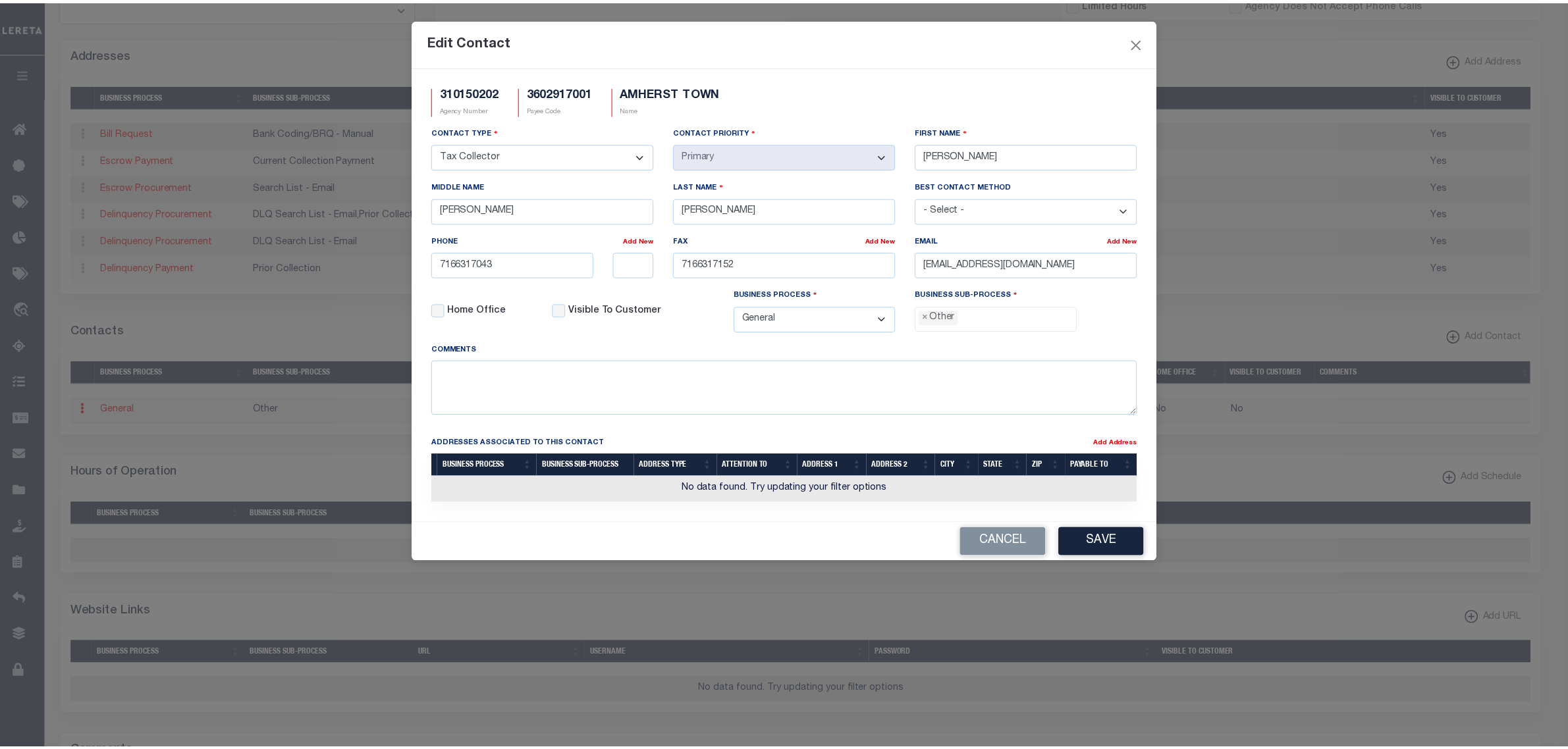
scroll to position [23, 0]
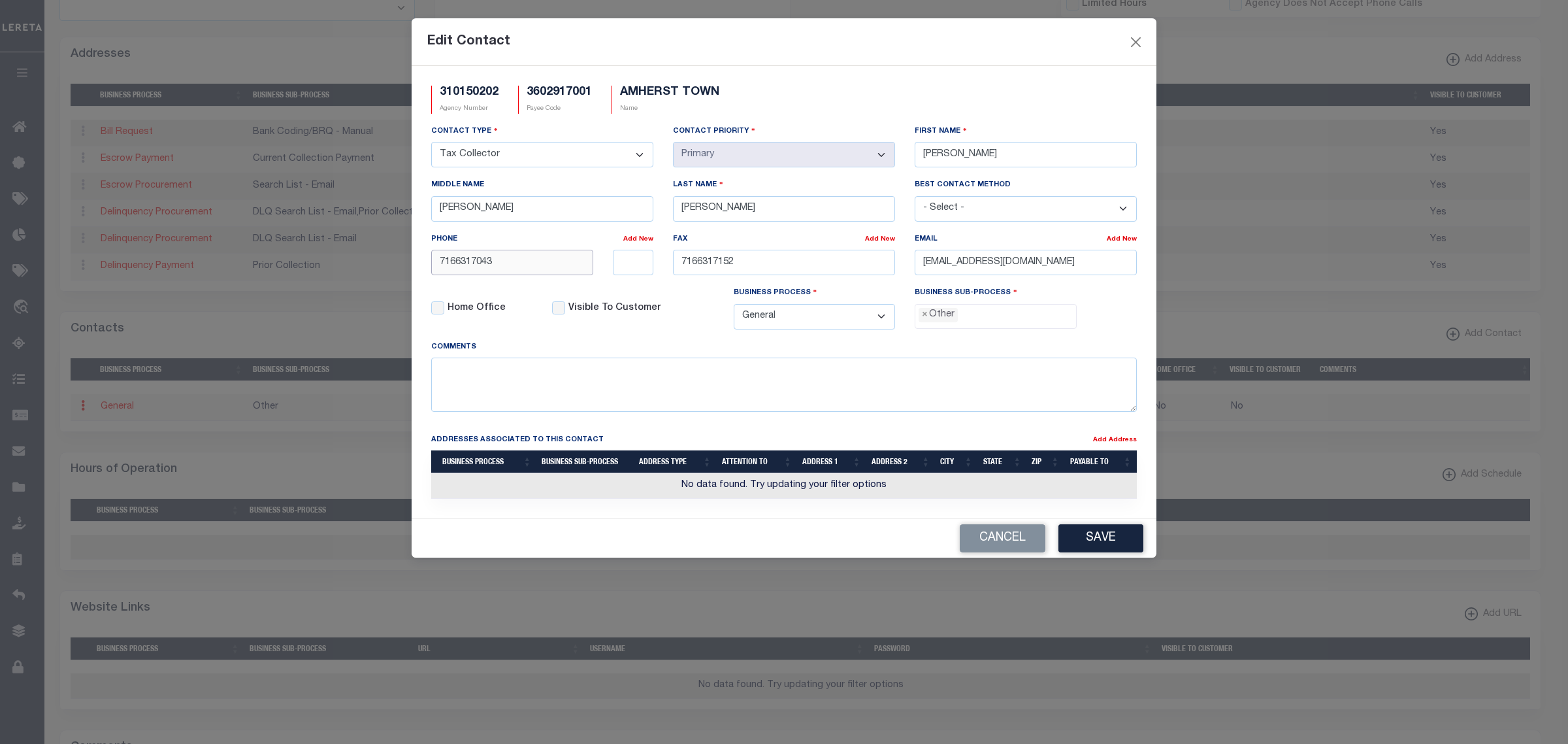
click at [554, 266] on input "7166317043" at bounding box center [512, 263] width 162 height 25
paste input "-631-7021"
type input "[PHONE_NUMBER]"
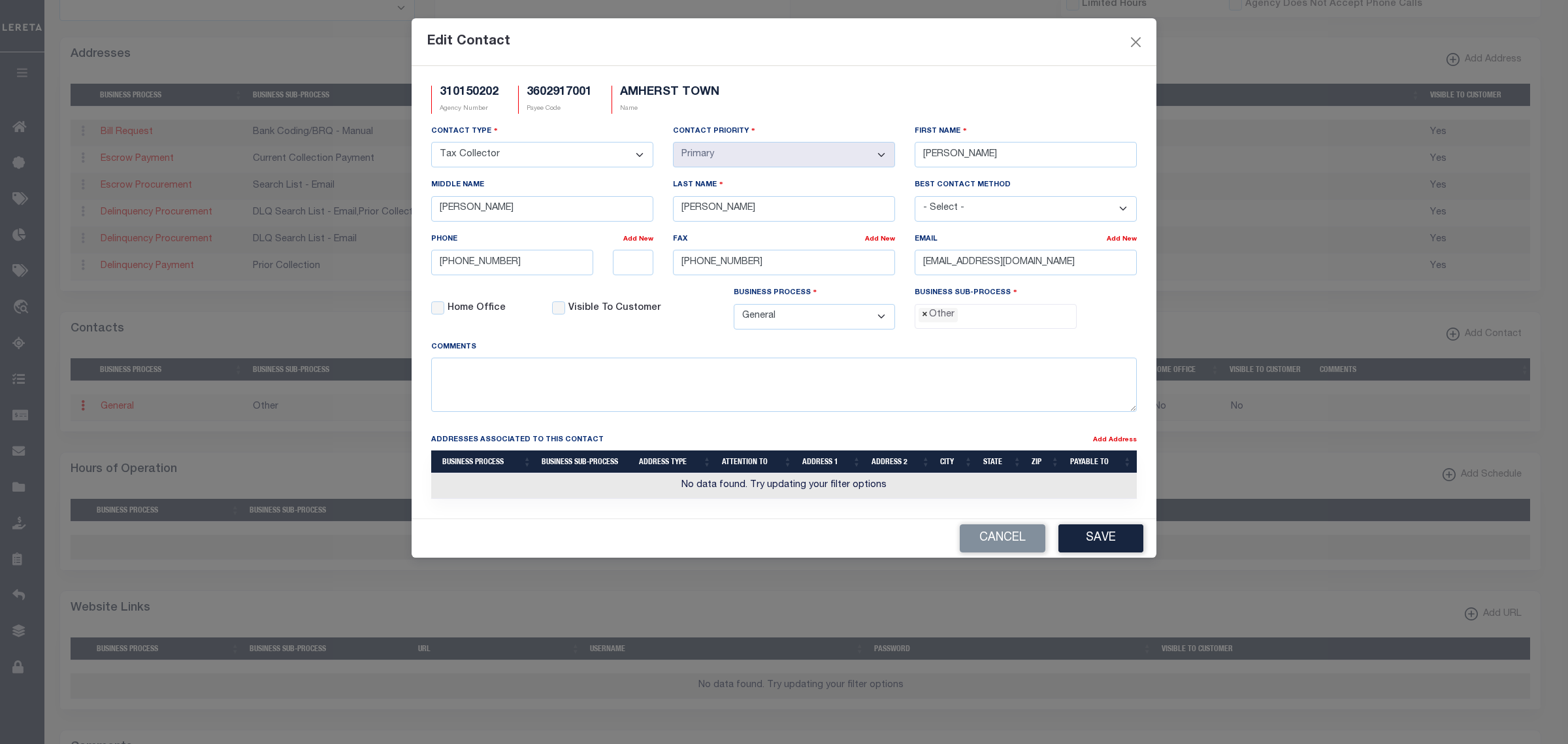
click at [925, 322] on span "×" at bounding box center [924, 316] width 5 height 15
select select "31"
click at [1114, 549] on button "Save" at bounding box center [1101, 538] width 85 height 28
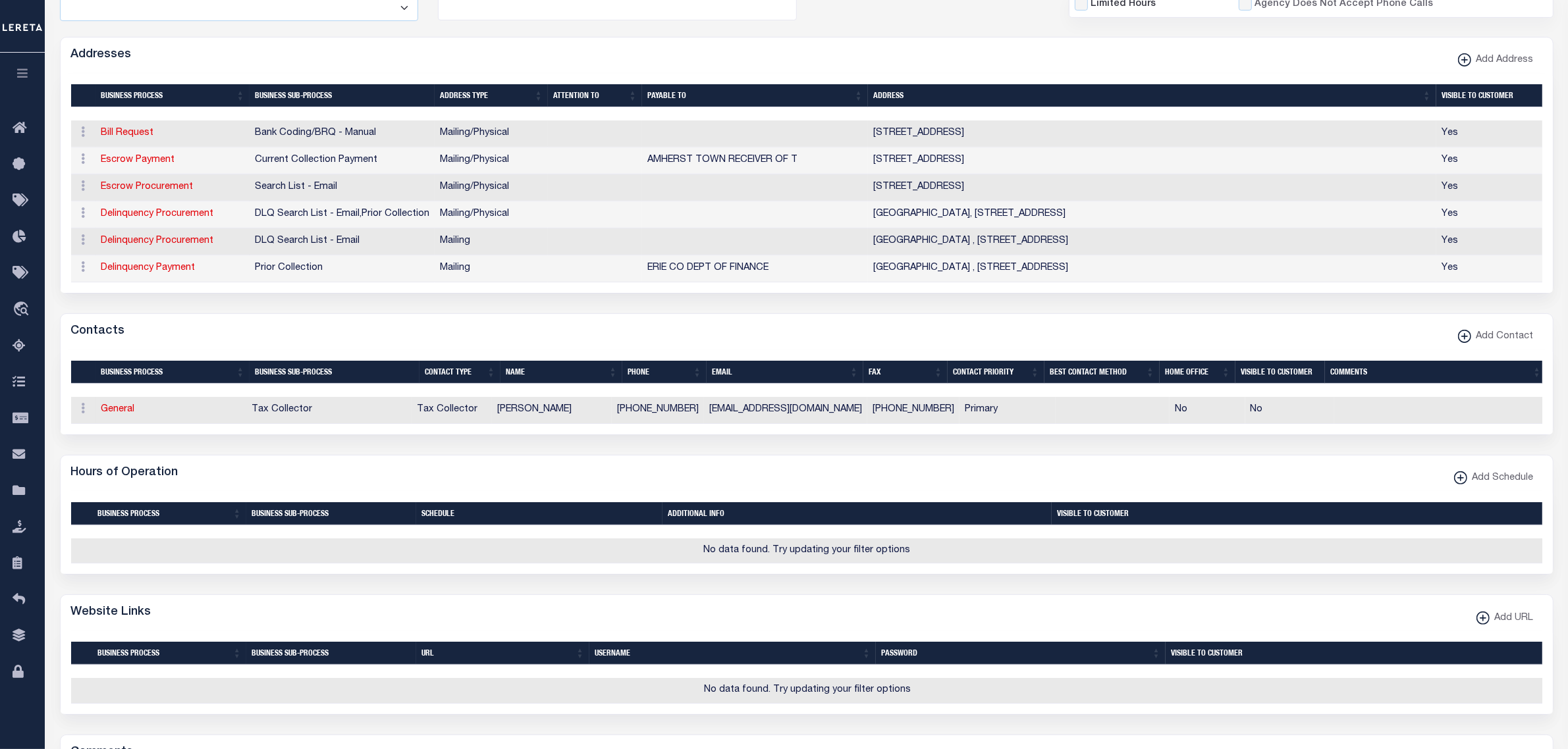
scroll to position [0, 0]
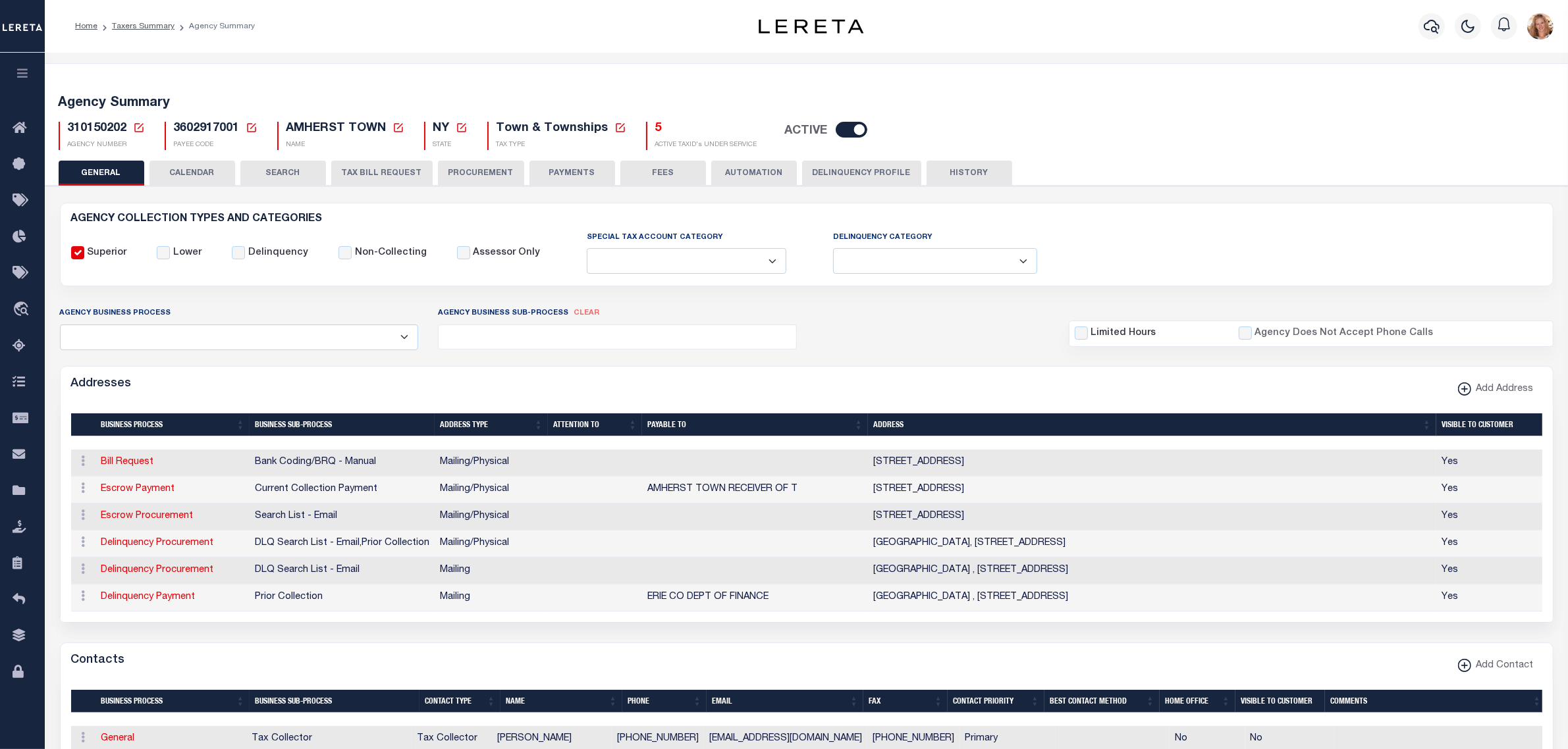
click at [136, 125] on icon at bounding box center [138, 127] width 12 height 12
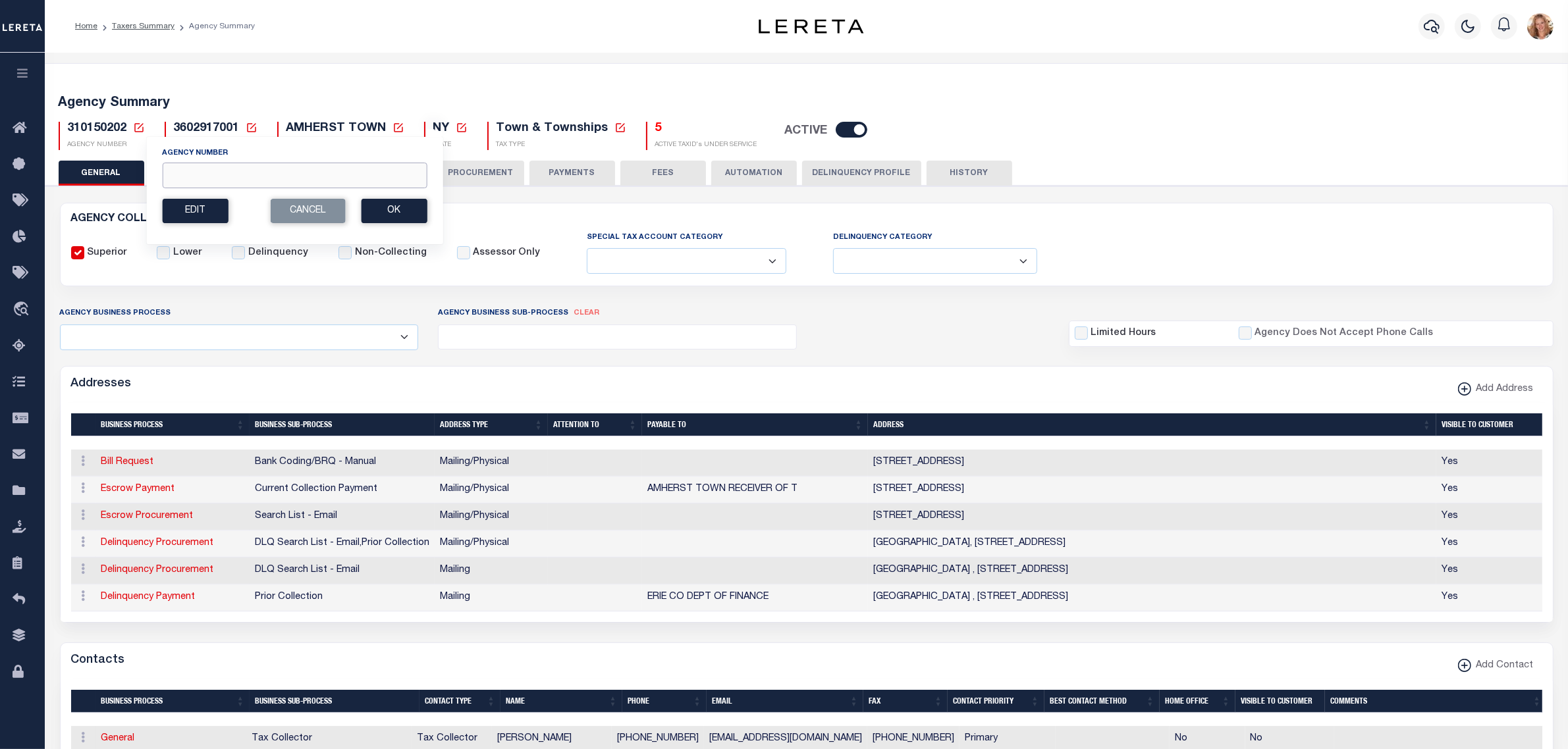
click at [192, 173] on input "Agency Number" at bounding box center [294, 176] width 265 height 26
type input "310150615"
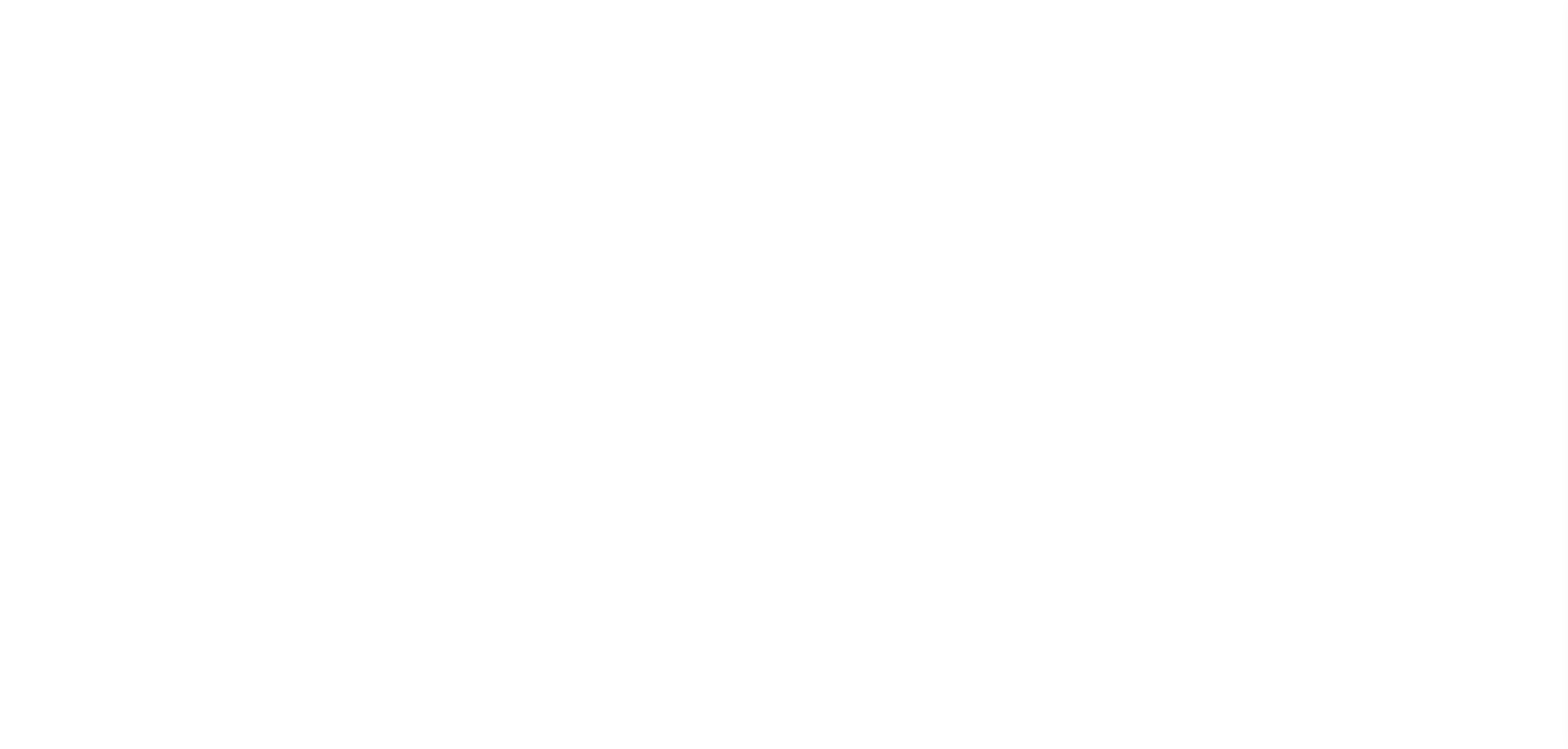
select select
checkbox input "false"
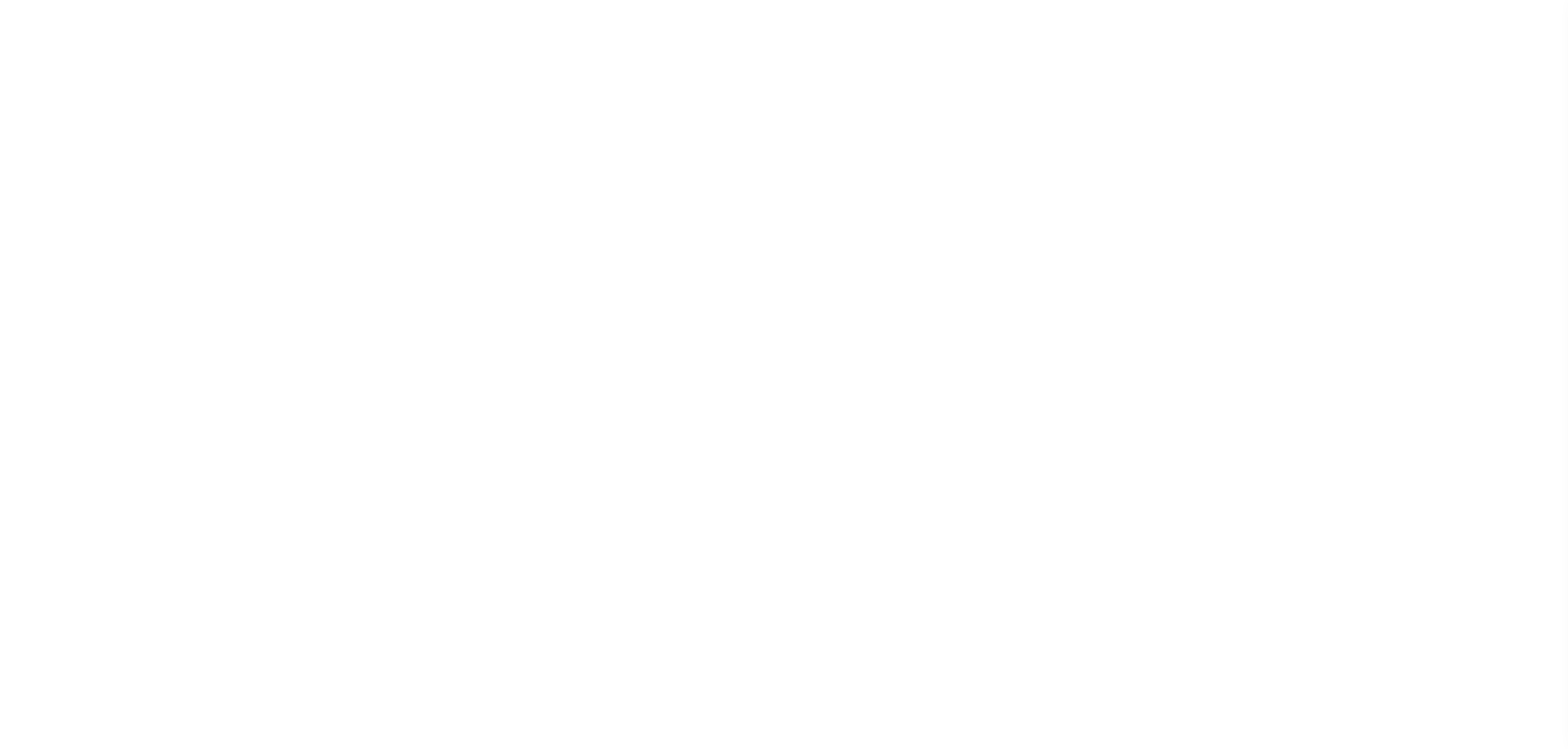
checkbox input "false"
type input "3602916015"
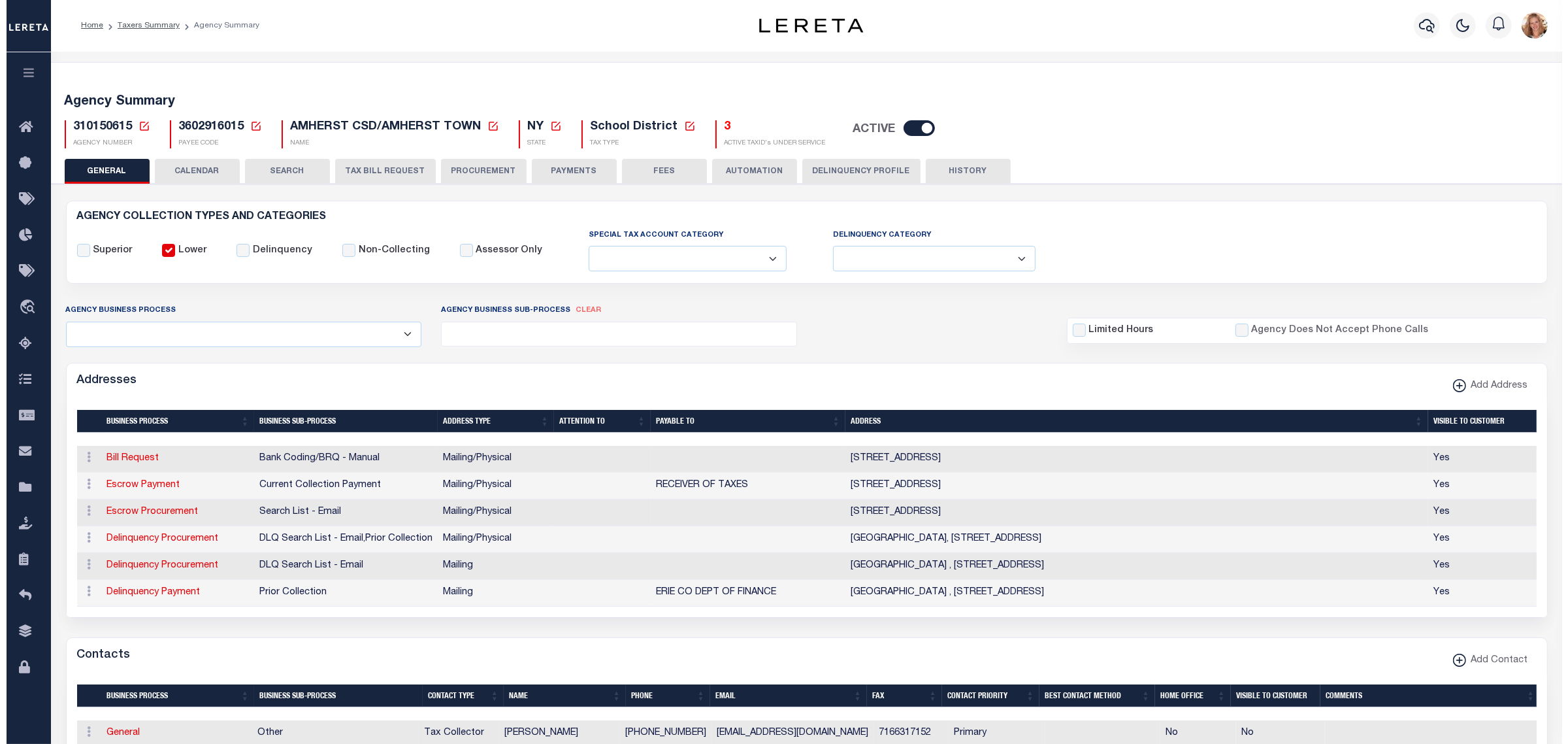
scroll to position [246, 0]
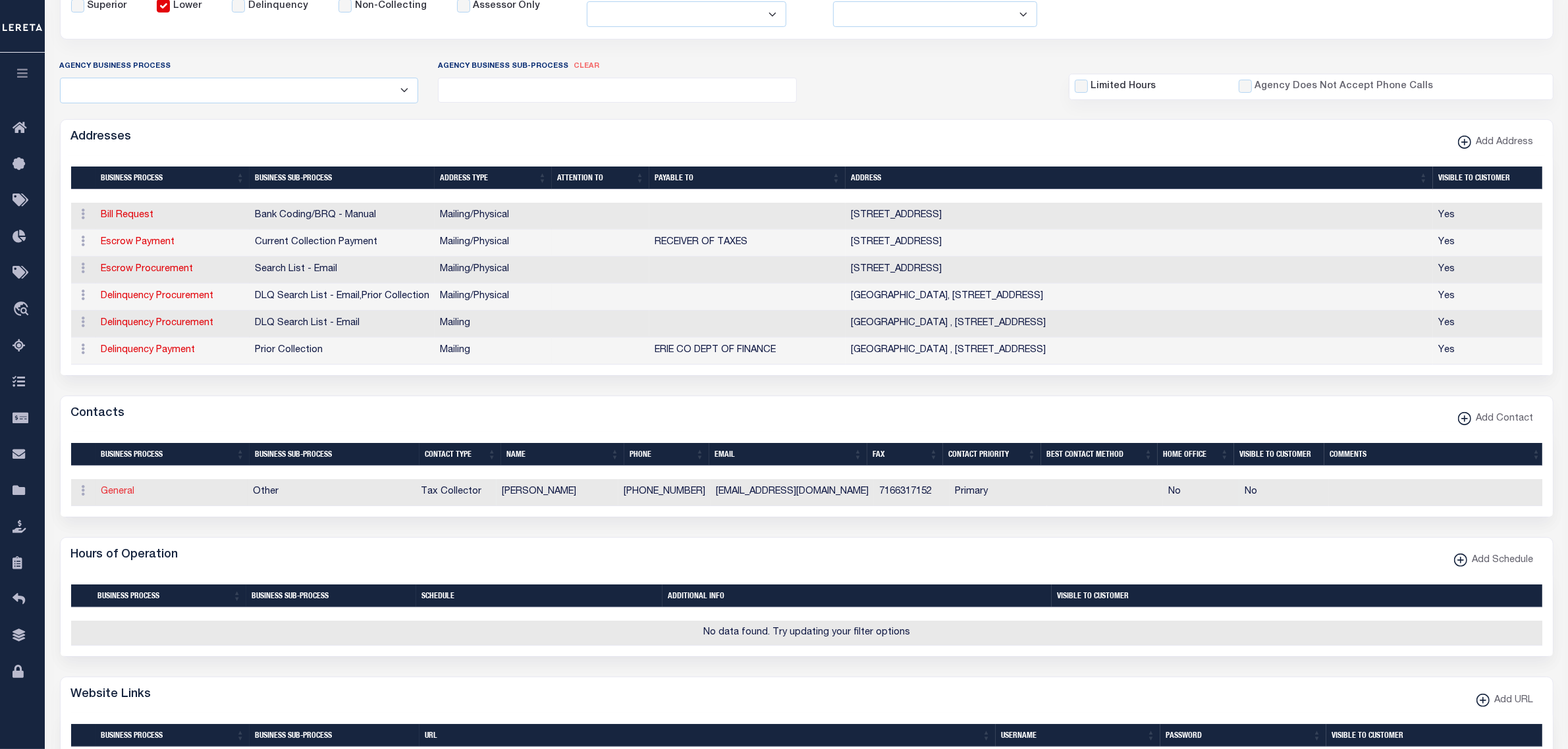
drag, startPoint x: 113, startPoint y: 503, endPoint x: 123, endPoint y: 505, distance: 10.2
click at [113, 496] on link "General" at bounding box center [118, 492] width 34 height 9
checkbox input "false"
select select
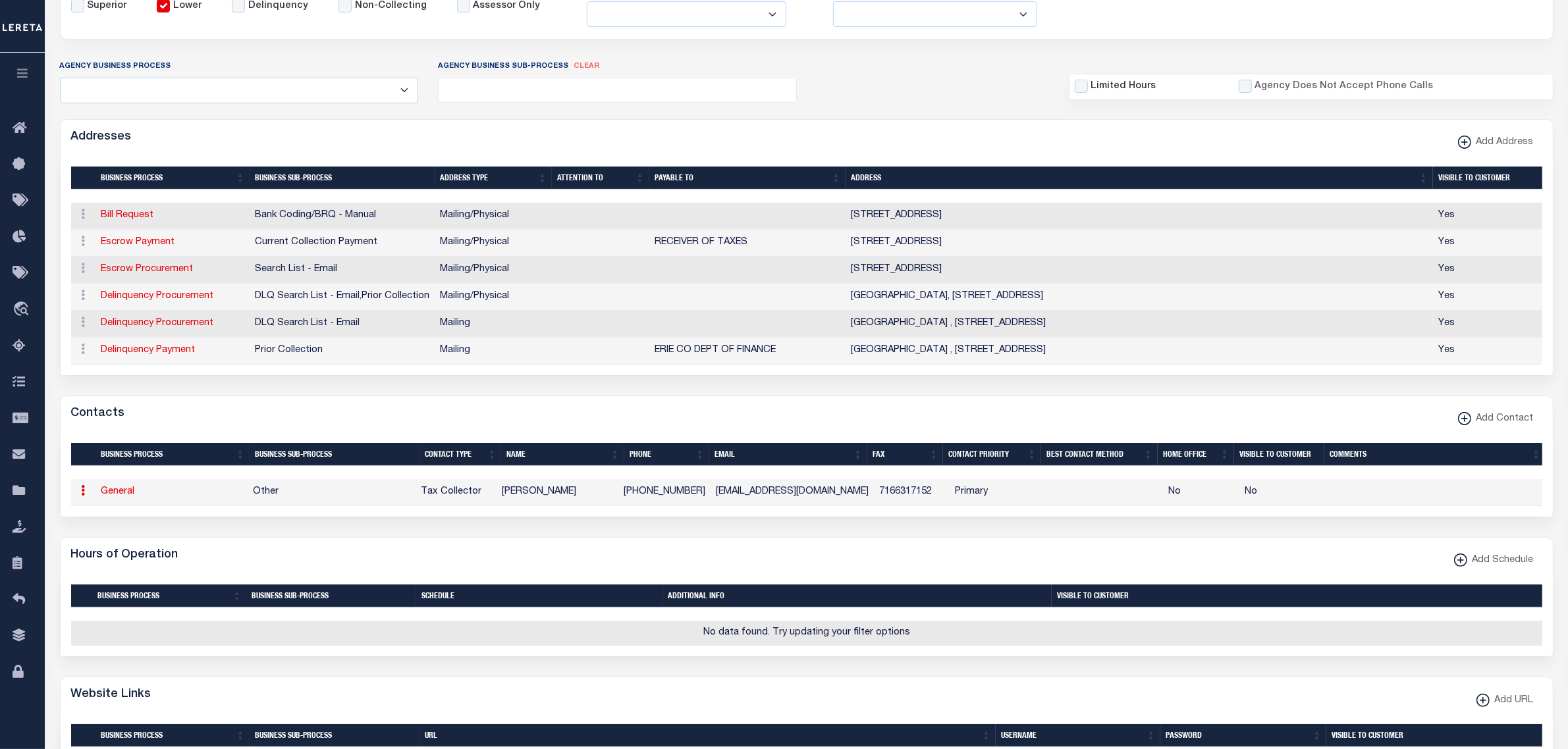
select select "2"
select select "1"
type input "FRANCINA"
type input "J."
type input "SPOTH"
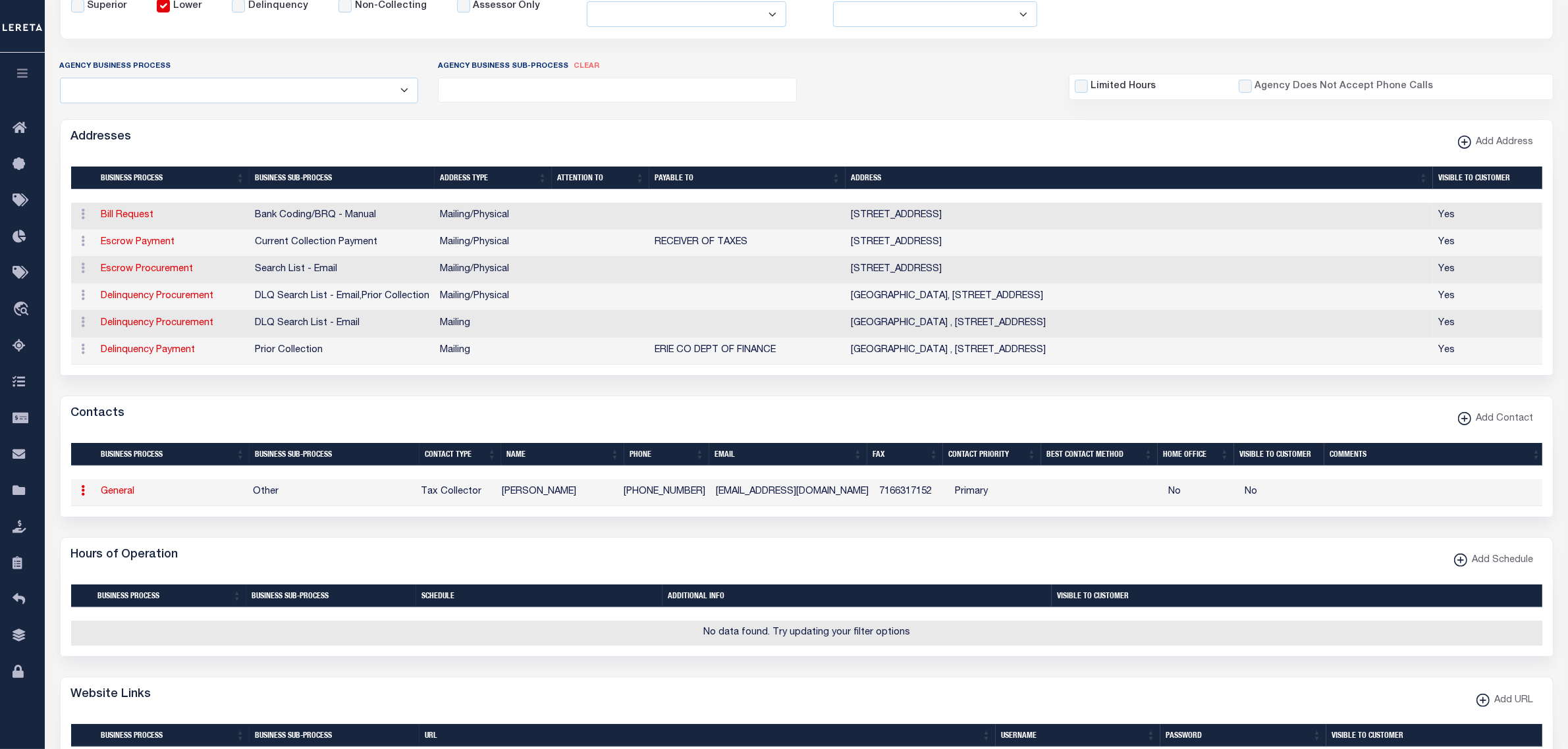
type input "[PHONE_NUMBER]"
type input "7166317152"
type input "[EMAIL_ADDRESS][DOMAIN_NAME]"
select select "6"
select select "39"
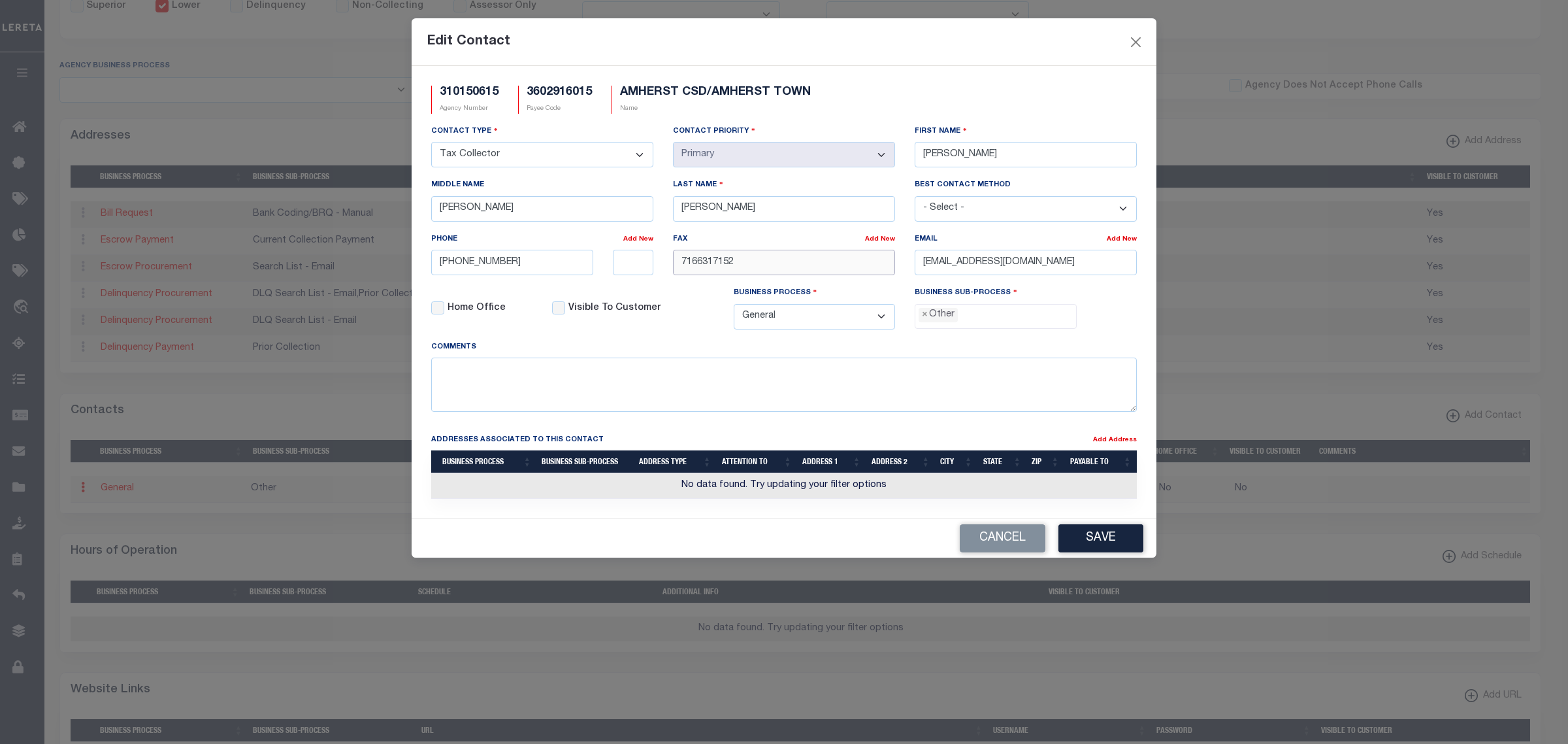
click at [771, 262] on input "7166317152" at bounding box center [784, 263] width 222 height 25
type input "[PHONE_NUMBER]"
click at [924, 322] on span "×" at bounding box center [924, 316] width 5 height 15
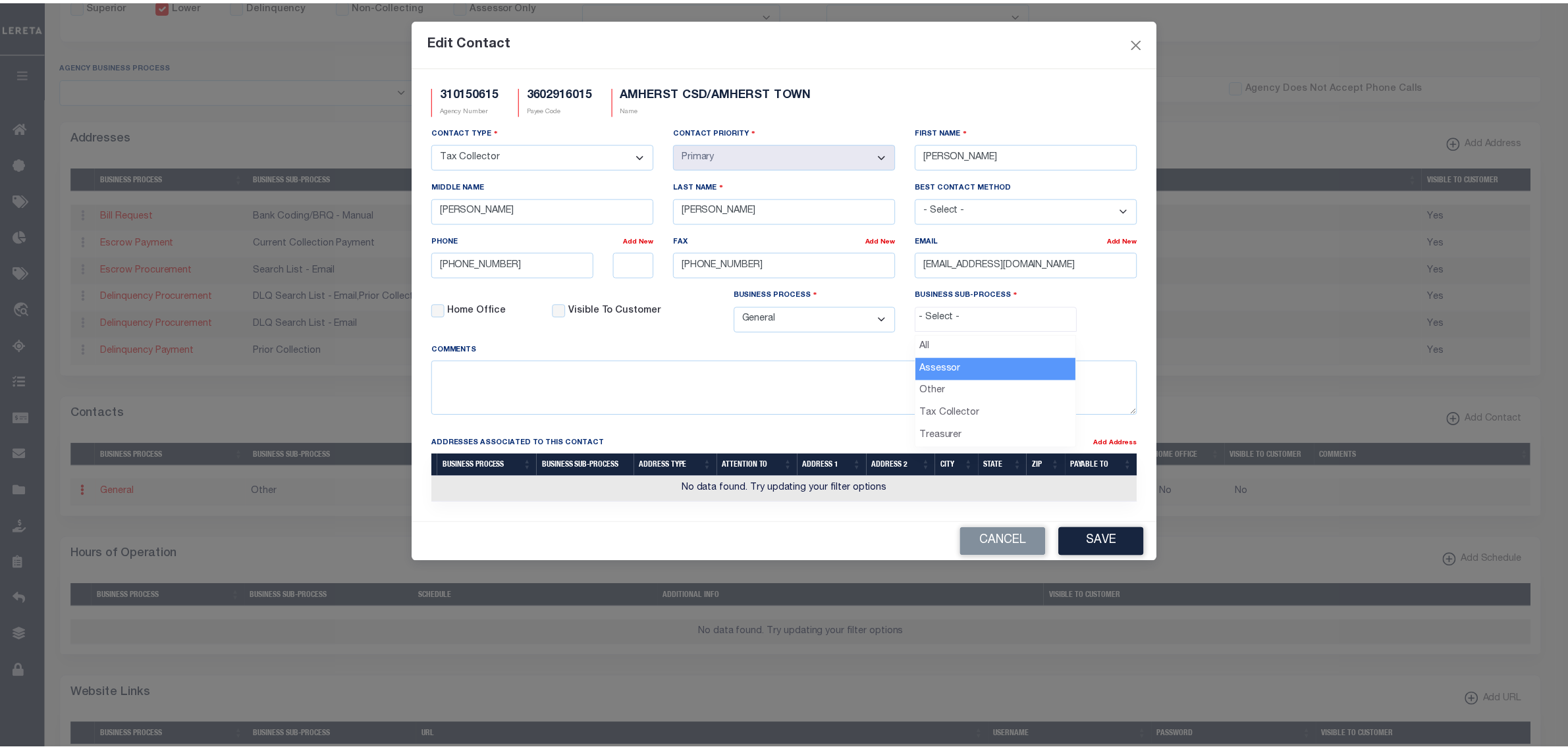
scroll to position [23, 0]
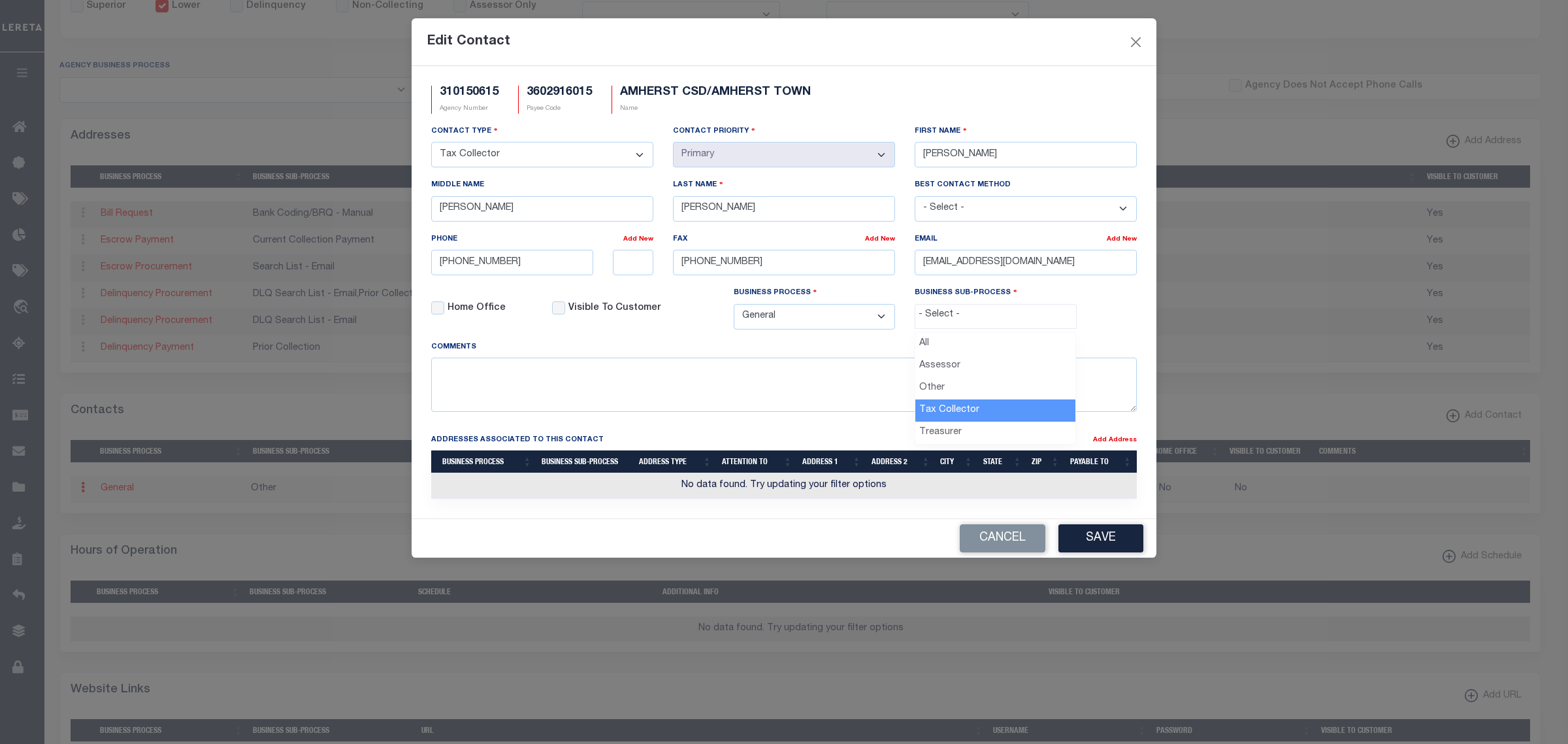
select select "31"
click at [1066, 548] on button "Save" at bounding box center [1101, 538] width 85 height 28
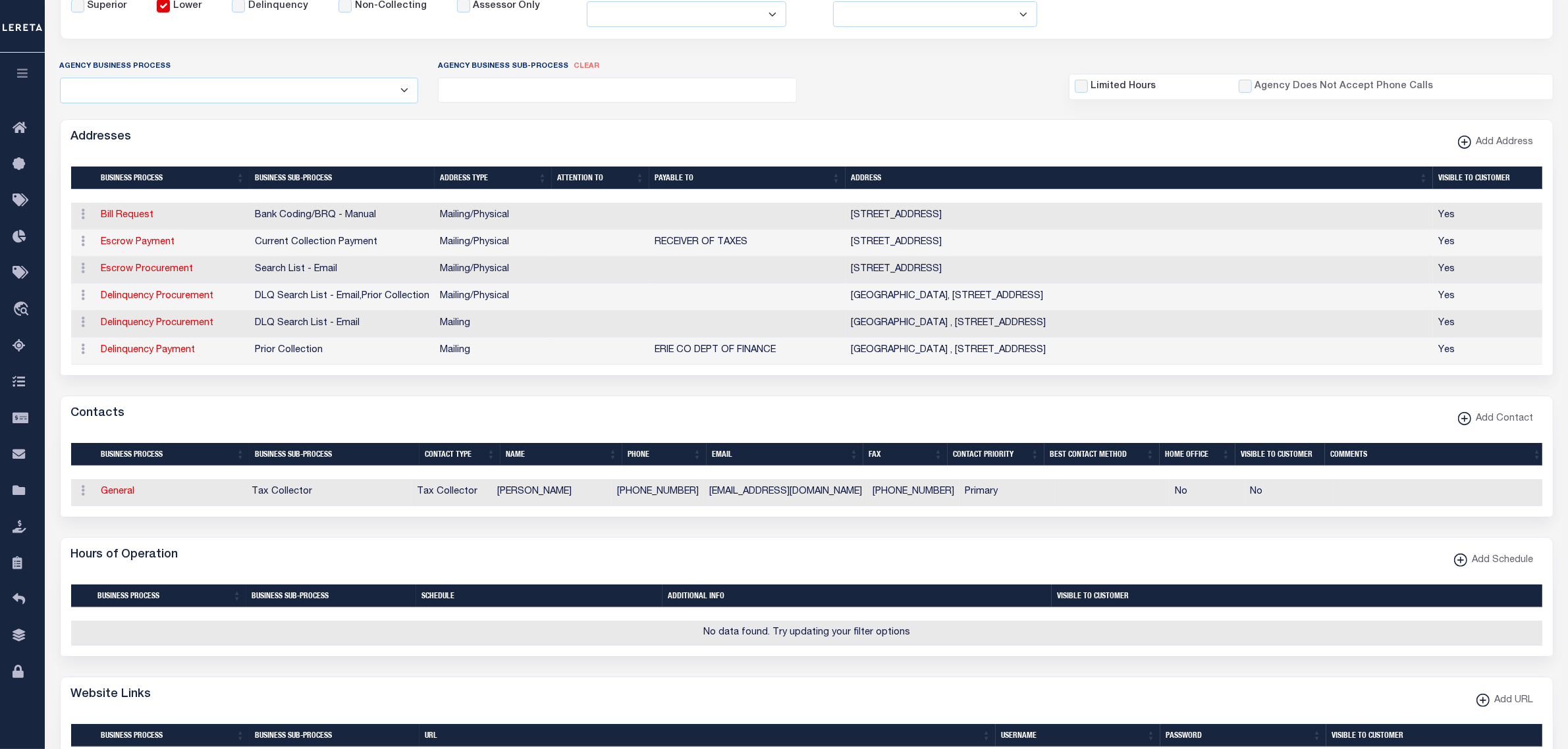
scroll to position [0, 0]
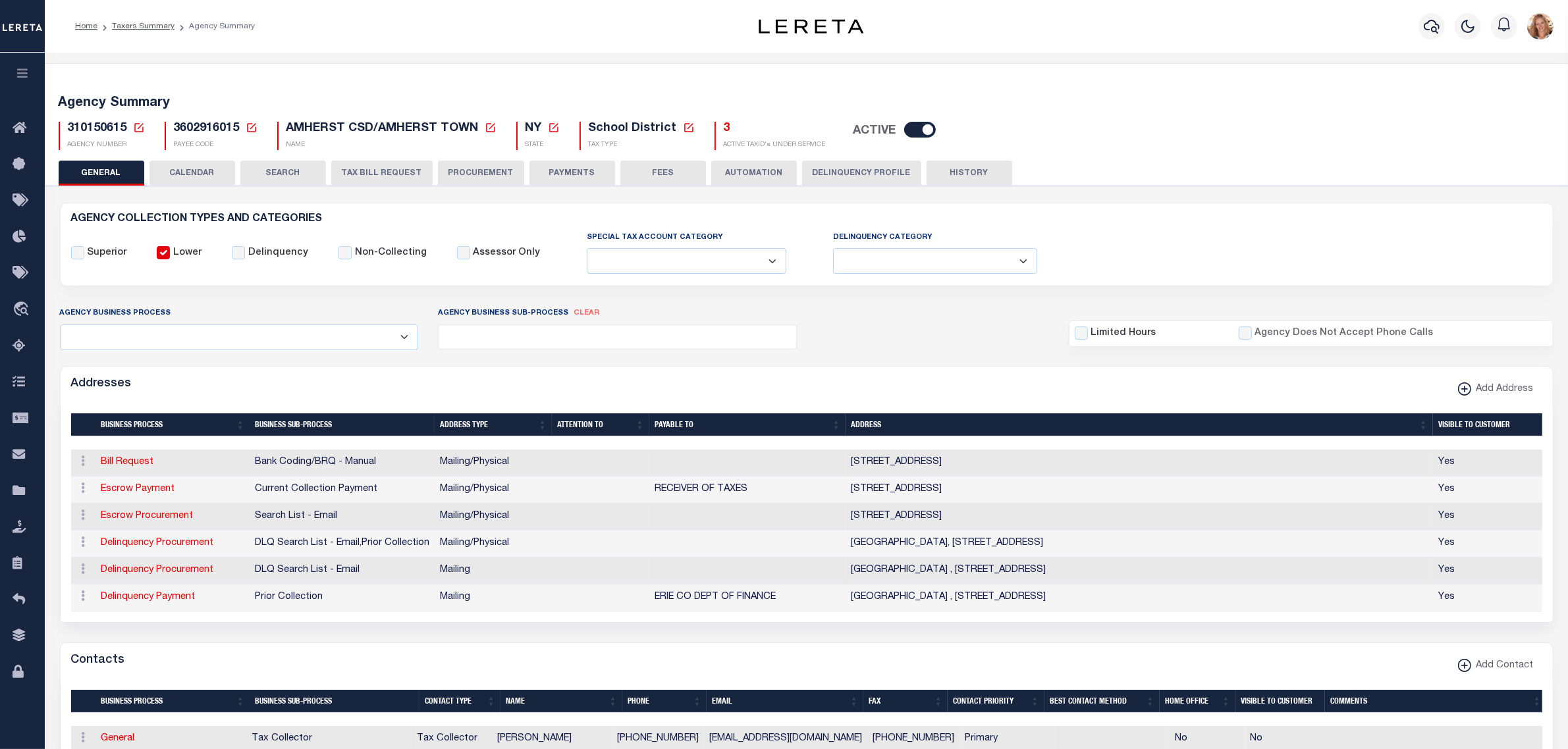
click at [133, 128] on icon at bounding box center [138, 127] width 12 height 12
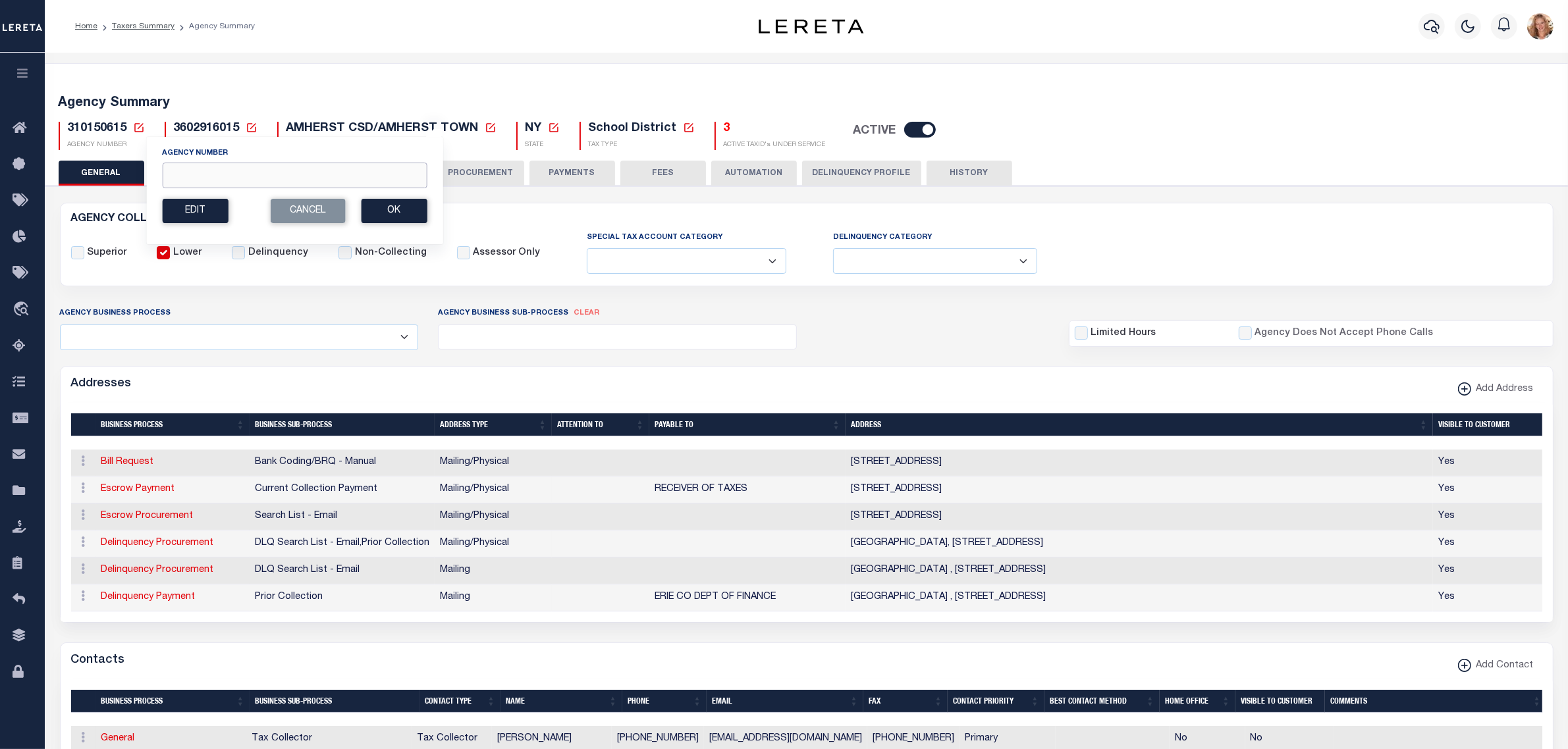
click at [186, 169] on input "Agency Number" at bounding box center [294, 176] width 265 height 26
type input "310151029"
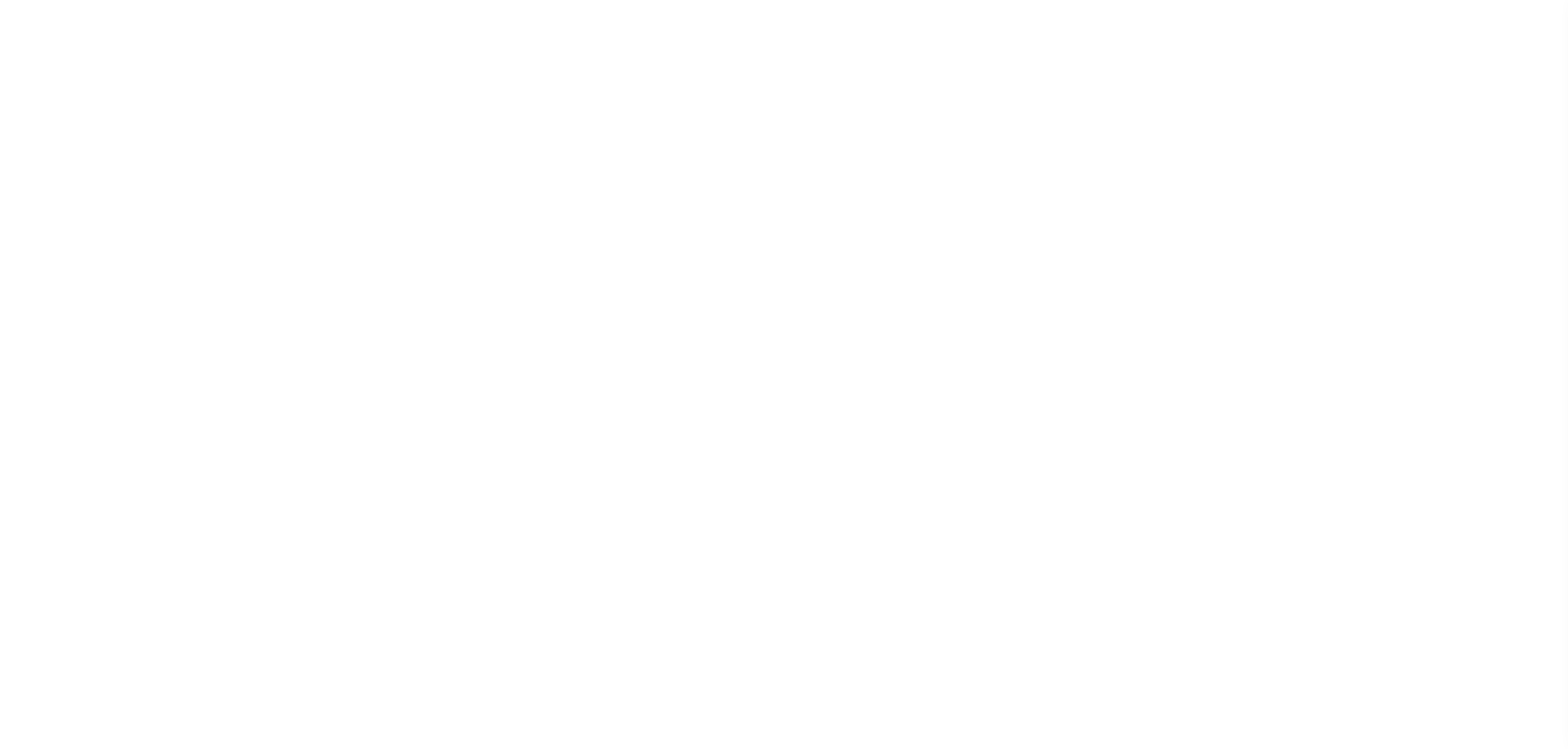
select select
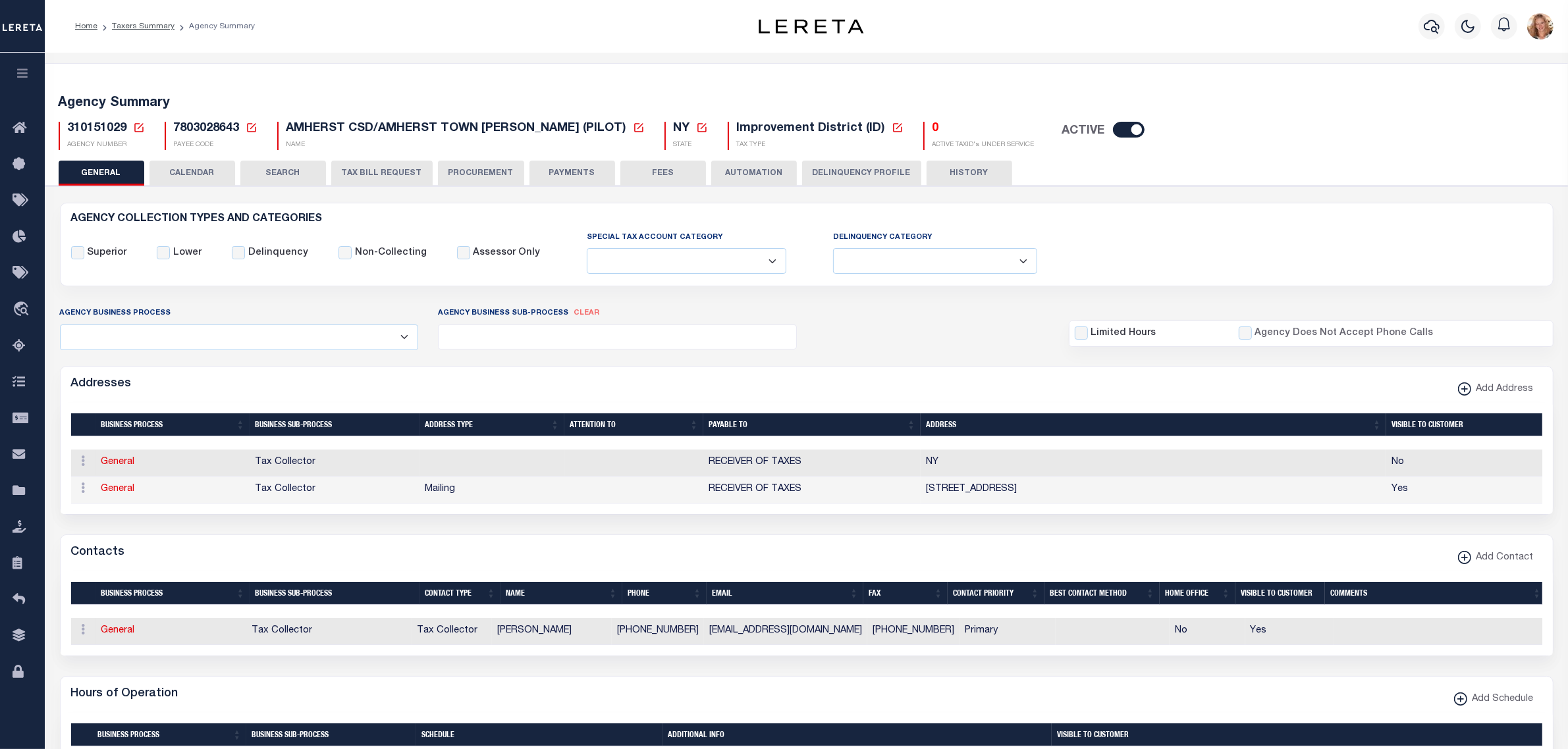
click at [573, 381] on div "Addresses Add Address" at bounding box center [806, 385] width 1492 height 37
